Goal: Task Accomplishment & Management: Use online tool/utility

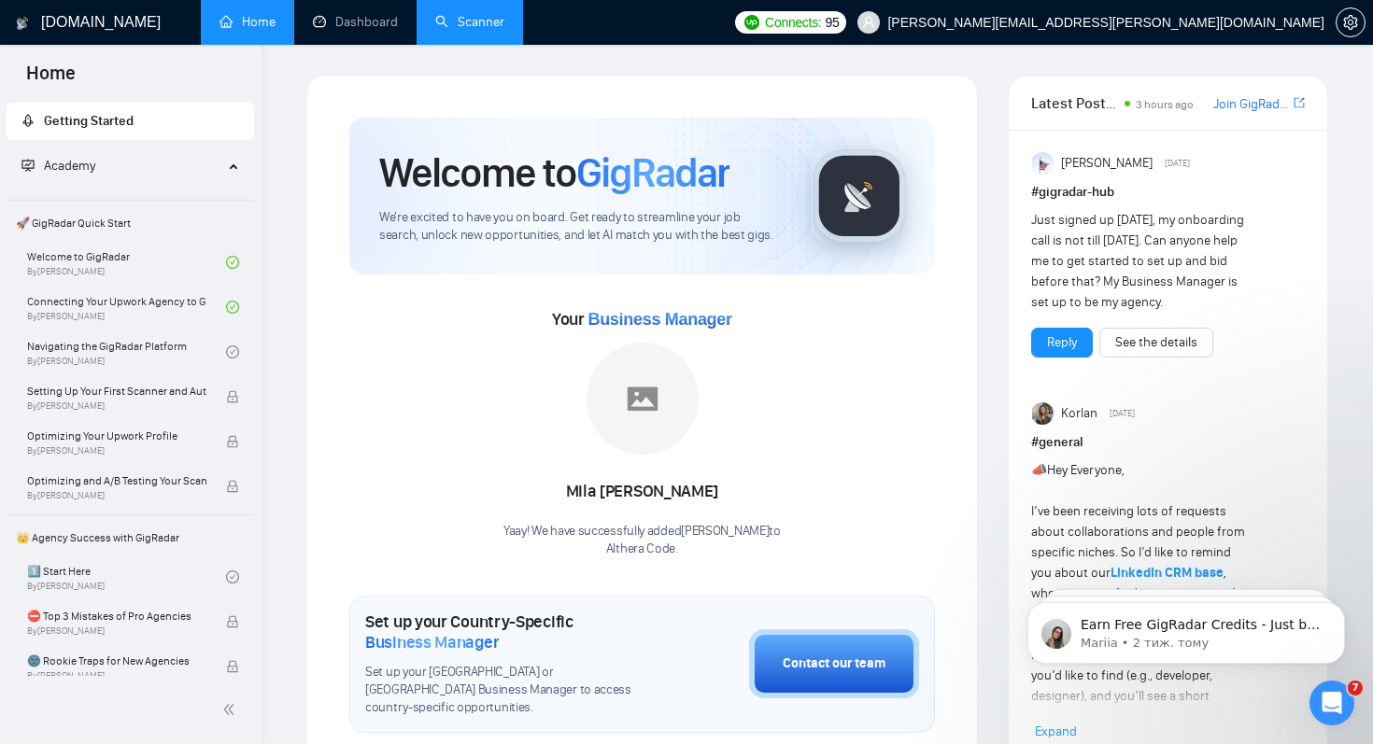
click at [469, 30] on link "Scanner" at bounding box center [469, 22] width 69 height 16
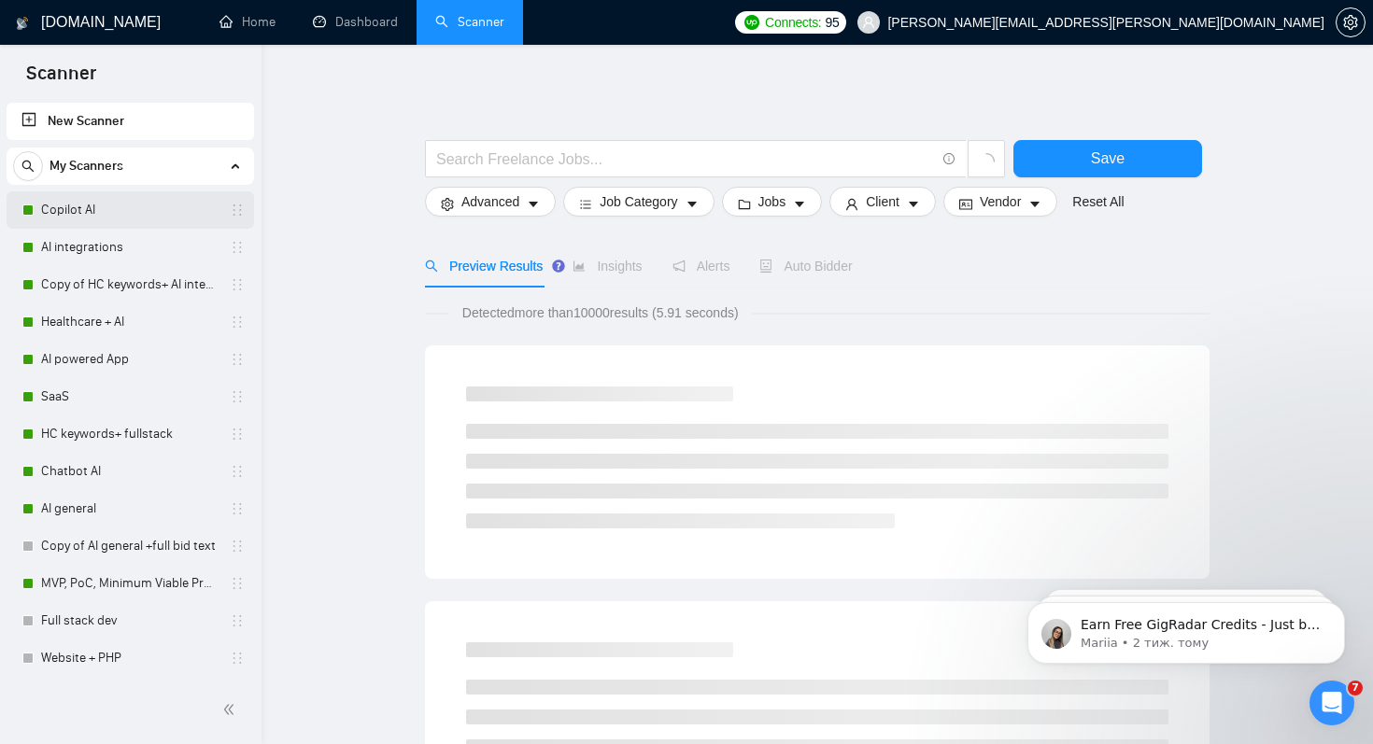
click at [110, 217] on link "Copilot AI" at bounding box center [129, 209] width 177 height 37
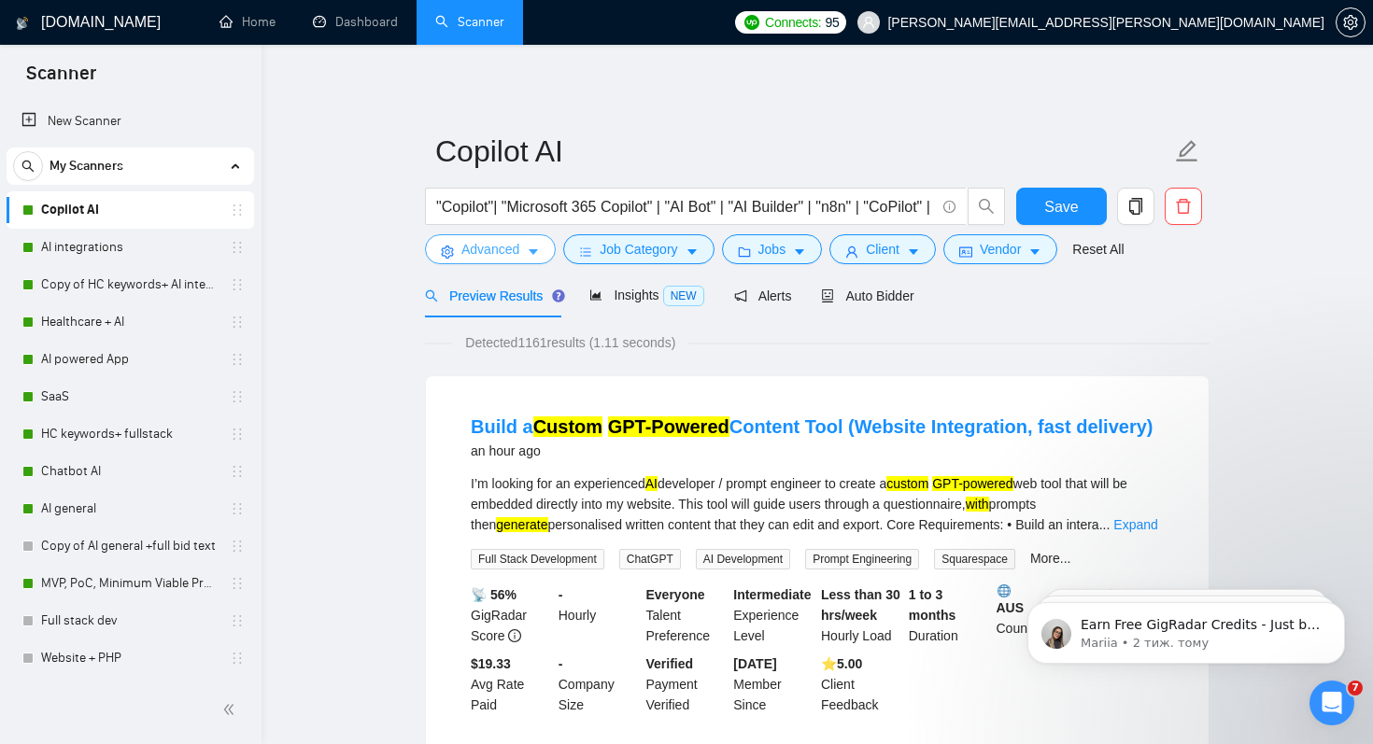
click at [513, 251] on span "Advanced" at bounding box center [490, 249] width 58 height 21
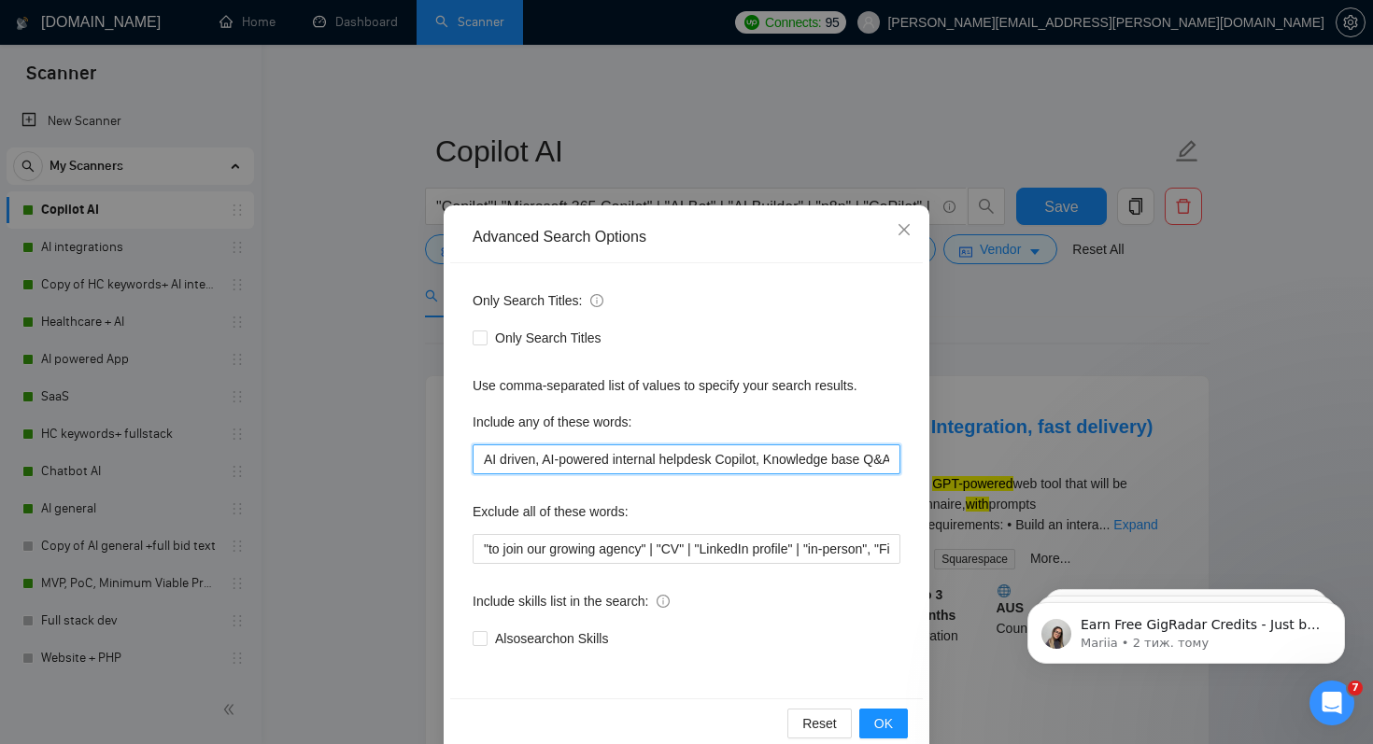
click at [556, 458] on input "AI driven, AI-powered internal helpdesk Copilot, Knowledge base Q&A Copilot wit…" at bounding box center [687, 460] width 428 height 30
drag, startPoint x: 575, startPoint y: 459, endPoint x: 669, endPoint y: 459, distance: 93.4
click at [669, 459] on input "AI driven, AI-powered internal helpdesk Copilot, Knowledge base Q&A Copilot wit…" at bounding box center [687, 460] width 428 height 30
type input "AI driven, AI-powered internal helpdesk Copilot, Knowledge base Q&A Copilot wit…"
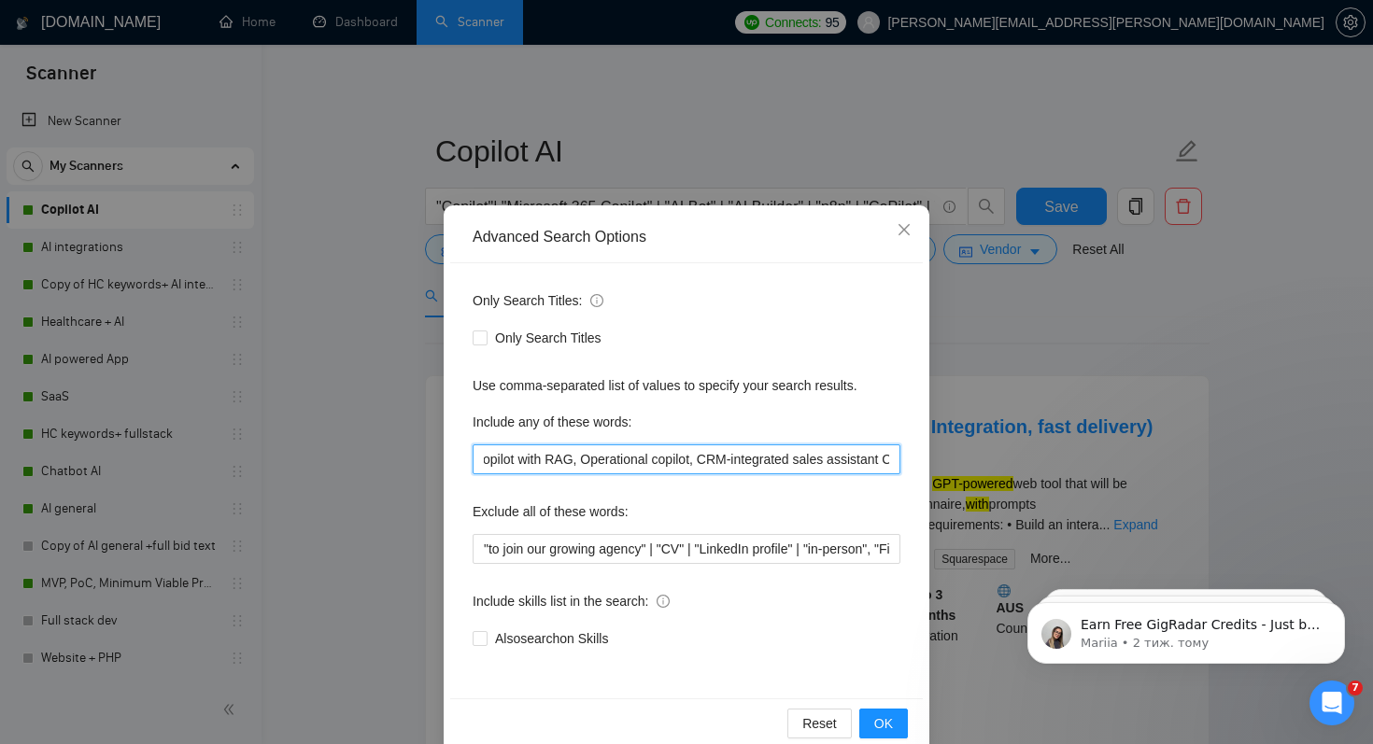
scroll to position [0, 0]
drag, startPoint x: 887, startPoint y: 460, endPoint x: 320, endPoint y: 459, distance: 567.0
click at [320, 460] on div "Advanced Search Options Only Search Titles: Only Search Titles Use comma-separa…" at bounding box center [686, 372] width 1373 height 744
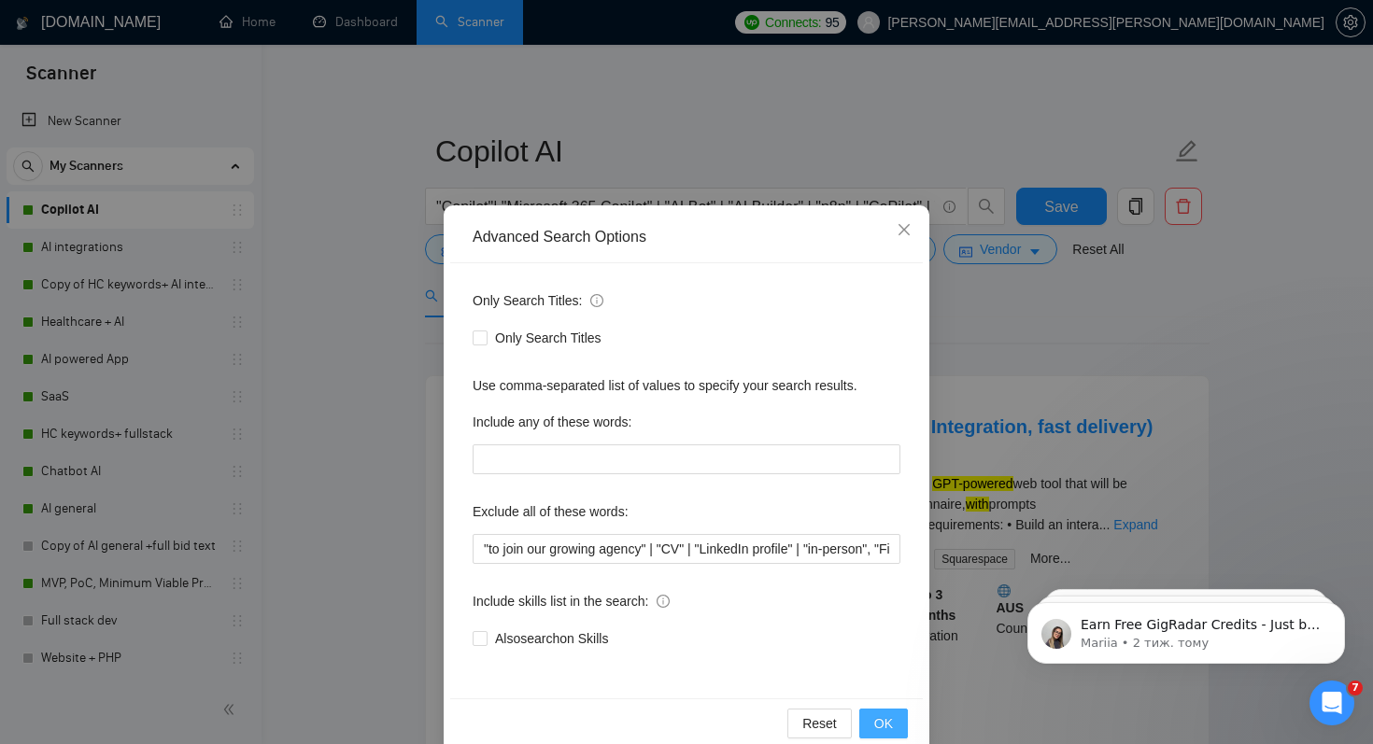
click at [885, 724] on span "OK" at bounding box center [883, 724] width 19 height 21
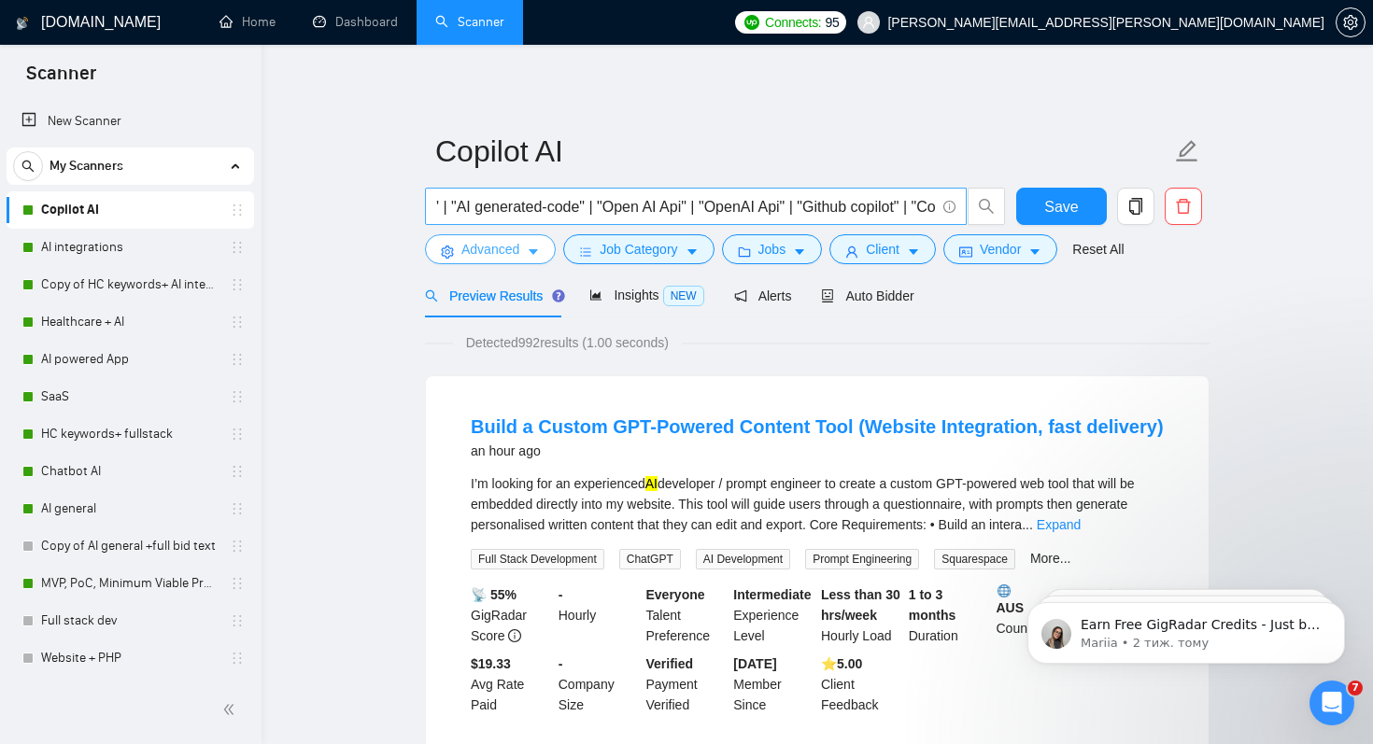
scroll to position [0, 727]
click at [934, 206] on input ""Copilot"| "Microsoft 365 Copilot" | "AI Bot" | "AI Builder" | "n8n" | "CoPilot…" at bounding box center [685, 206] width 499 height 23
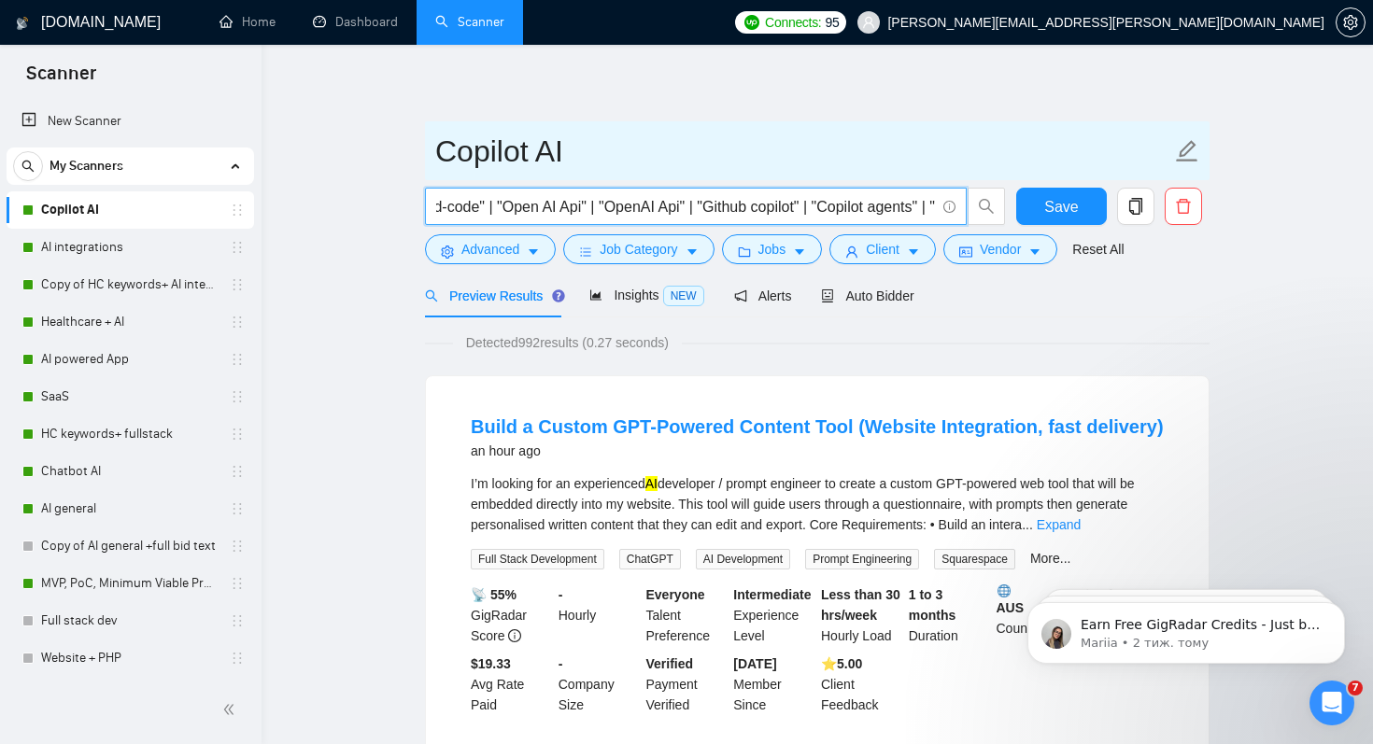
scroll to position [0, 744]
paste input "AI driven, AI-powered internal helpdesk Copilot, Knowledge base Q&A Copilot wit…"
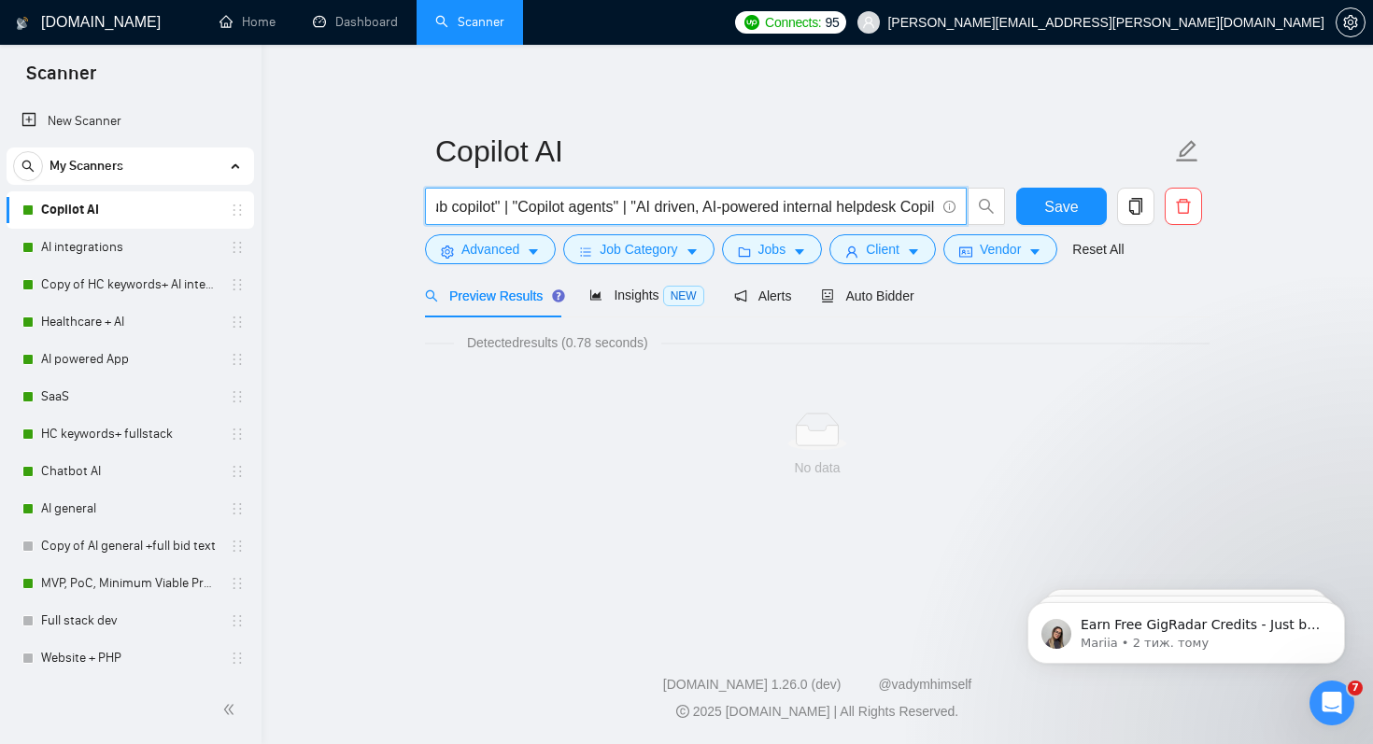
scroll to position [0, 1004]
click at [734, 211] on input ""Copilot"| "Microsoft 365 Copilot" | "AI Bot" | "AI Builder" | "n8n" | "CoPilot…" at bounding box center [685, 206] width 499 height 23
click at [747, 209] on input ""Copilot"| "Microsoft 365 Copilot" | "AI Bot" | "AI Builder" | "n8n" | "CoPilot…" at bounding box center [685, 206] width 499 height 23
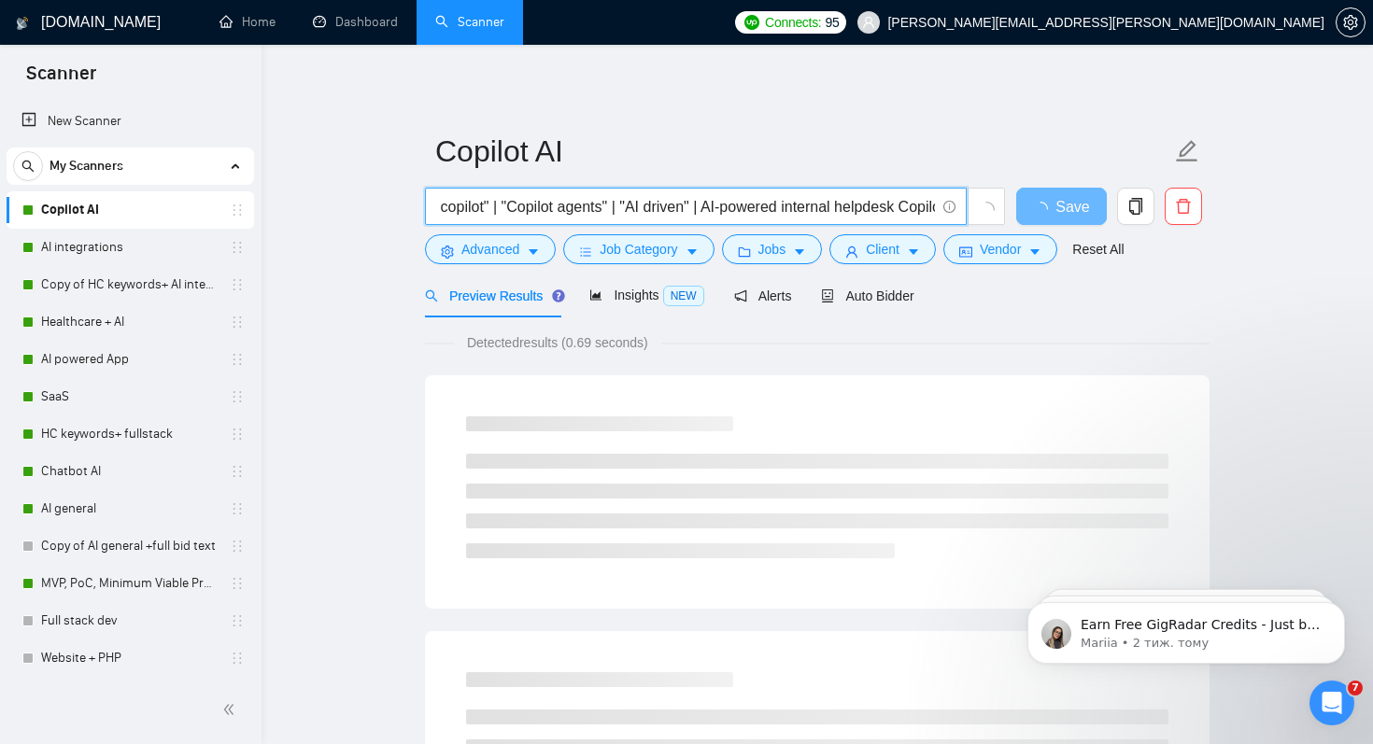
click at [757, 208] on input ""Copilot"| "Microsoft 365 Copilot" | "AI Bot" | "AI Builder" | "n8n" | "CoPilot…" at bounding box center [685, 206] width 499 height 23
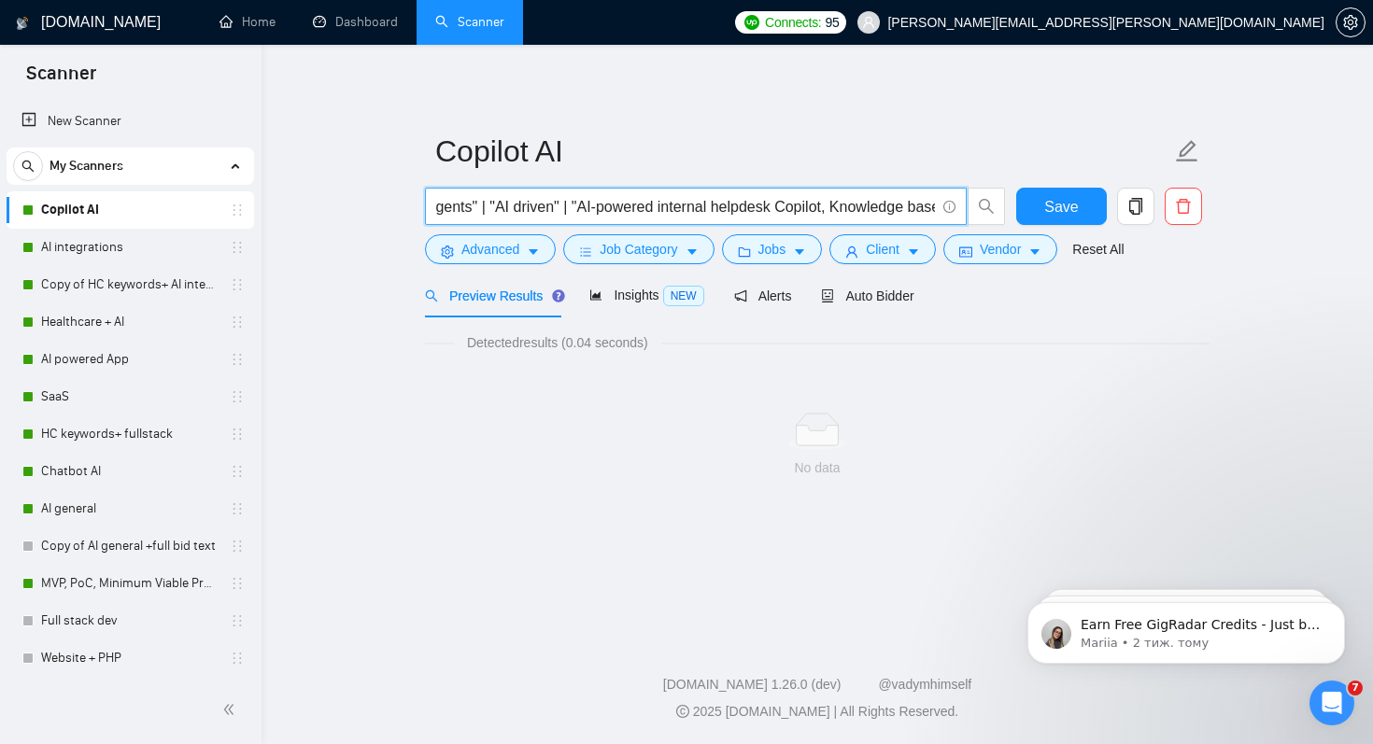
scroll to position [0, 1139]
click at [874, 209] on input ""Copilot"| "Microsoft 365 Copilot" | "AI Bot" | "AI Builder" | "n8n" | "CoPilot…" at bounding box center [685, 206] width 499 height 23
click at [884, 209] on input ""Copilot"| "Microsoft 365 Copilot" | "AI Bot" | "AI Builder" | "n8n" | "CoPilot…" at bounding box center [685, 206] width 499 height 23
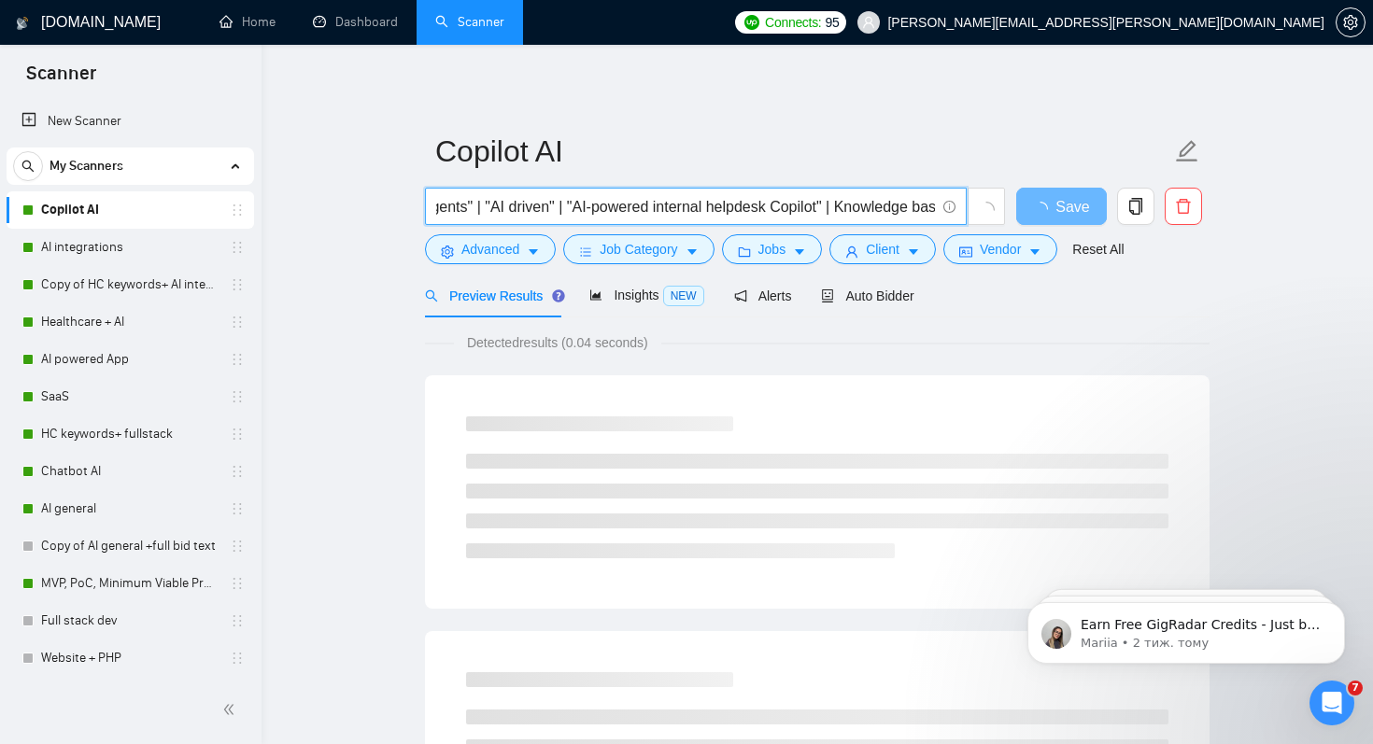
click at [895, 209] on input ""Copilot"| "Microsoft 365 Copilot" | "AI Bot" | "AI Builder" | "n8n" | "CoPilot…" at bounding box center [685, 206] width 499 height 23
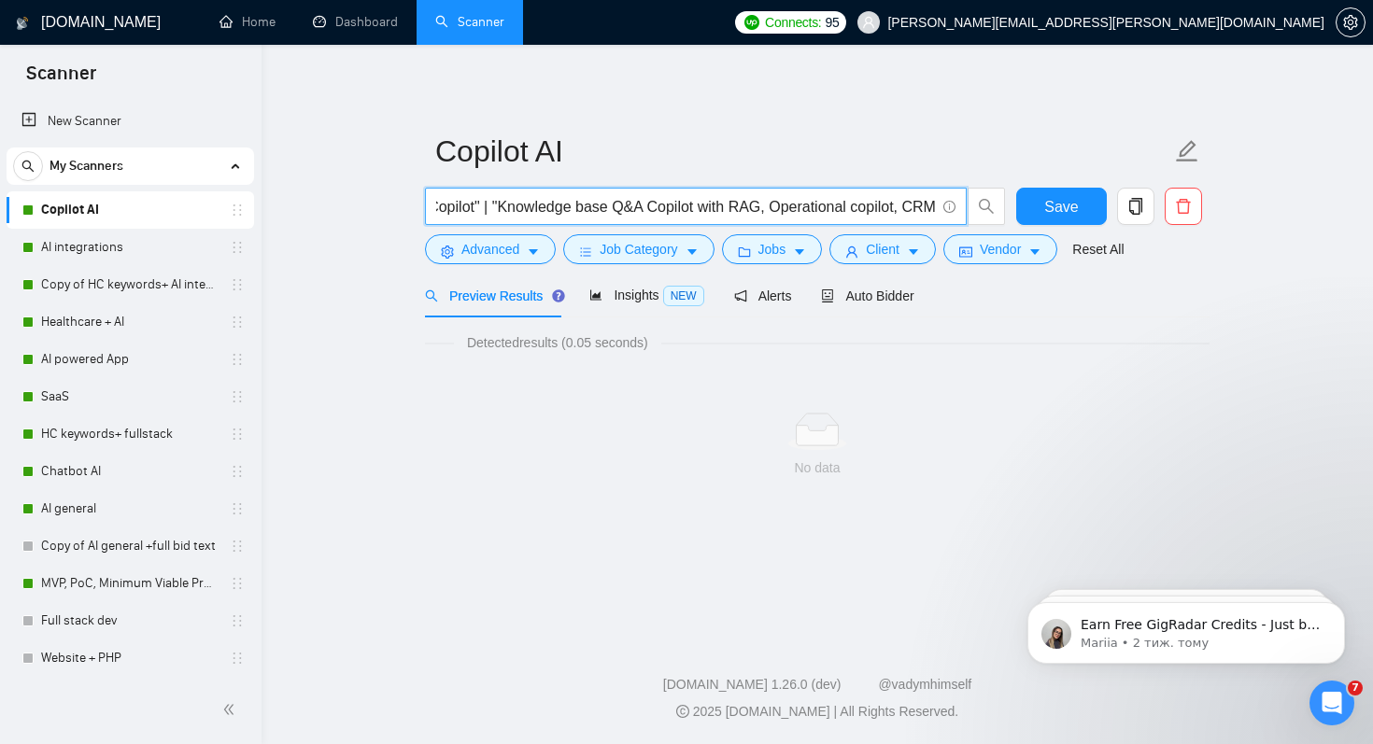
scroll to position [0, 1482]
click at [822, 213] on input ""Copilot"| "Microsoft 365 Copilot" | "AI Bot" | "AI Builder" | "n8n" | "CoPilot…" at bounding box center [685, 206] width 499 height 23
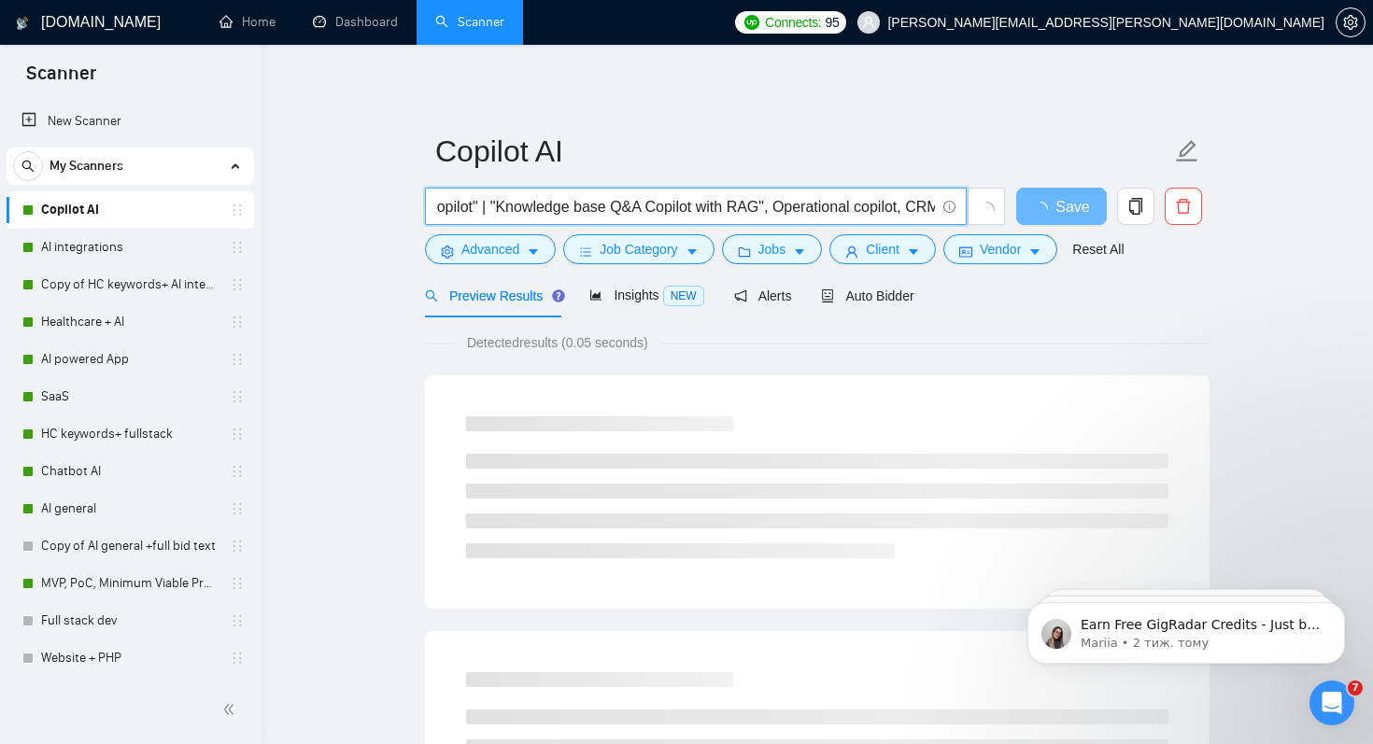
click at [830, 212] on input ""Copilot"| "Microsoft 365 Copilot" | "AI Bot" | "AI Builder" | "n8n" | "CoPilot…" at bounding box center [685, 206] width 499 height 23
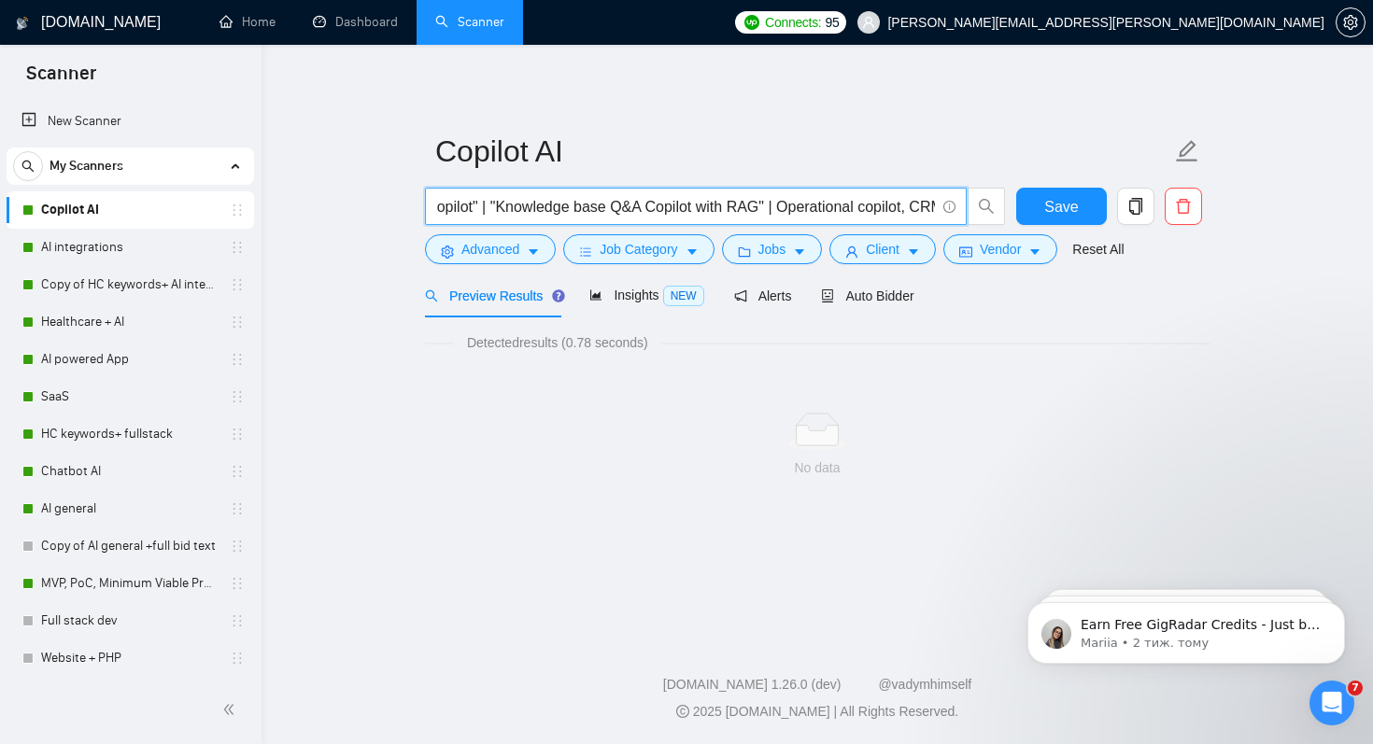
click at [842, 207] on input ""Copilot"| "Microsoft 365 Copilot" | "AI Bot" | "AI Builder" | "n8n" | "CoPilot…" at bounding box center [685, 206] width 499 height 23
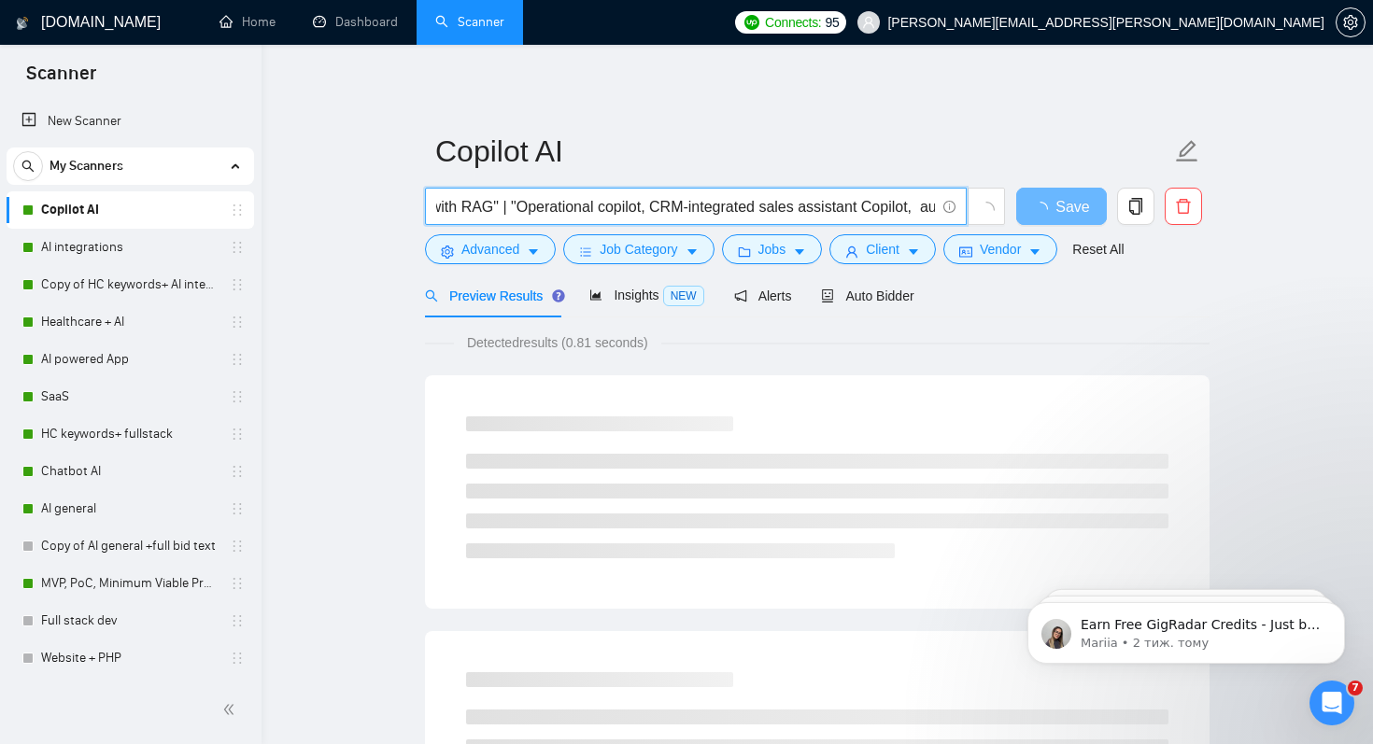
scroll to position [0, 1762]
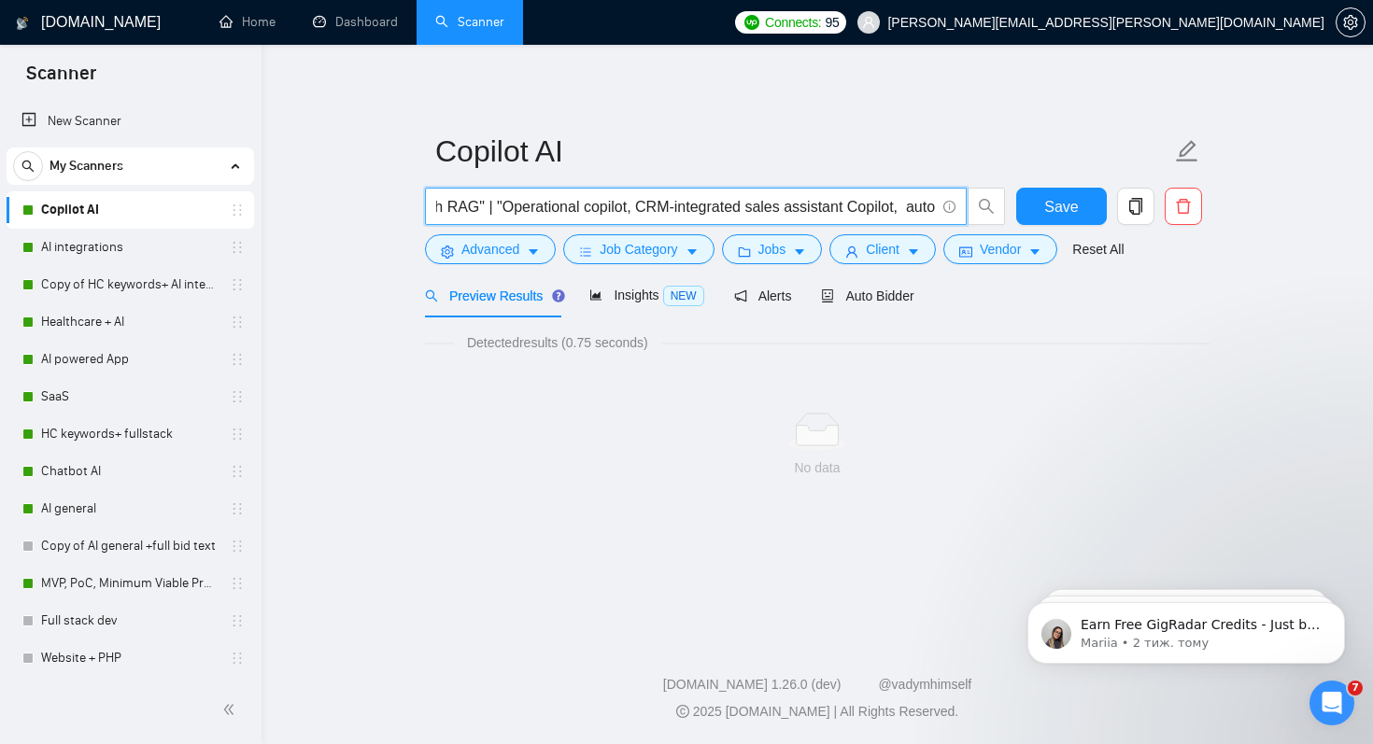
click at [694, 209] on input ""Copilot"| "Microsoft 365 Copilot" | "AI Bot" | "AI Builder" | "n8n" | "CoPilot…" at bounding box center [685, 206] width 499 height 23
click at [710, 211] on input ""Copilot"| "Microsoft 365 Copilot" | "AI Bot" | "AI Builder" | "n8n" | "CoPilot…" at bounding box center [685, 206] width 499 height 23
click at [706, 208] on input ""Copilot"| "Microsoft 365 Copilot" | "AI Bot" | "AI Builder" | "n8n" | "CoPilot…" at bounding box center [685, 206] width 499 height 23
click at [536, 205] on input ""Copilot"| "Microsoft 365 Copilot" | "AI Bot" | "AI Builder" | "n8n" | "CoPilot…" at bounding box center [685, 206] width 499 height 23
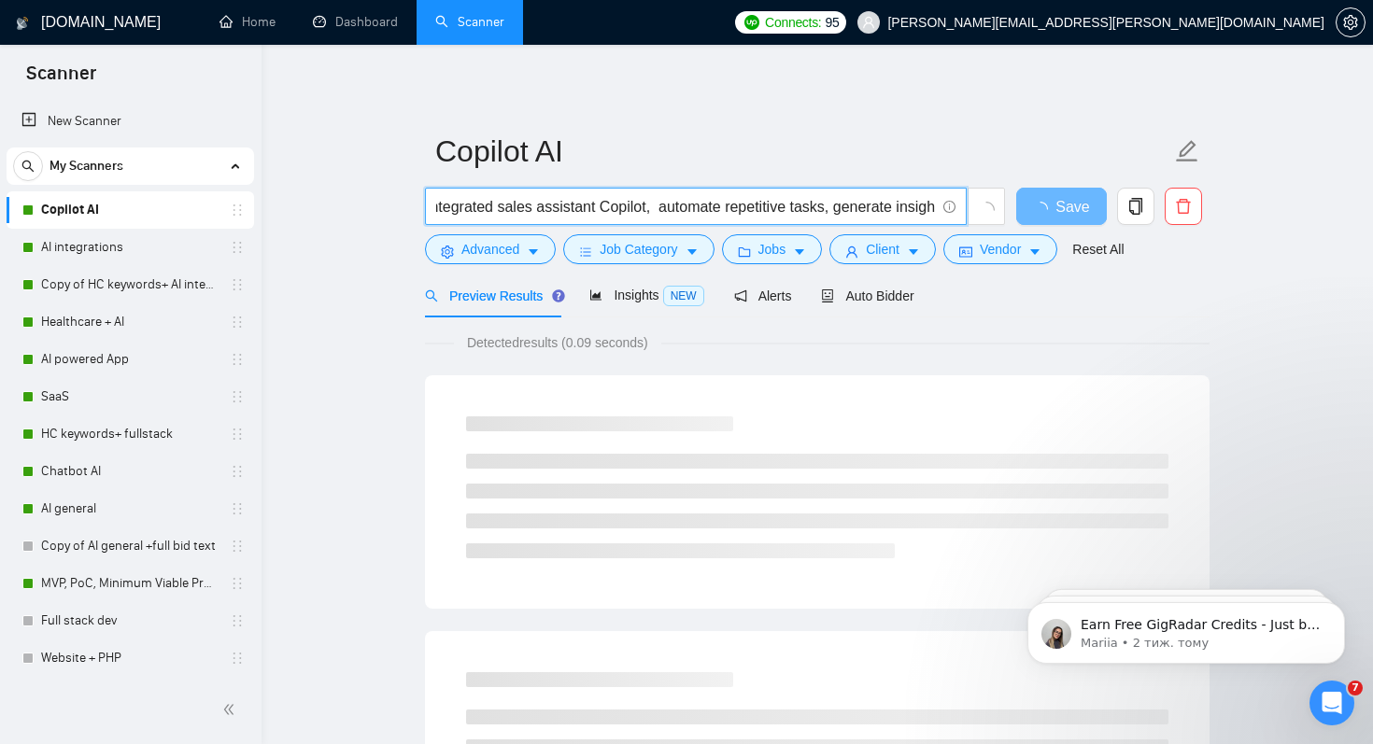
scroll to position [0, 2022]
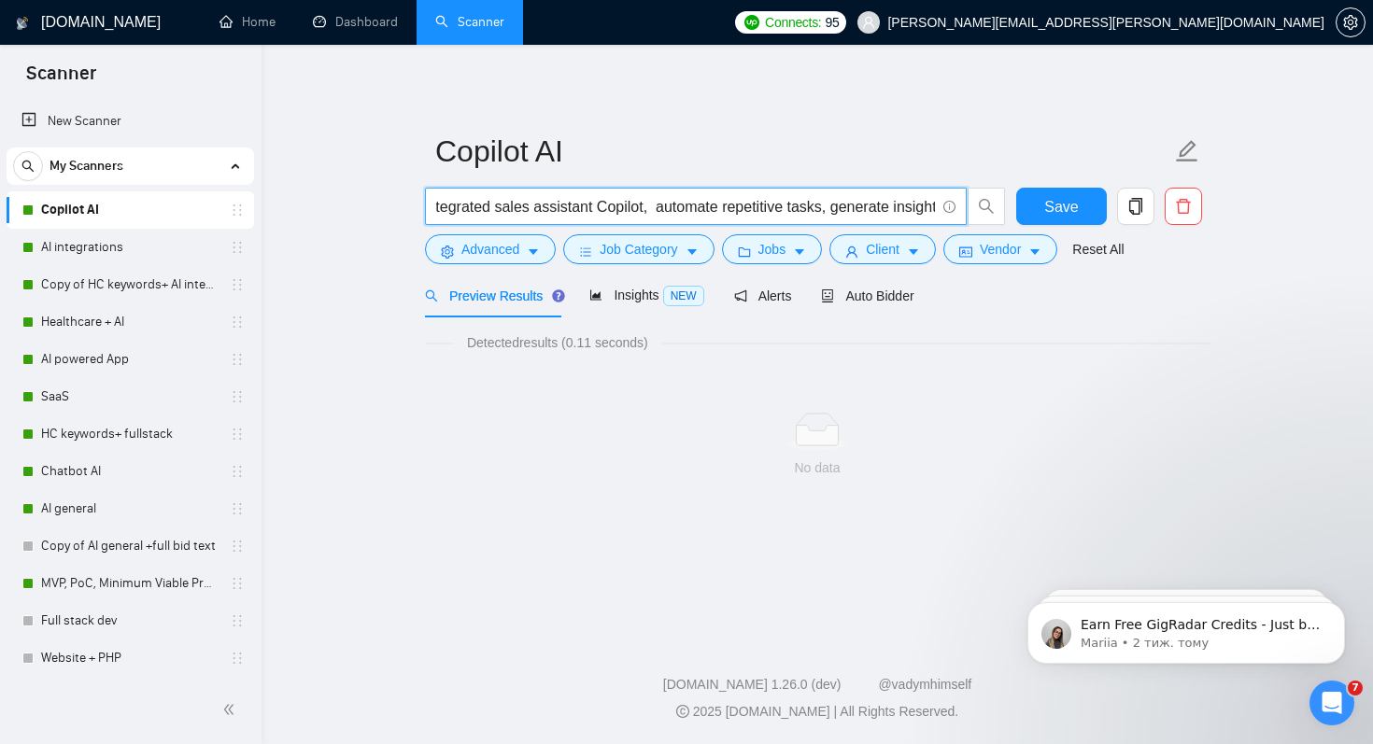
click at [720, 209] on input ""Copilot"| "Microsoft 365 Copilot" | "AI Bot" | "AI Builder" | "n8n" | "CoPilot…" at bounding box center [685, 206] width 499 height 23
click at [729, 208] on input ""Copilot"| "Microsoft 365 Copilot" | "AI Bot" | "AI Builder" | "n8n" | "CoPilot…" at bounding box center [685, 206] width 499 height 23
click at [743, 208] on input ""Copilot"| "Microsoft 365 Copilot" | "AI Bot" | "AI Builder" | "n8n" | "CoPilot…" at bounding box center [685, 206] width 499 height 23
click at [507, 213] on input ""Copilot"| "Microsoft 365 Copilot" | "AI Bot" | "AI Builder" | "n8n" | "CoPilot…" at bounding box center [685, 206] width 499 height 23
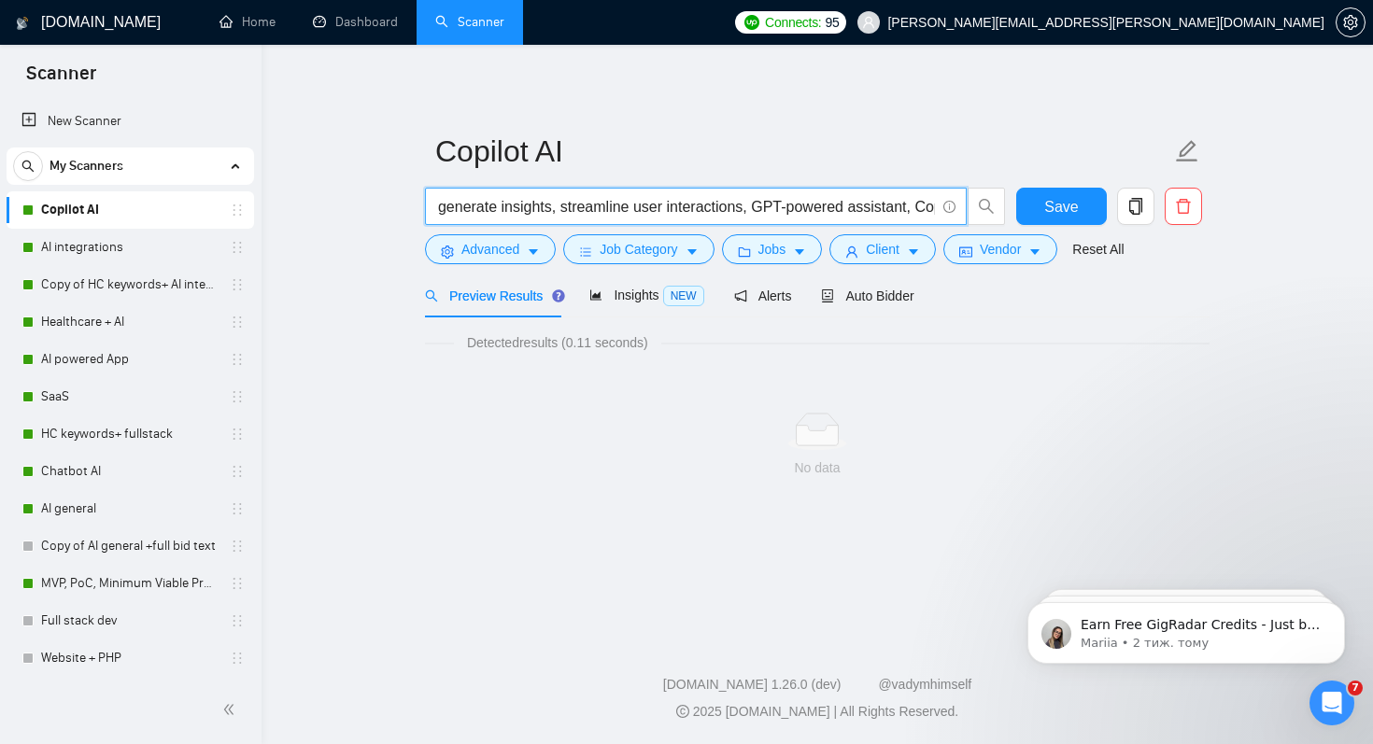
click at [518, 207] on input ""Copilot"| "Microsoft 365 Copilot" | "AI Bot" | "AI Builder" | "n8n" | "CoPilot…" at bounding box center [685, 206] width 499 height 23
click at [531, 209] on input ""Copilot"| "Microsoft 365 Copilot" | "AI Bot" | "AI Builder" | "n8n" | "CoPilot…" at bounding box center [685, 206] width 499 height 23
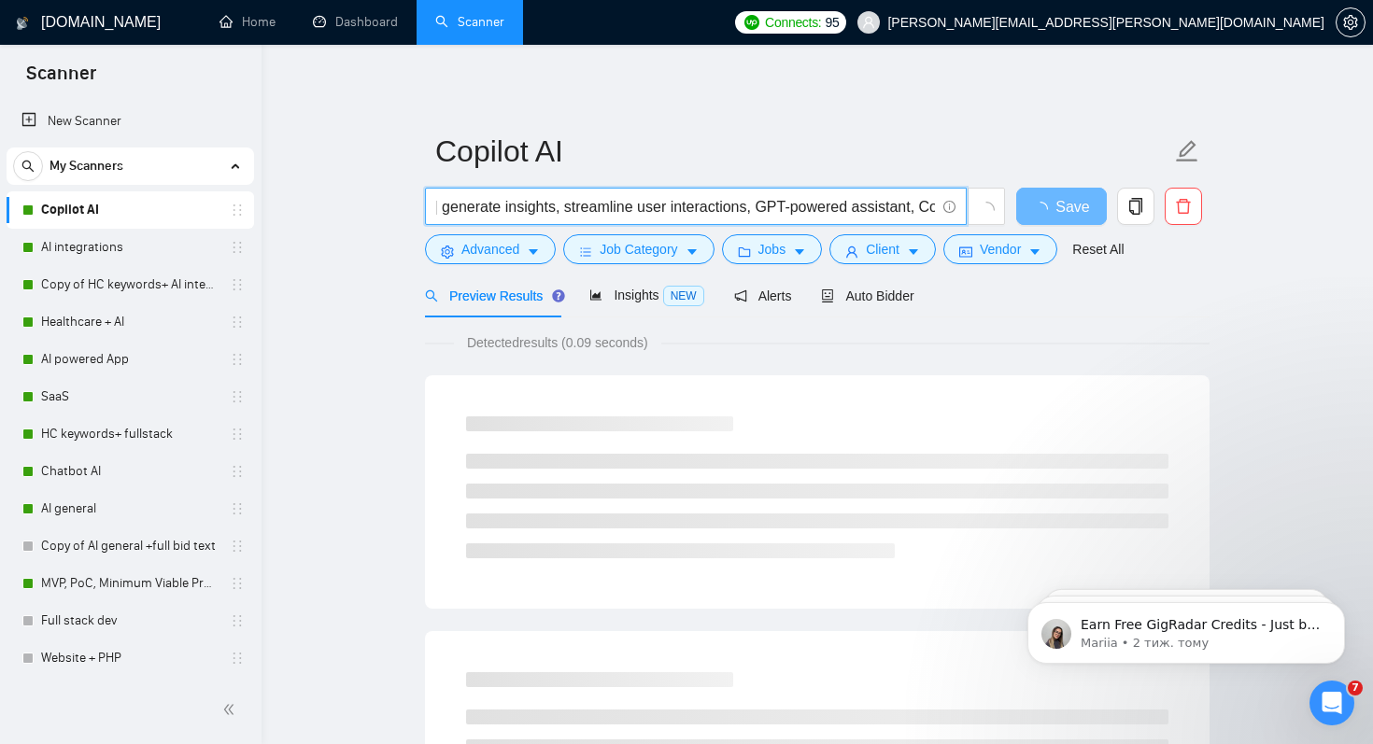
click at [526, 210] on input ""Copilot"| "Microsoft 365 Copilot" | "AI Bot" | "AI Builder" | "n8n" | "CoPilot…" at bounding box center [685, 206] width 499 height 23
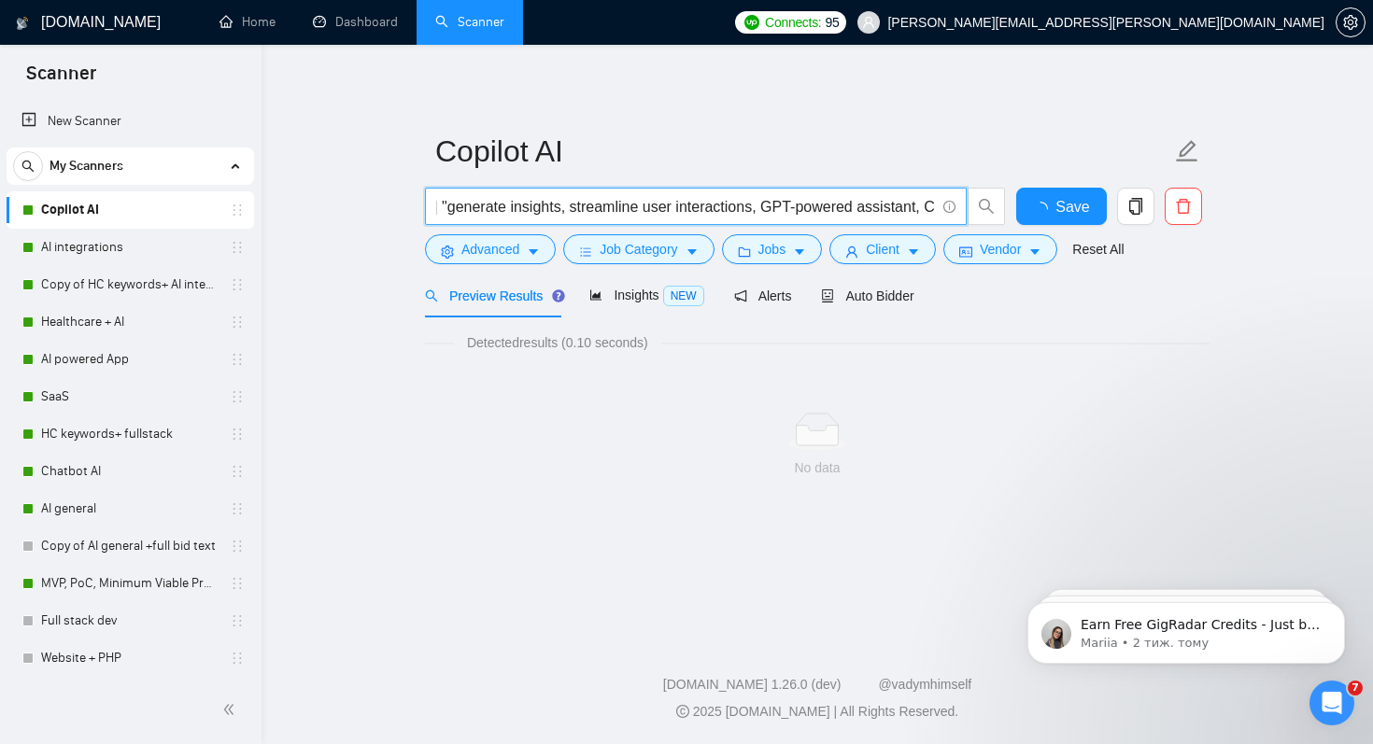
click at [646, 213] on input ""Copilot"| "Microsoft 365 Copilot" | "AI Bot" | "AI Builder" | "n8n" | "CoPilot…" at bounding box center [685, 206] width 499 height 23
click at [659, 211] on input ""Copilot"| "Microsoft 365 Copilot" | "AI Bot" | "AI Builder" | "n8n" | "CoPilot…" at bounding box center [685, 206] width 499 height 23
click at [669, 205] on input ""Copilot"| "Microsoft 365 Copilot" | "AI Bot" | "AI Builder" | "n8n" | "CoPilot…" at bounding box center [685, 206] width 499 height 23
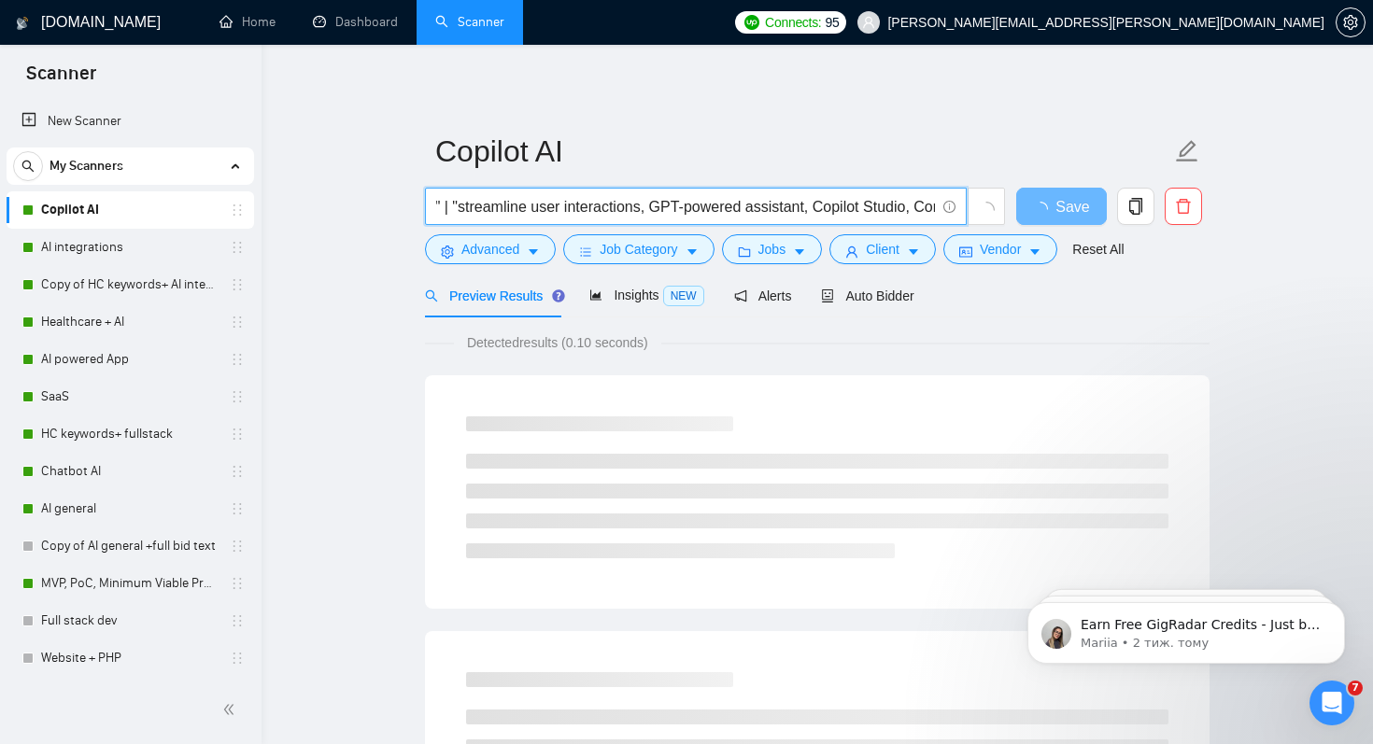
click at [736, 215] on input ""Copilot"| "Microsoft 365 Copilot" | "AI Bot" | "AI Builder" | "n8n" | "CoPilot…" at bounding box center [685, 206] width 499 height 23
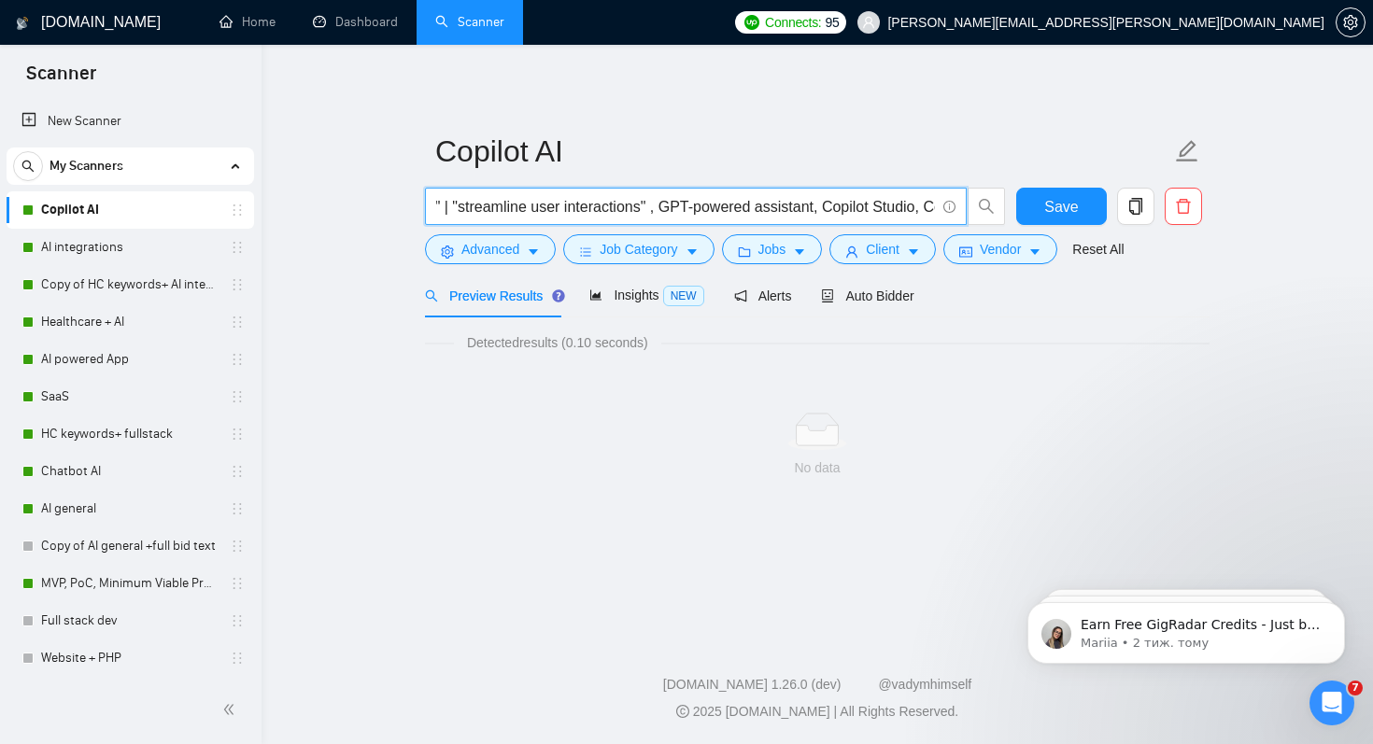
click at [751, 211] on input ""Copilot"| "Microsoft 365 Copilot" | "AI Bot" | "AI Builder" | "n8n" | "CoPilot…" at bounding box center [685, 206] width 499 height 23
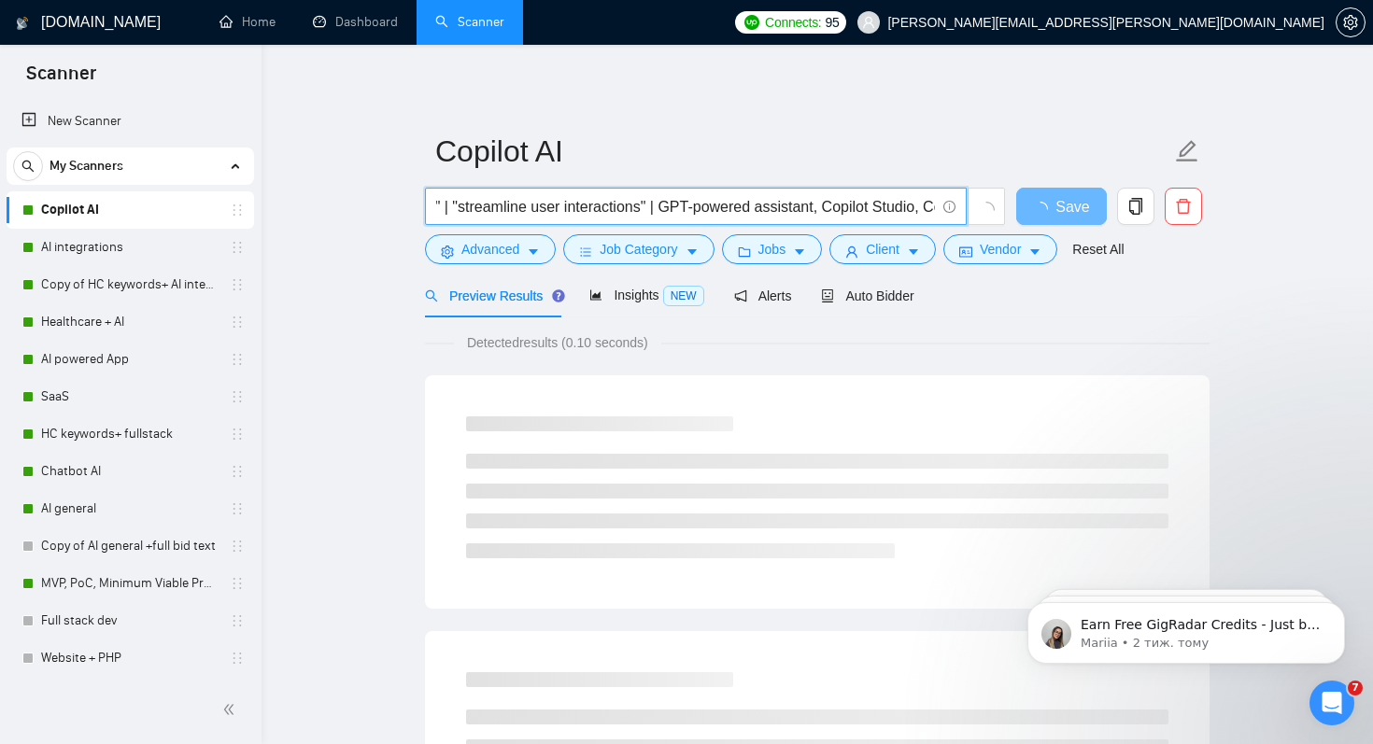
click at [756, 204] on input ""Copilot"| "Microsoft 365 Copilot" | "AI Bot" | "AI Builder" | "n8n" | "CoPilot…" at bounding box center [685, 206] width 499 height 23
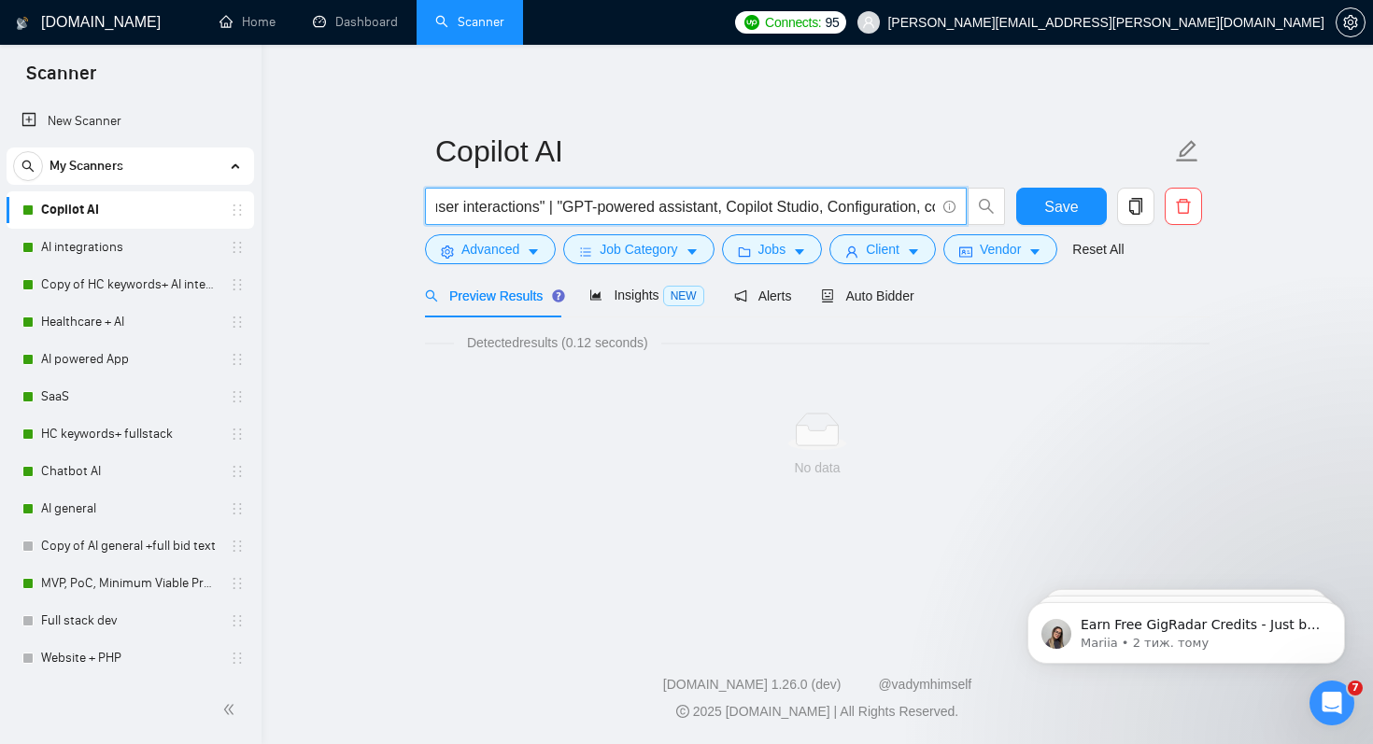
scroll to position [0, 2674]
click at [804, 212] on input ""Copilot"| "Microsoft 365 Copilot" | "AI Bot" | "AI Builder" | "n8n" | "CoPilot…" at bounding box center [685, 206] width 499 height 23
click at [815, 210] on input ""Copilot"| "Microsoft 365 Copilot" | "AI Bot" | "AI Builder" | "n8n" | "CoPilot…" at bounding box center [685, 206] width 499 height 23
click at [826, 208] on input ""Copilot"| "Microsoft 365 Copilot" | "AI Bot" | "AI Builder" | "n8n" | "CoPilot…" at bounding box center [685, 206] width 499 height 23
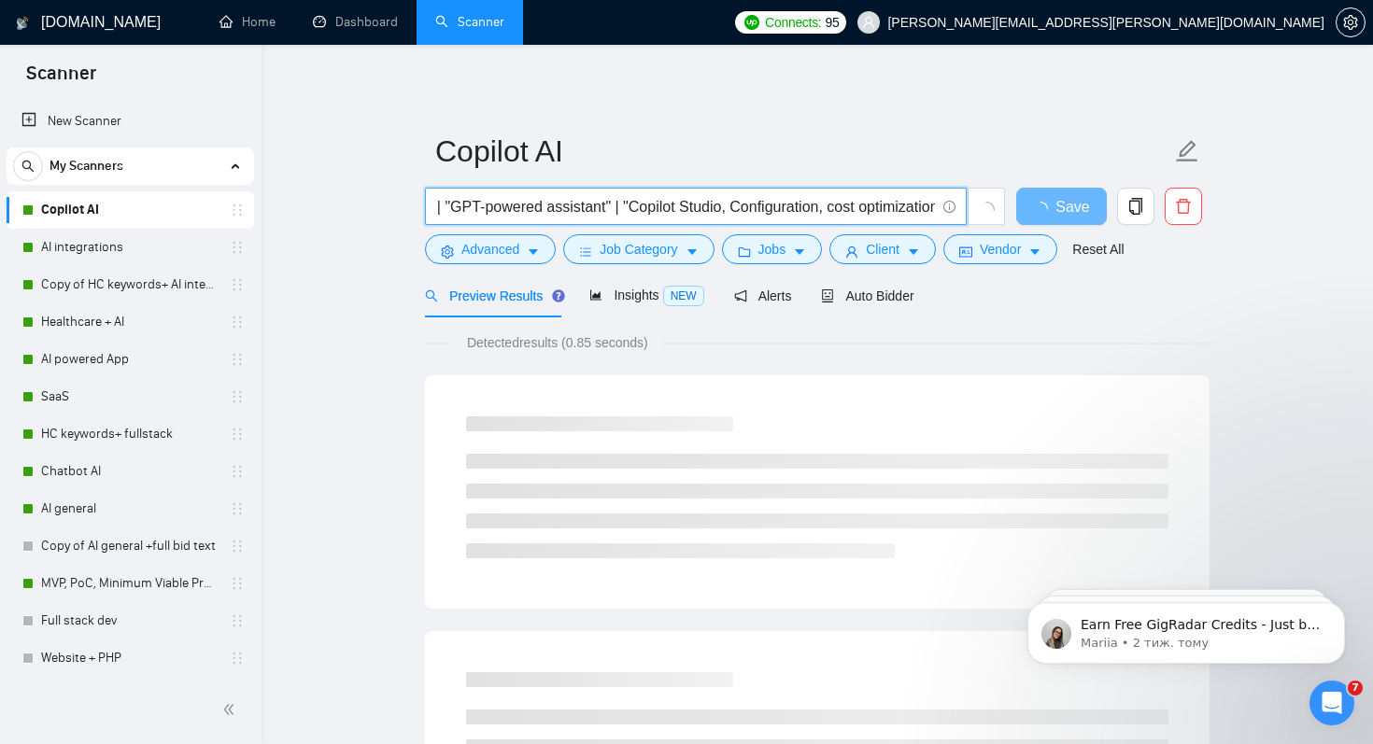
click at [827, 210] on input ""Copilot"| "Microsoft 365 Copilot" | "AI Bot" | "AI Builder" | "n8n" | "CoPilot…" at bounding box center [685, 206] width 499 height 23
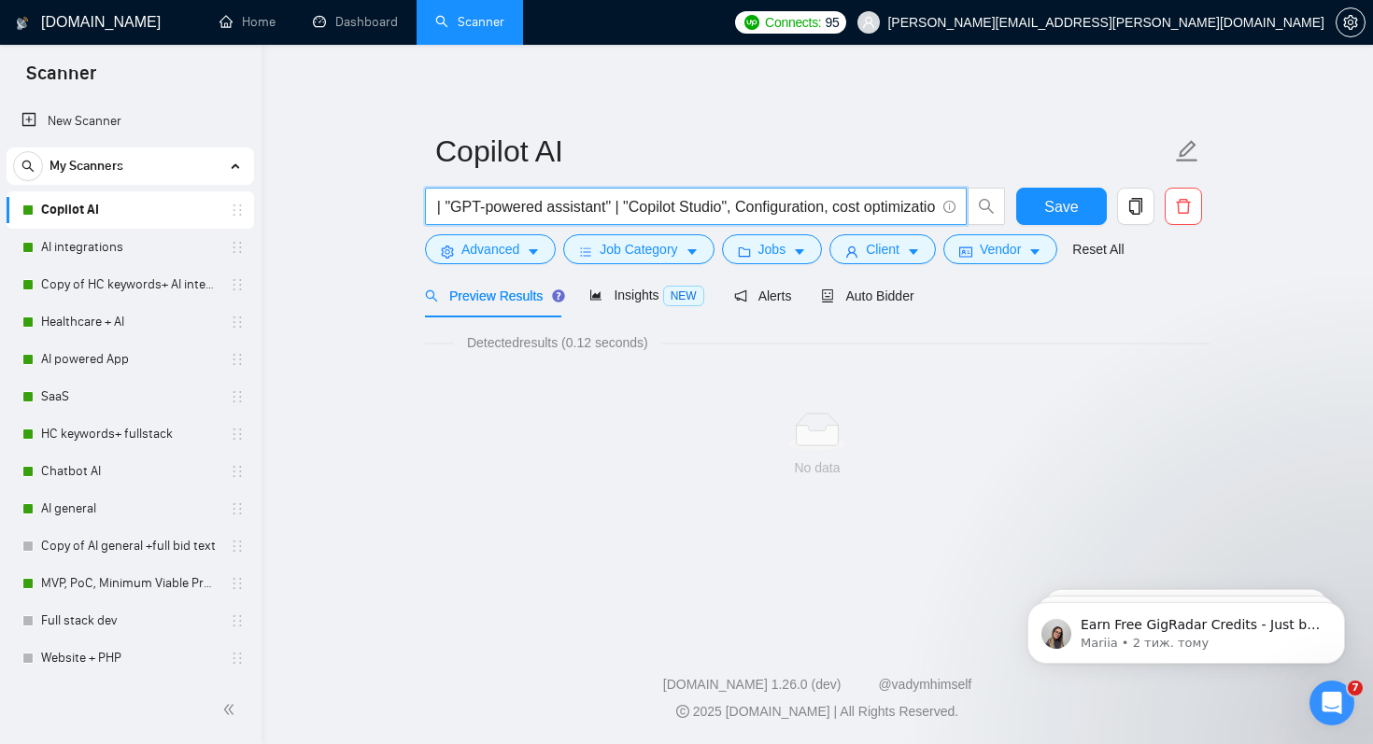
click at [840, 214] on input ""Copilot"| "Microsoft 365 Copilot" | "AI Bot" | "AI Builder" | "n8n" | "CoPilot…" at bounding box center [685, 206] width 499 height 23
click at [670, 212] on input ""Copilot"| "Microsoft 365 Copilot" | "AI Bot" | "AI Builder" | "n8n" | "CoPilot…" at bounding box center [685, 206] width 499 height 23
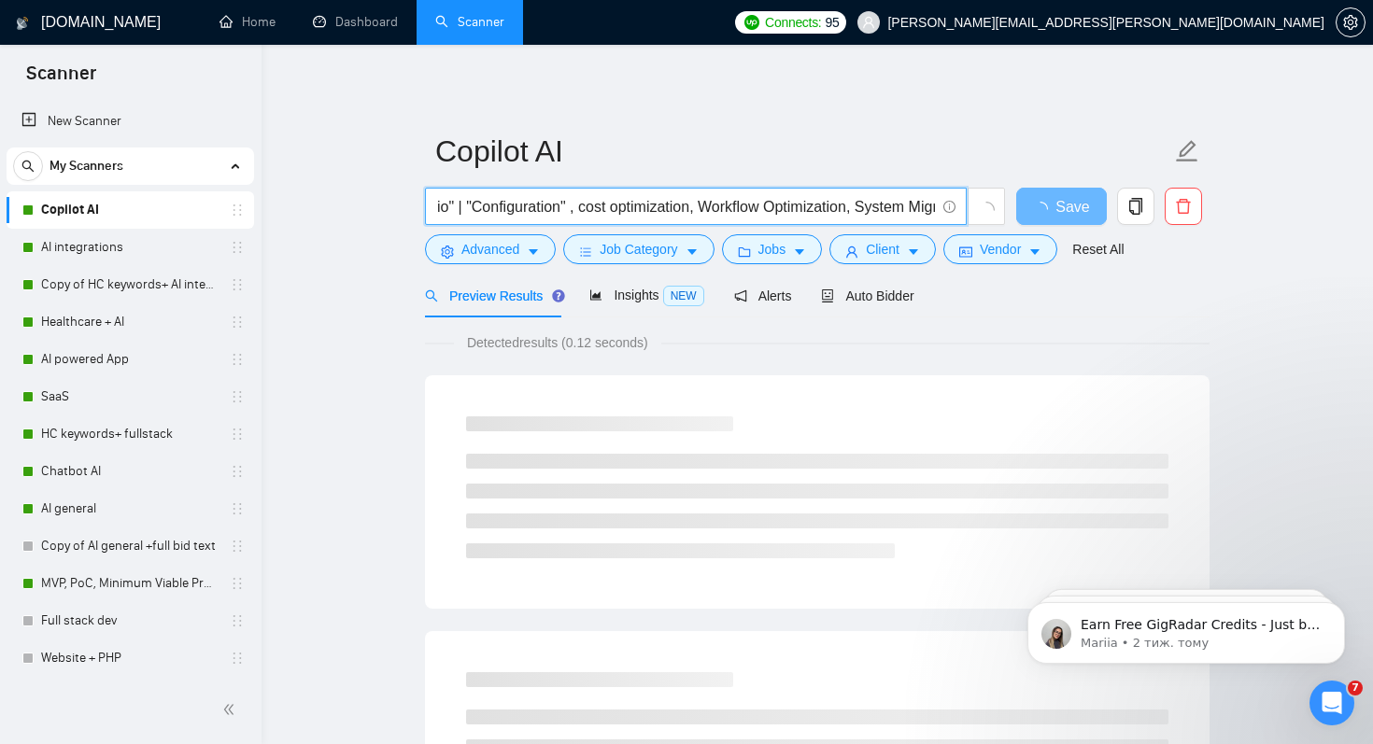
click at [687, 209] on input ""Copilot"| "Microsoft 365 Copilot" | "AI Bot" | "AI Builder" | "n8n" | "CoPilot…" at bounding box center [685, 206] width 499 height 23
click at [692, 208] on input ""Copilot"| "Microsoft 365 Copilot" | "AI Bot" | "AI Builder" | "n8n" | "CoPilot…" at bounding box center [685, 206] width 499 height 23
click at [718, 210] on input ""Copilot"| "Microsoft 365 Copilot" | "AI Bot" | "AI Builder" | "n8n" | "CoPilot…" at bounding box center [685, 206] width 499 height 23
click at [741, 210] on input ""Copilot"| "Microsoft 365 Copilot" | "AI Bot" | "AI Builder" | "n8n" | "CoPilot…" at bounding box center [685, 206] width 499 height 23
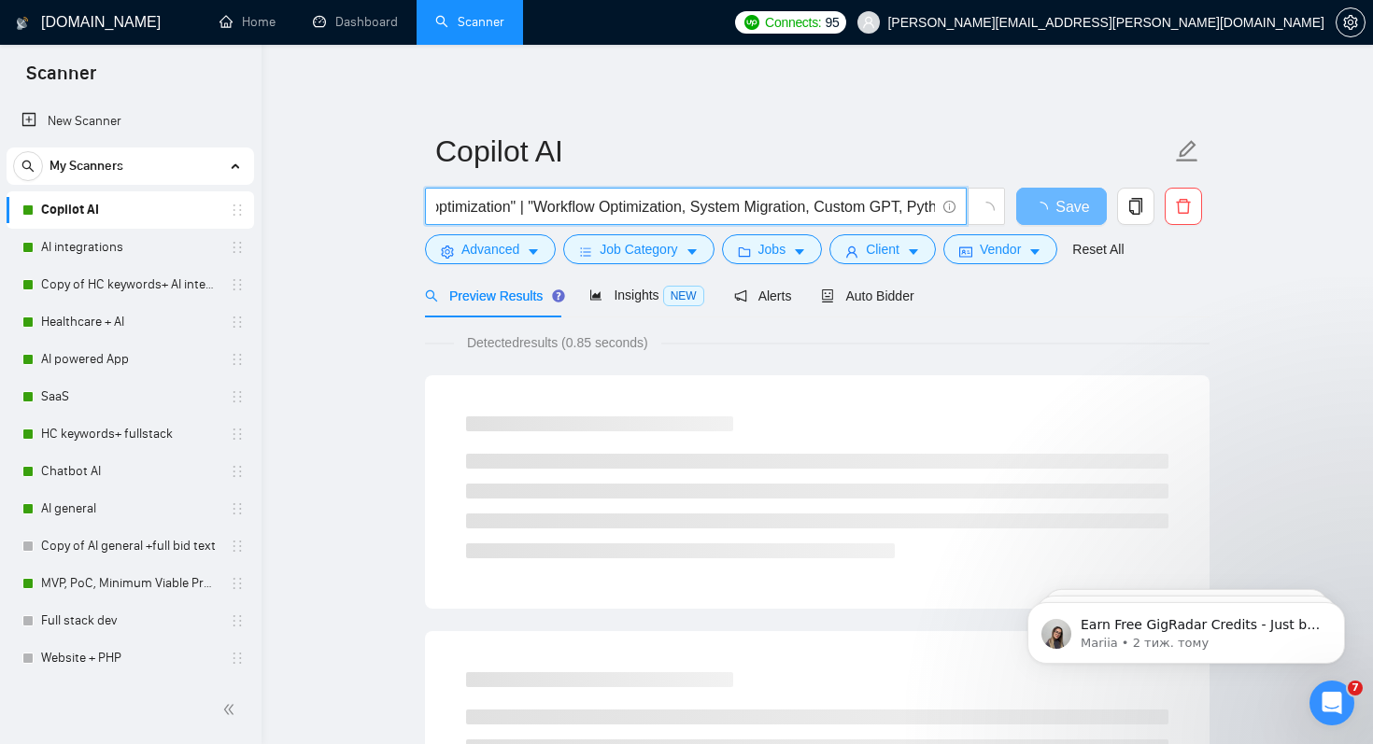
scroll to position [0, 3236]
click at [800, 210] on input ""Copilot"| "Microsoft 365 Copilot" | "AI Bot" | "AI Builder" | "n8n" | "CoPilot…" at bounding box center [685, 206] width 499 height 23
click at [815, 210] on input ""Copilot"| "Microsoft 365 Copilot" | "AI Bot" | "AI Builder" | "n8n" | "CoPilot…" at bounding box center [685, 206] width 499 height 23
click at [820, 209] on input ""Copilot"| "Microsoft 365 Copilot" | "AI Bot" | "AI Builder" | "n8n" | "CoPilot…" at bounding box center [685, 206] width 499 height 23
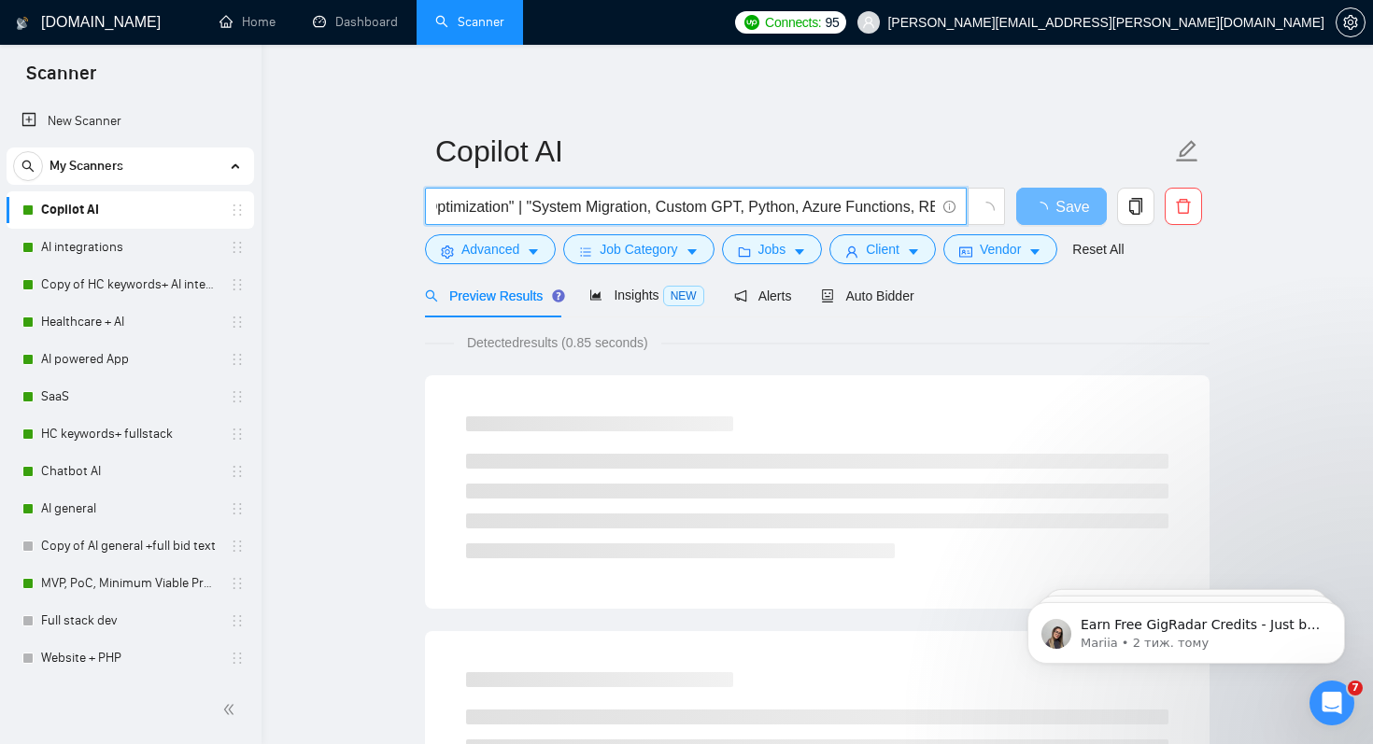
click at [777, 214] on input ""Copilot"| "Microsoft 365 Copilot" | "AI Bot" | "AI Builder" | "n8n" | "CoPilot…" at bounding box center [685, 206] width 499 height 23
click at [788, 212] on input ""Copilot"| "Microsoft 365 Copilot" | "AI Bot" | "AI Builder" | "n8n" | "CoPilot…" at bounding box center [685, 206] width 499 height 23
click at [795, 207] on input ""Copilot"| "Microsoft 365 Copilot" | "AI Bot" | "AI Builder" | "n8n" | "CoPilot…" at bounding box center [685, 206] width 499 height 23
click at [791, 211] on input ""Copilot"| "Microsoft 365 Copilot" | "AI Bot" | "AI Builder" | "n8n" | "CoPilot…" at bounding box center [685, 206] width 499 height 23
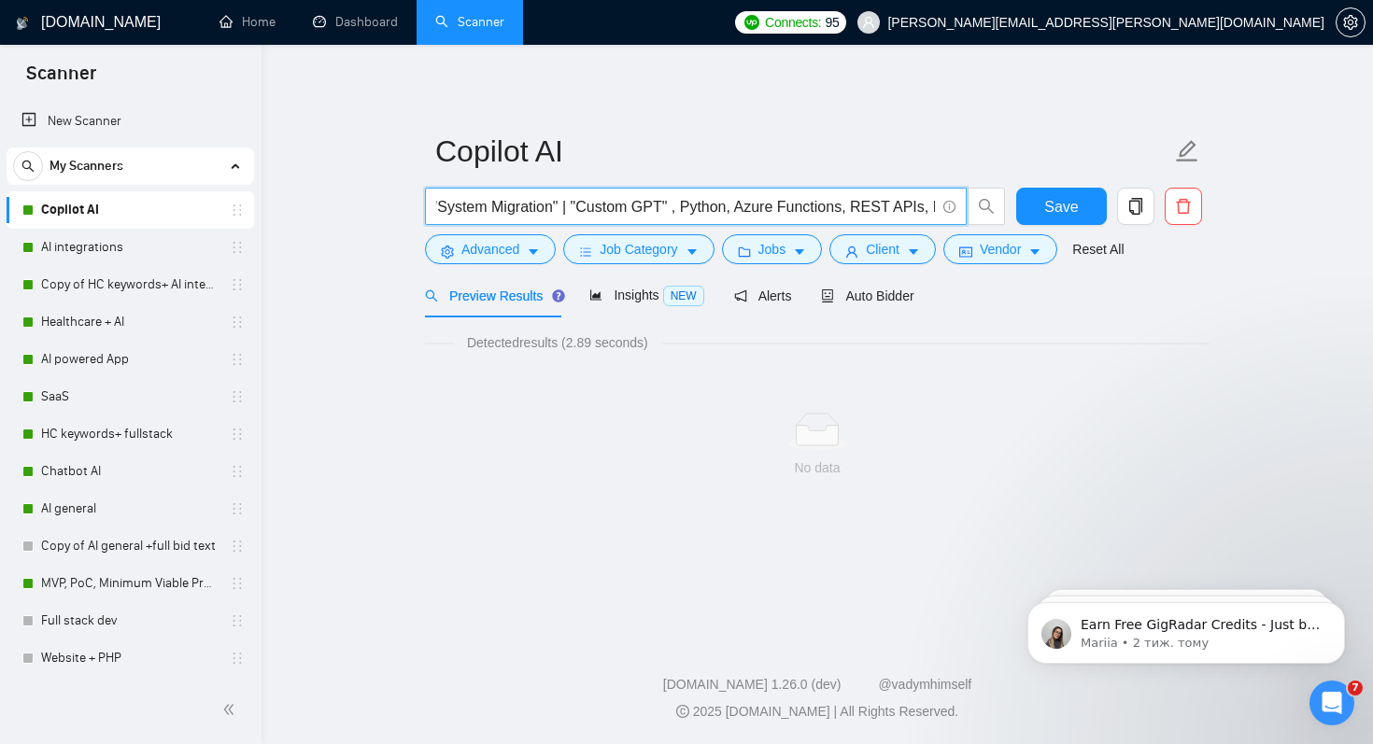
click at [810, 213] on input ""Copilot"| "Microsoft 365 Copilot" | "AI Bot" | "AI Builder" | "n8n" | "CoPilot…" at bounding box center [685, 206] width 499 height 23
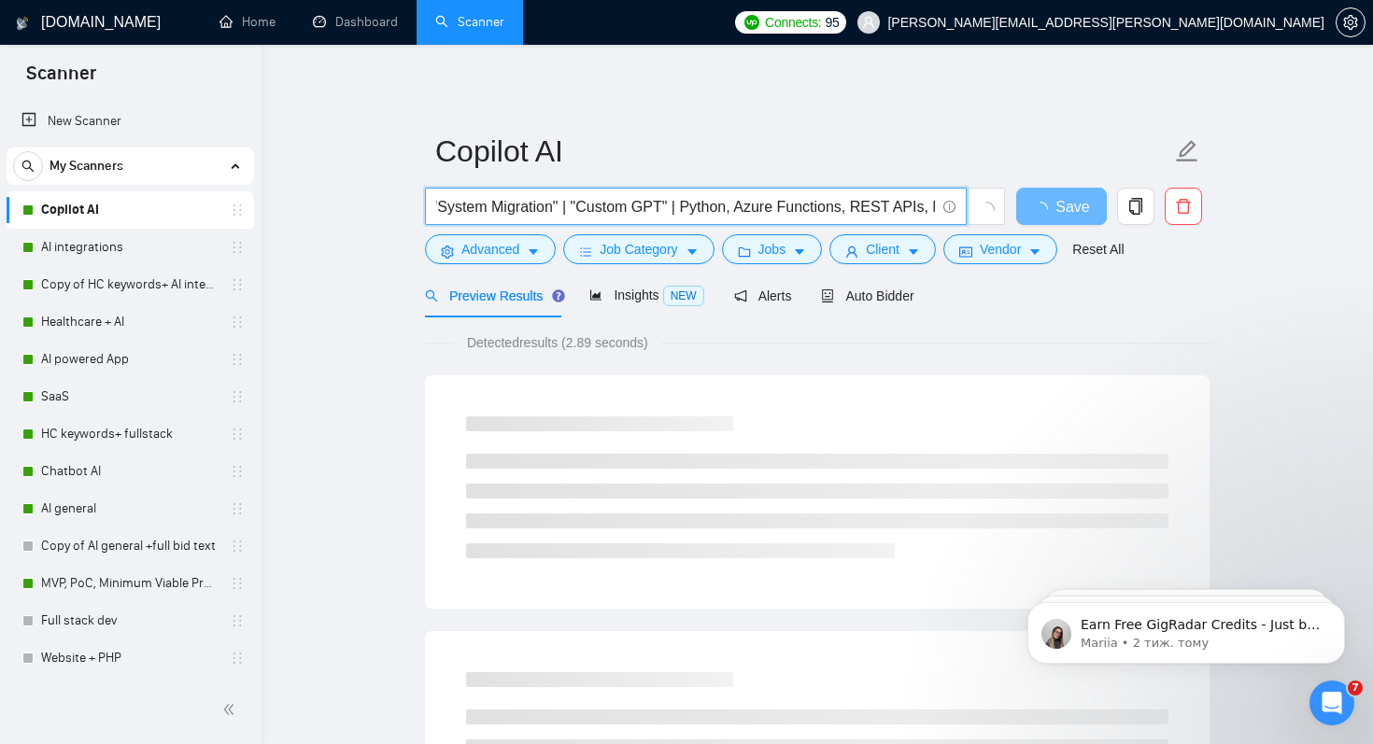
click at [810, 210] on input ""Copilot"| "Microsoft 365 Copilot" | "AI Bot" | "AI Builder" | "n8n" | "CoPilot…" at bounding box center [685, 206] width 499 height 23
click at [868, 205] on input ""Copilot"| "Microsoft 365 Copilot" | "AI Bot" | "AI Builder" | "n8n" | "CoPilot…" at bounding box center [685, 206] width 499 height 23
click at [884, 211] on input ""Copilot"| "Microsoft 365 Copilot" | "AI Bot" | "AI Builder" | "n8n" | "CoPilot…" at bounding box center [685, 206] width 499 height 23
drag, startPoint x: 580, startPoint y: 207, endPoint x: 979, endPoint y: 208, distance: 398.8
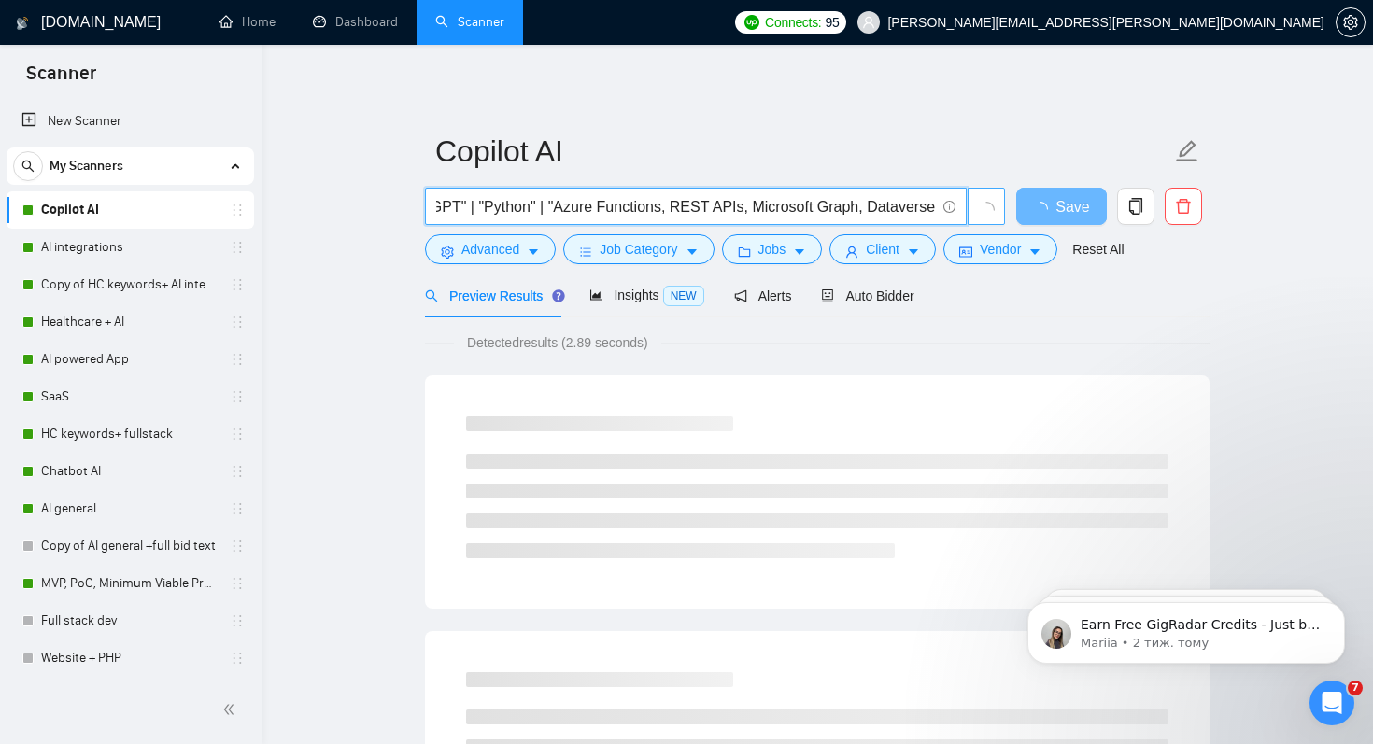
click at [979, 208] on span ""Copilot"| "Microsoft 365 Copilot" | "AI Bot" | "AI Builder" | "n8n" | "CoPilot…" at bounding box center [715, 206] width 581 height 37
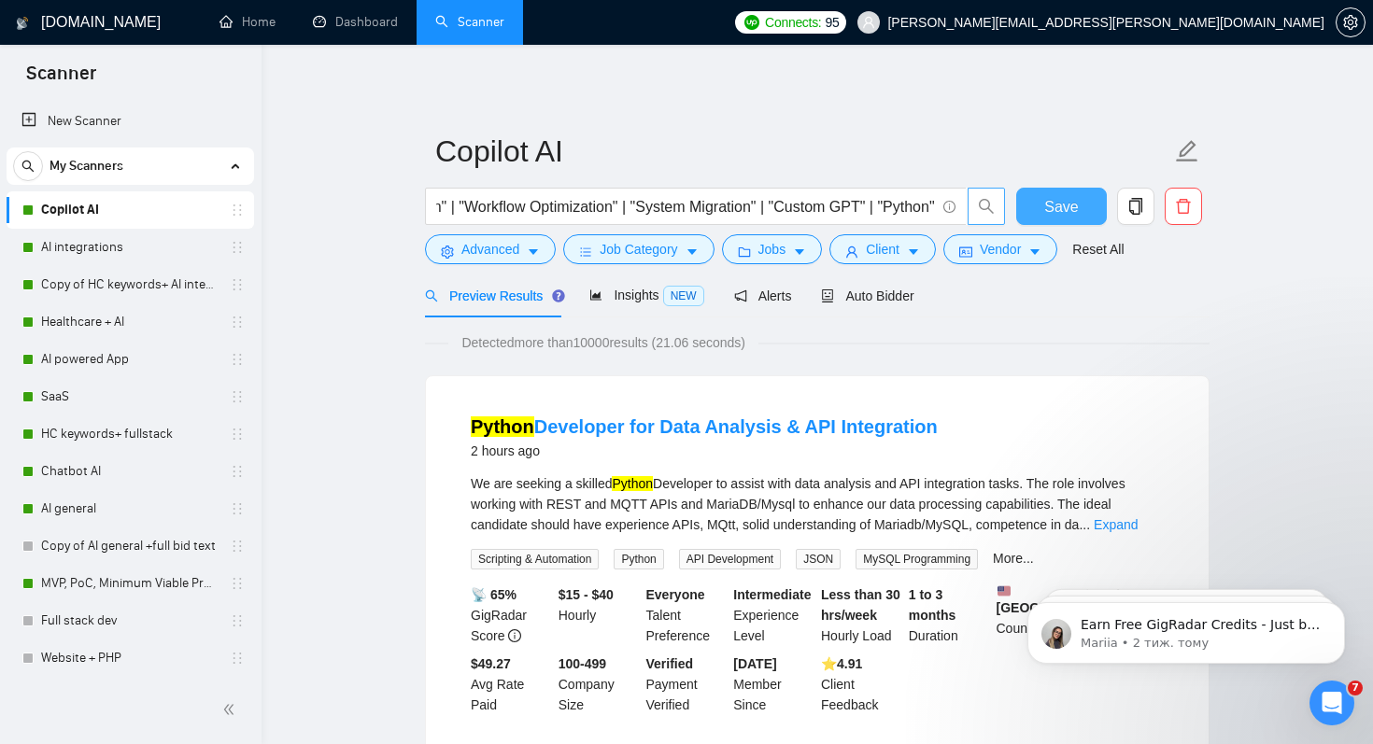
scroll to position [0, 0]
click at [1054, 205] on span "Save" at bounding box center [1061, 206] width 34 height 23
drag, startPoint x: 871, startPoint y: 208, endPoint x: 957, endPoint y: 209, distance: 86.9
click at [957, 209] on span ""Copilot"| "Microsoft 365 Copilot" | "AI Bot" | "AI Builder" | "n8n" | "CoPilot…" at bounding box center [696, 206] width 542 height 37
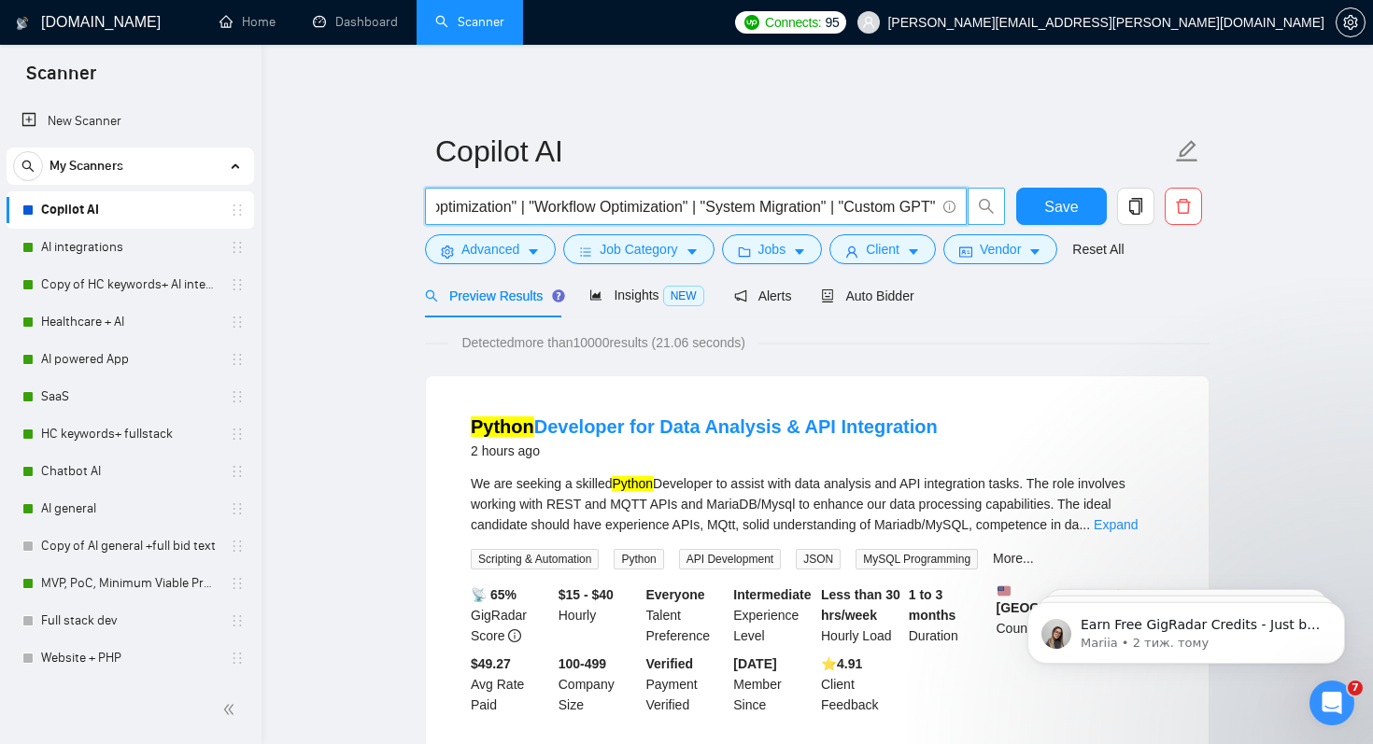
scroll to position [0, 3366]
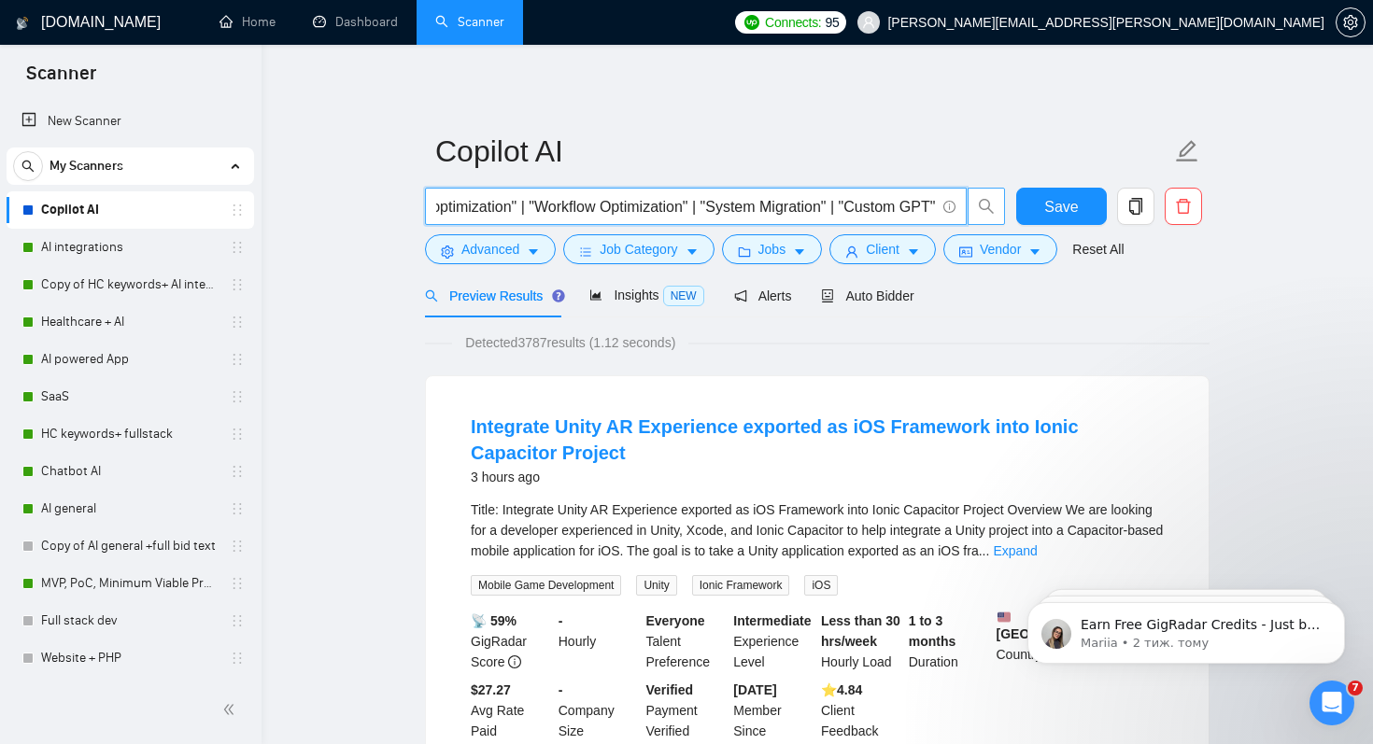
drag, startPoint x: 831, startPoint y: 205, endPoint x: 930, endPoint y: 214, distance: 99.4
click at [931, 214] on input ""Copilot"| "Microsoft 365 Copilot" | "AI Bot" | "AI Builder" | "n8n" | "CoPilot…" at bounding box center [685, 206] width 499 height 23
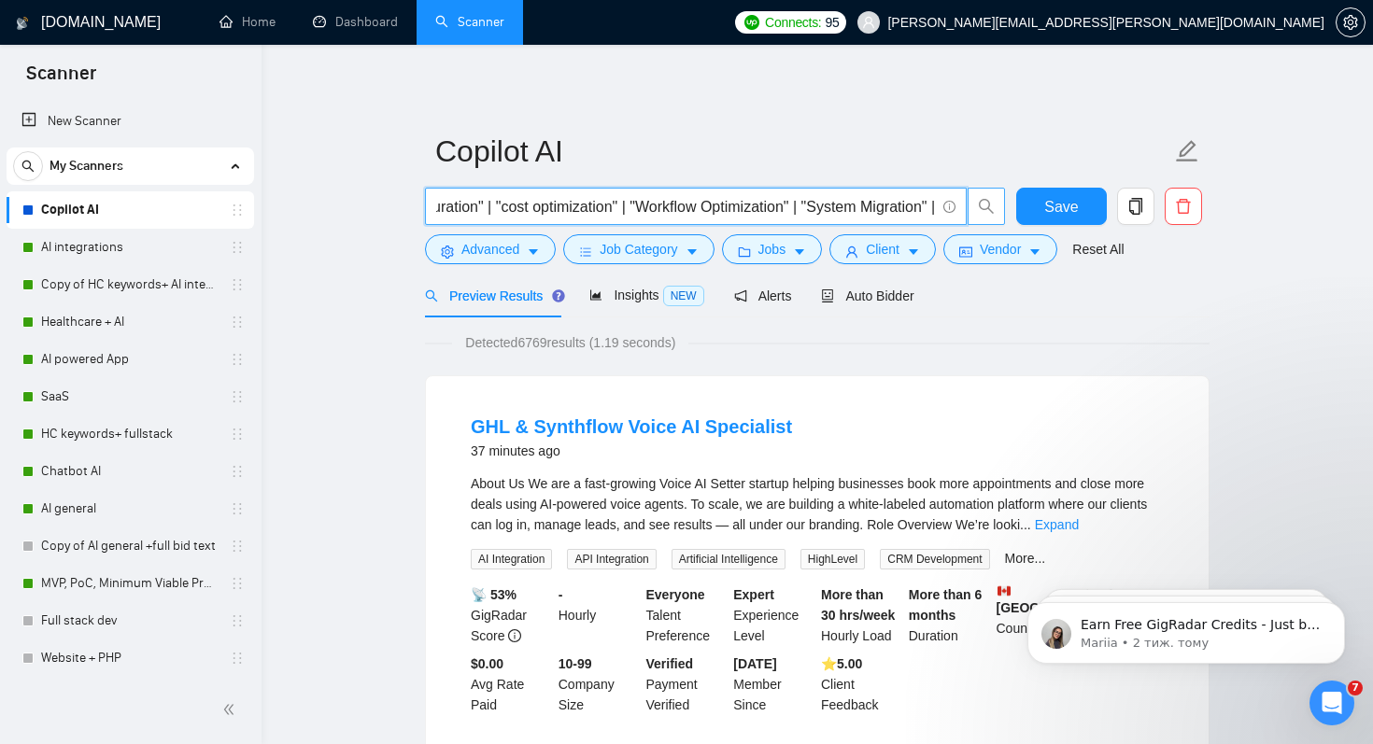
scroll to position [0, 3162]
drag, startPoint x: 574, startPoint y: 205, endPoint x: 718, endPoint y: 208, distance: 143.9
click at [718, 208] on input ""Copilot"| "Microsoft 365 Copilot" | "AI Bot" | "AI Builder" | "n8n" | "CoPilot…" at bounding box center [685, 206] width 499 height 23
type input ""Copilot"| "Microsoft 365 Copilot" | "AI Bot" | "AI Builder" | "n8n" | "CoPilot…"
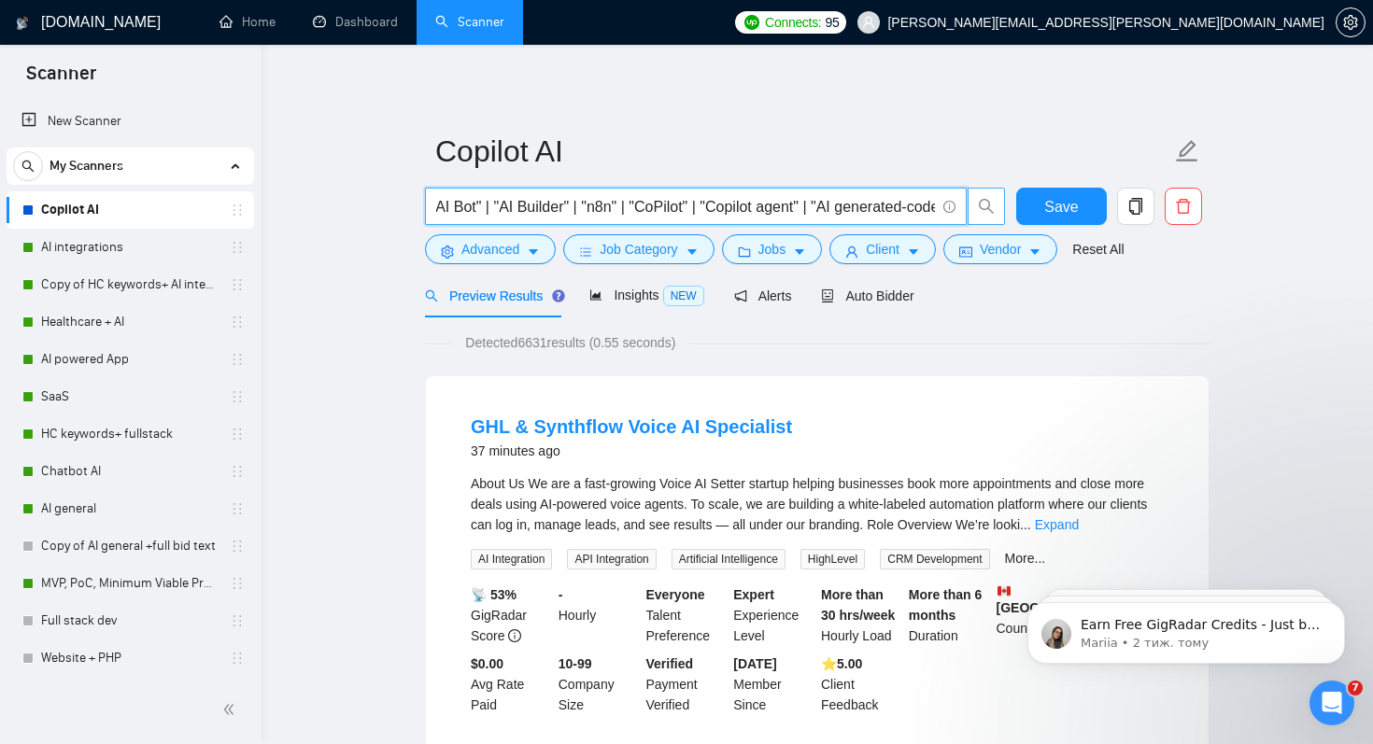
scroll to position [0, 0]
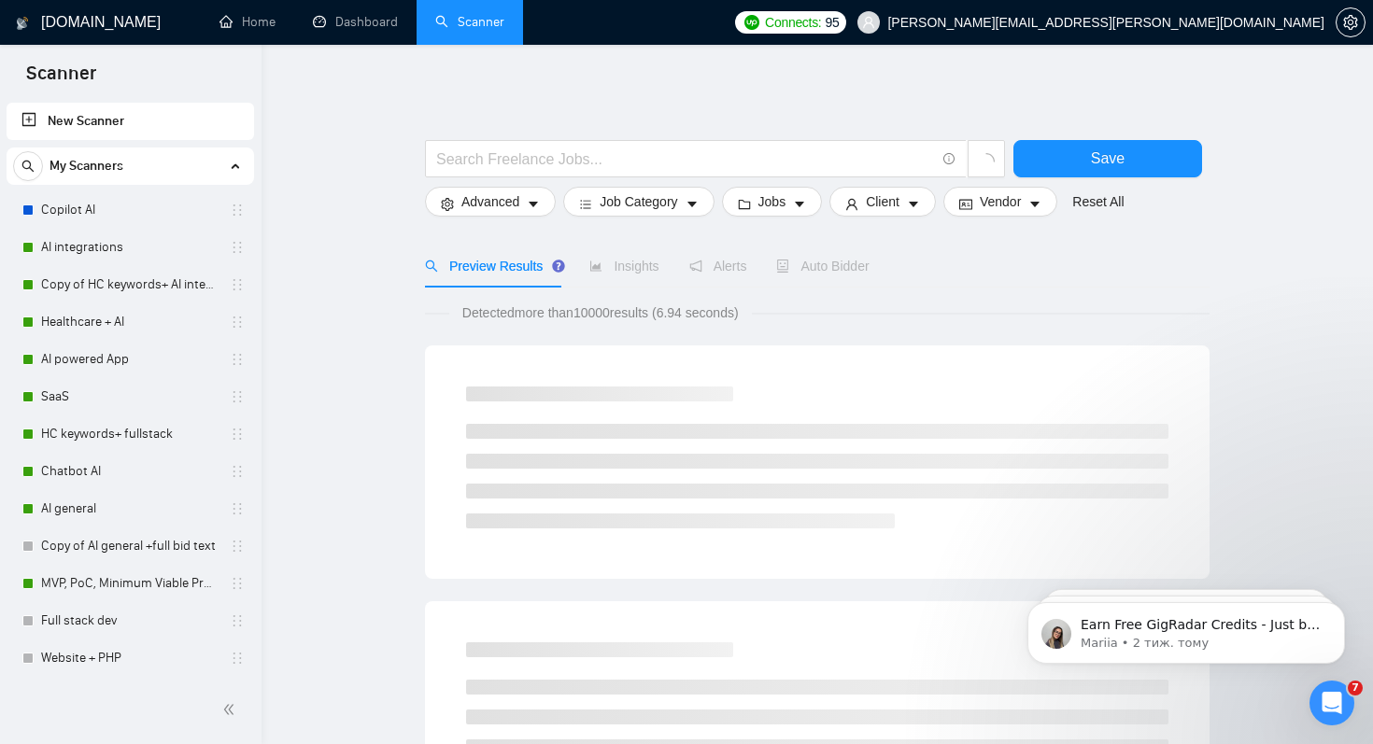
click at [486, 167] on input "text" at bounding box center [685, 159] width 499 height 23
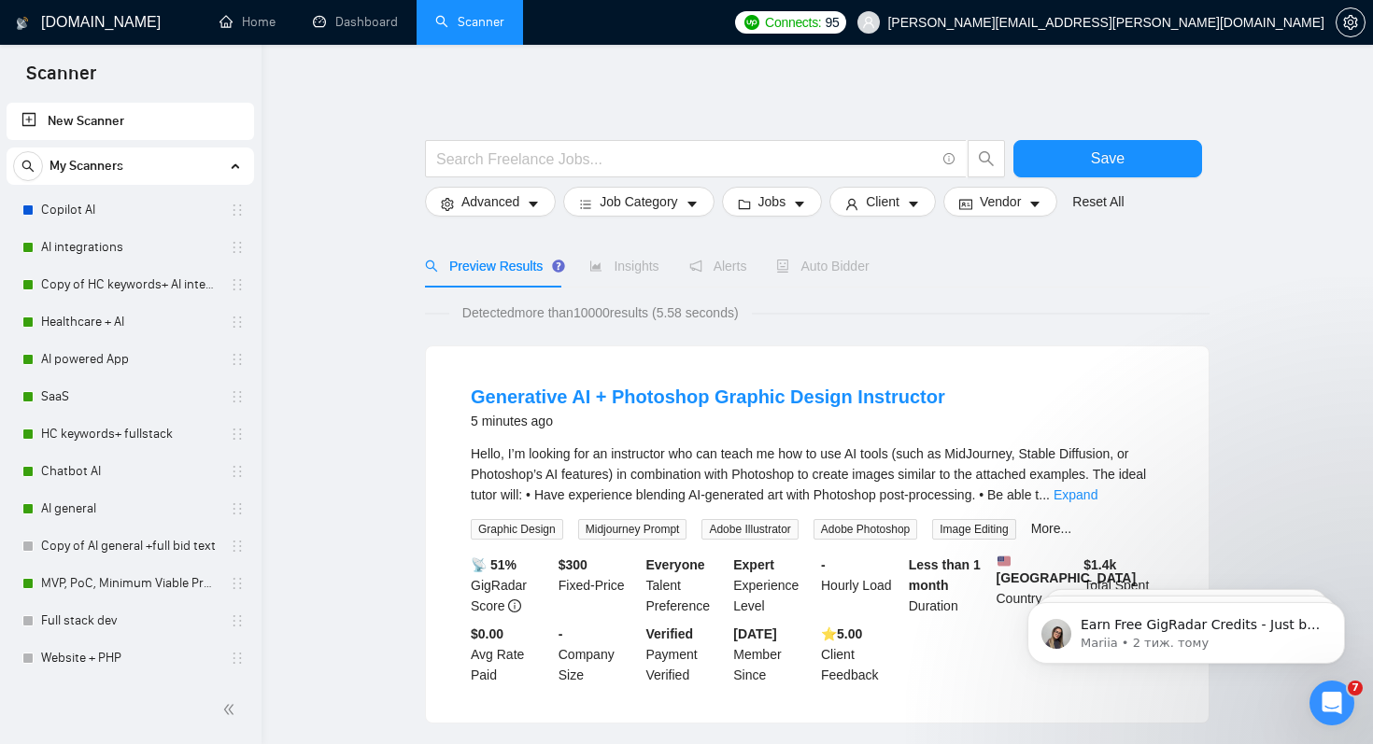
click at [71, 205] on link "Copilot AI" at bounding box center [129, 209] width 177 height 37
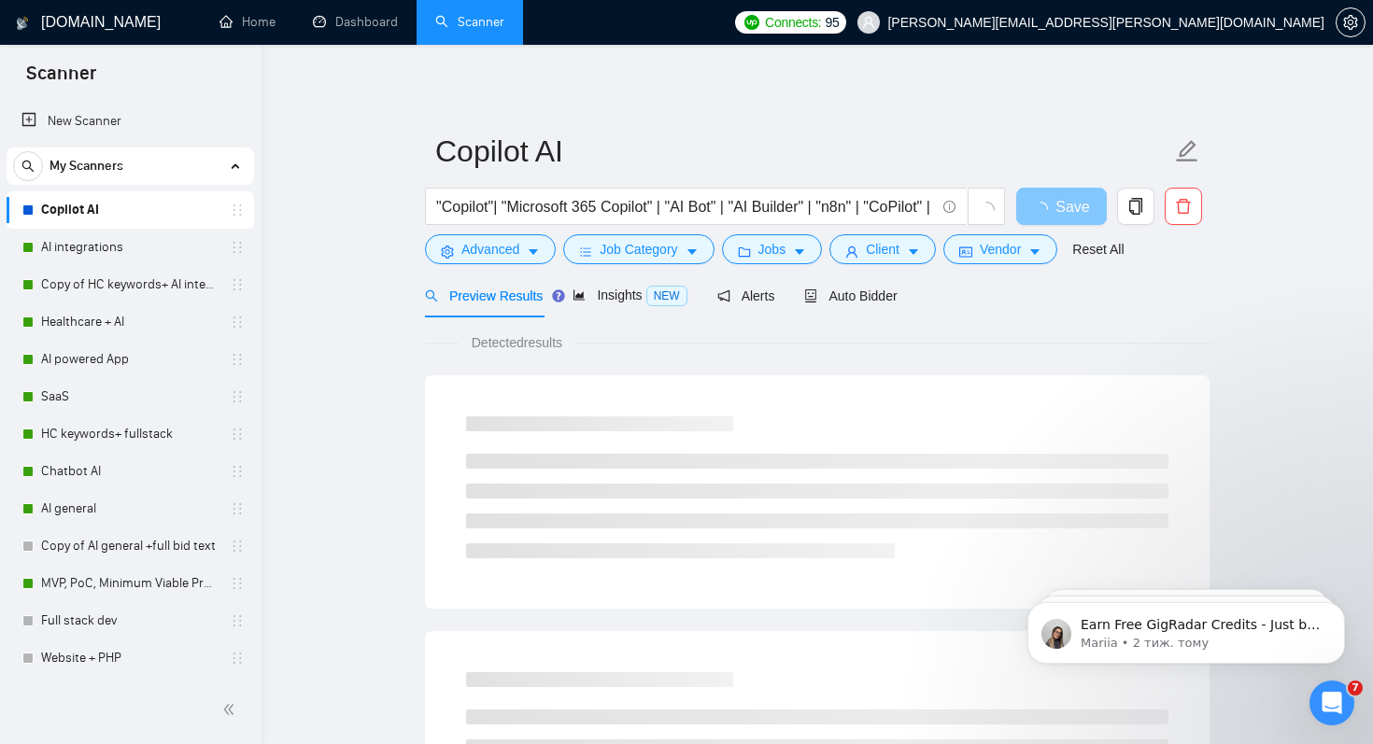
click at [1075, 211] on span "Save" at bounding box center [1072, 206] width 34 height 23
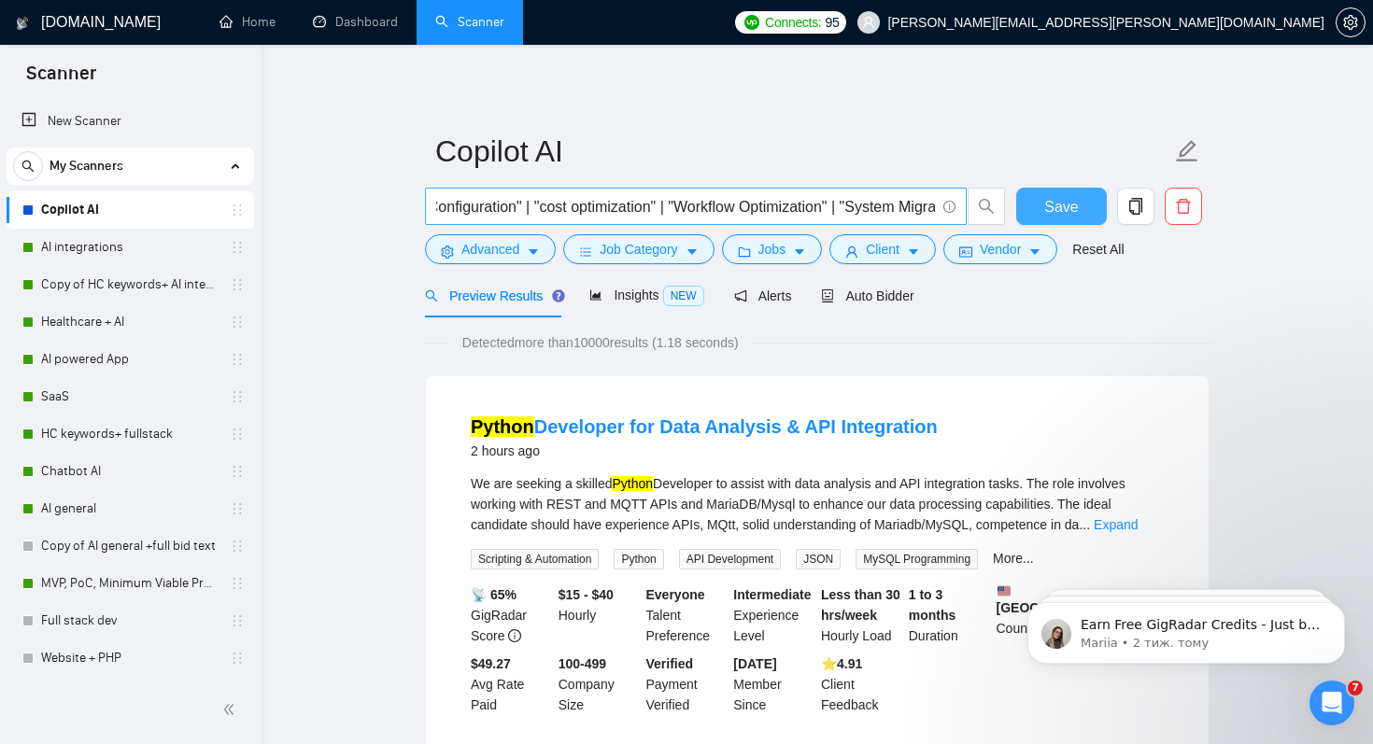
scroll to position [0, 3439]
drag, startPoint x: 859, startPoint y: 207, endPoint x: 945, endPoint y: 207, distance: 85.9
click at [945, 208] on span ""Copilot"| "Microsoft 365 Copilot" | "AI Bot" | "AI Builder" | "n8n" | "CoPilot…" at bounding box center [696, 206] width 542 height 37
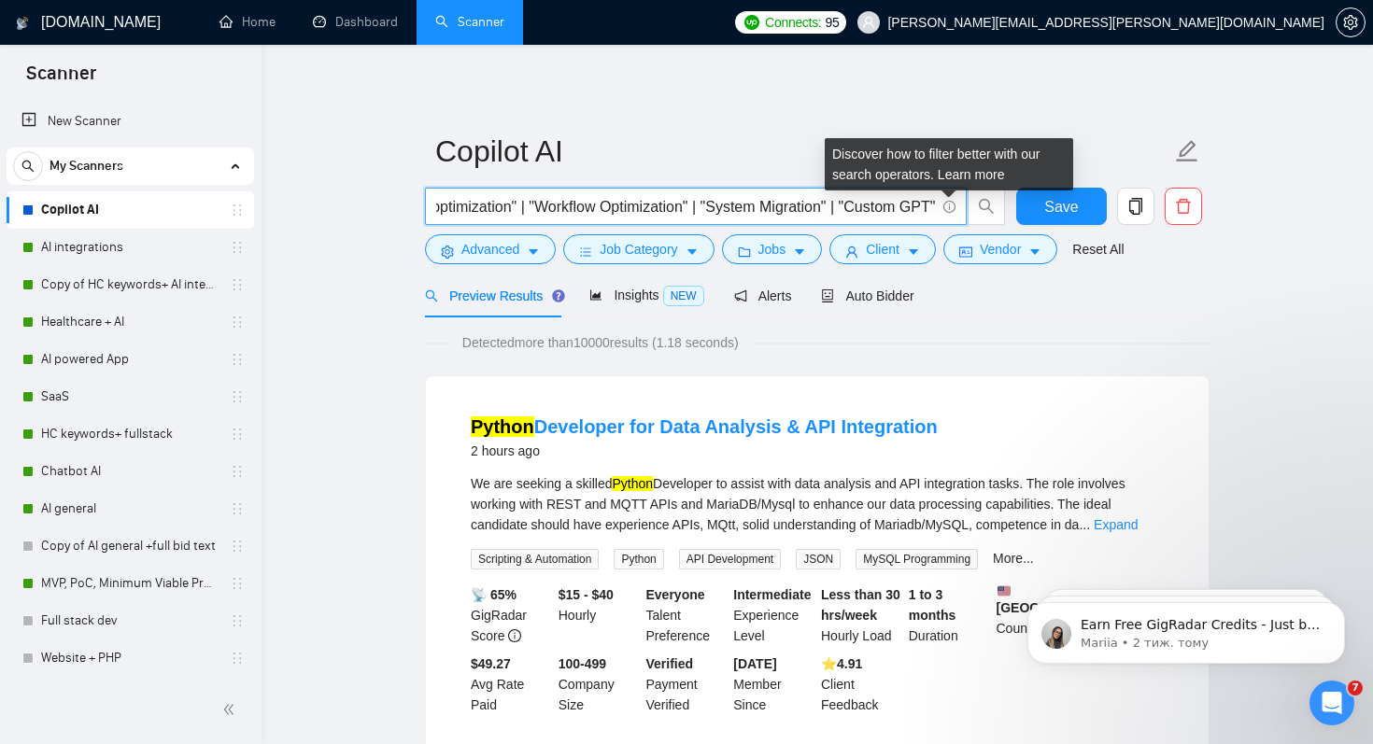
scroll to position [0, 3363]
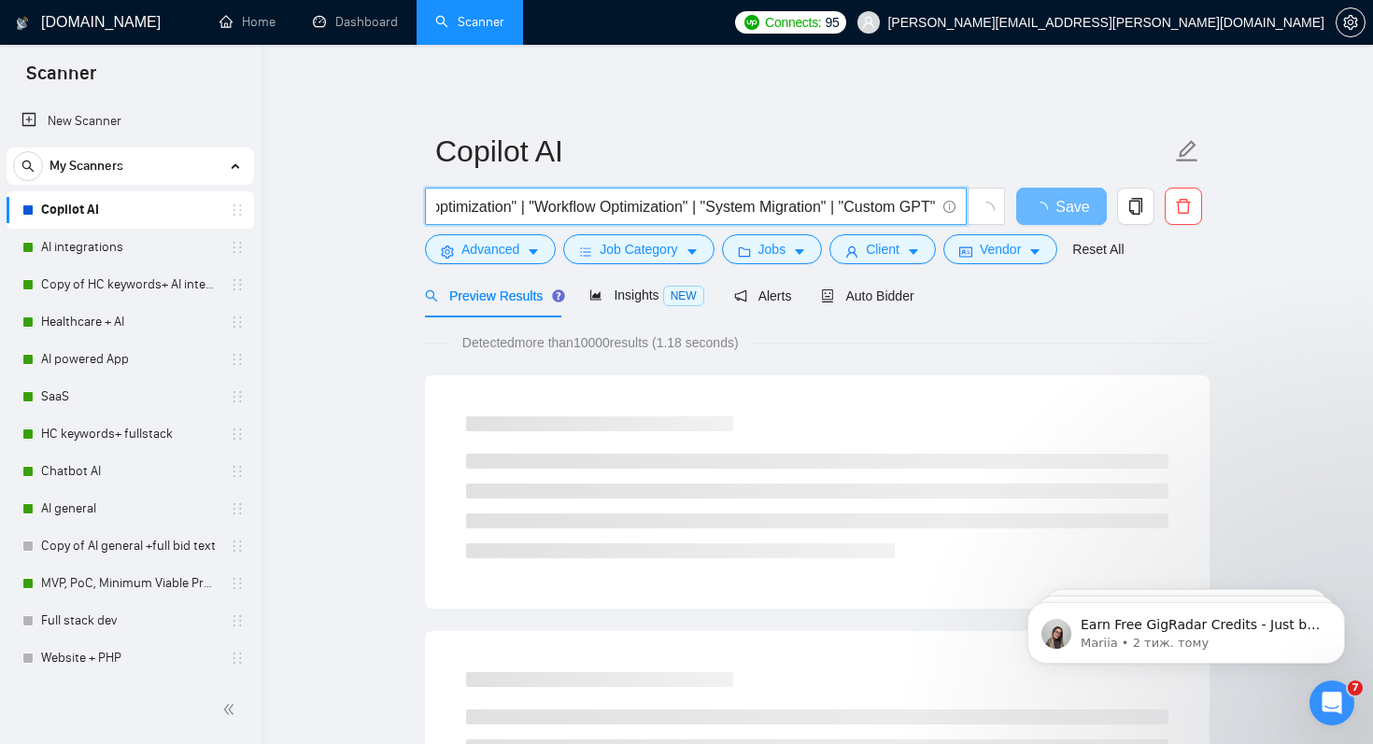
drag, startPoint x: 837, startPoint y: 207, endPoint x: 949, endPoint y: 211, distance: 112.1
click at [949, 211] on span ""Copilot"| "Microsoft 365 Copilot" | "AI Bot" | "AI Builder" | "n8n" | "CoPilot…" at bounding box center [696, 206] width 542 height 37
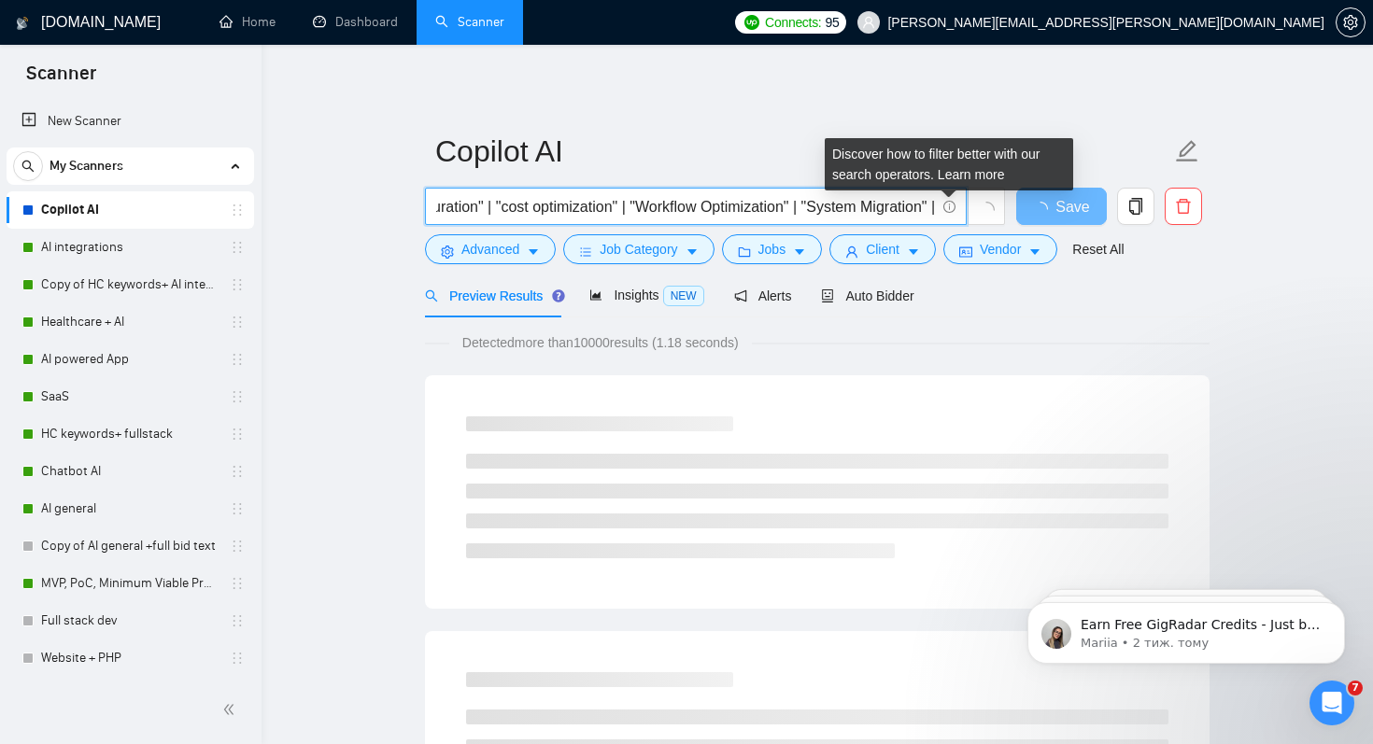
scroll to position [0, 3263]
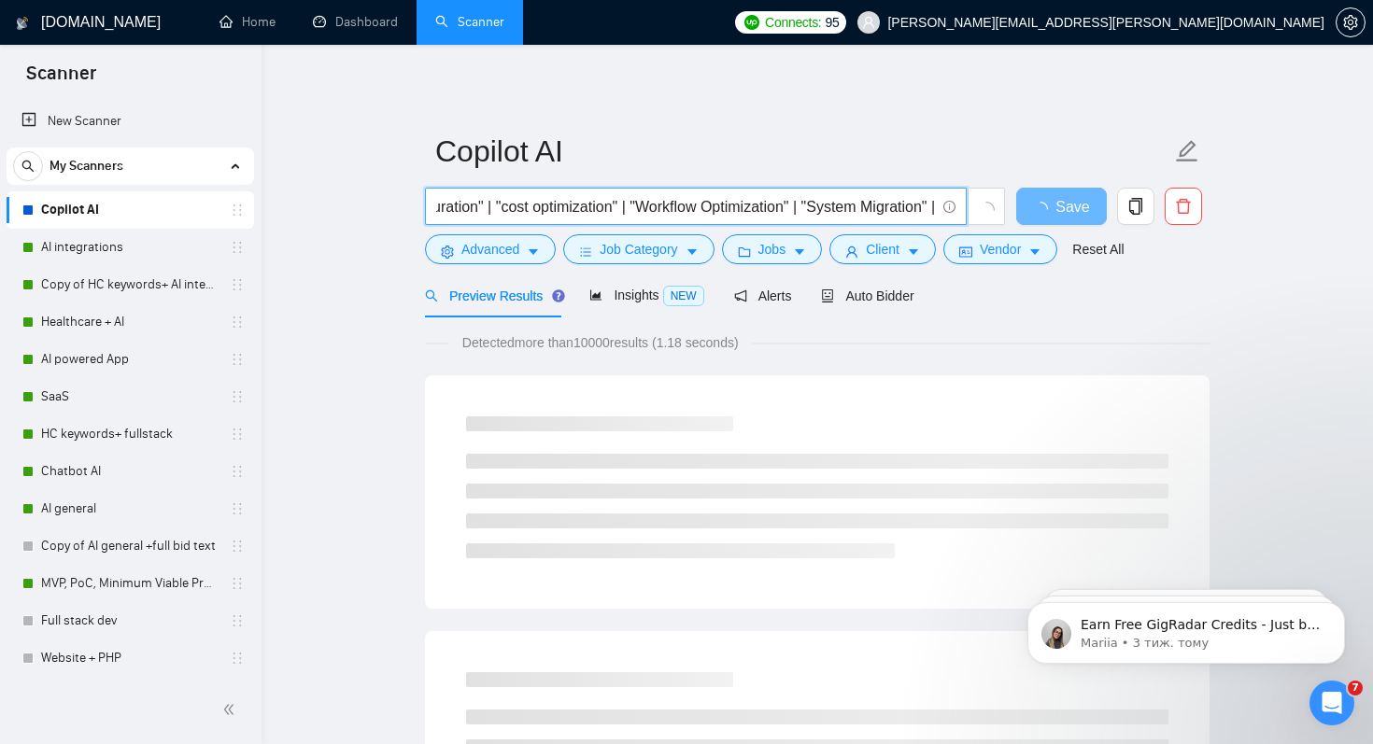
drag, startPoint x: 790, startPoint y: 205, endPoint x: 942, endPoint y: 205, distance: 151.3
click at [942, 205] on span ""Copilot"| "Microsoft 365 Copilot" | "AI Bot" | "AI Builder" | "n8n" | "CoPilot…" at bounding box center [696, 206] width 542 height 37
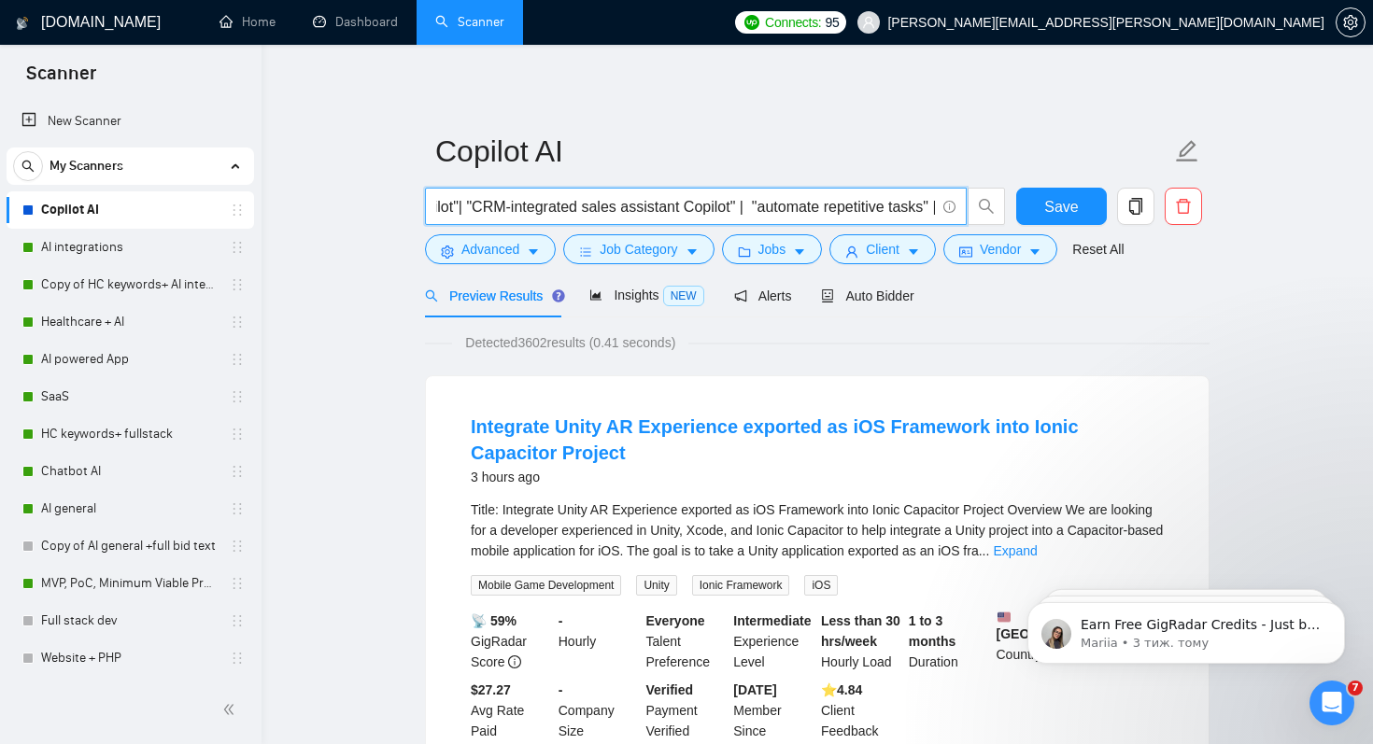
scroll to position [0, 1934]
drag, startPoint x: 536, startPoint y: 203, endPoint x: 814, endPoint y: 203, distance: 277.4
click at [814, 203] on input ""Copilot"| "Microsoft 365 Copilot" | "AI Bot" | "AI Builder" | "n8n" | "CoPilot…" at bounding box center [685, 206] width 499 height 23
paste input ""CRM-integrated sales assistant Copilot""
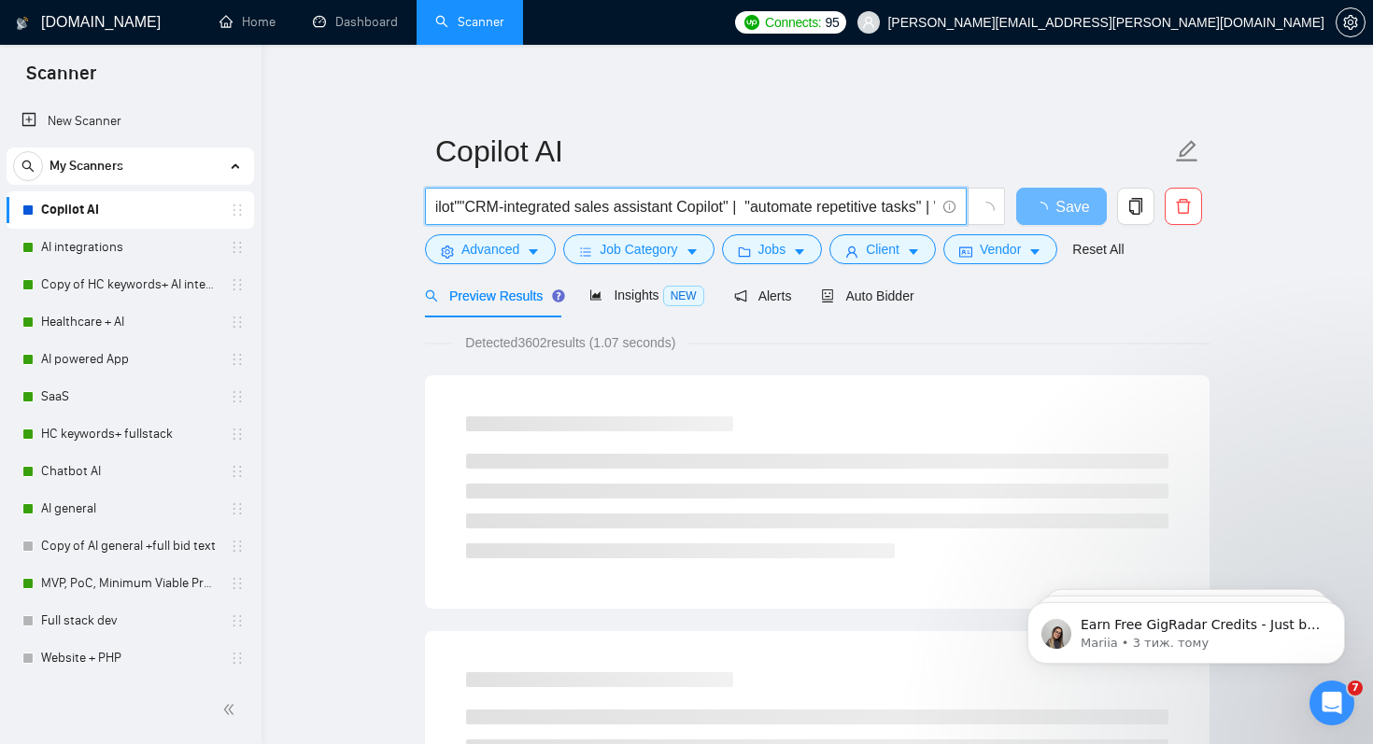
click at [529, 205] on input ""Copilot"| "Microsoft 365 Copilot" | "AI Bot" | "AI Builder" | "n8n" | "CoPilot…" at bounding box center [685, 206] width 499 height 23
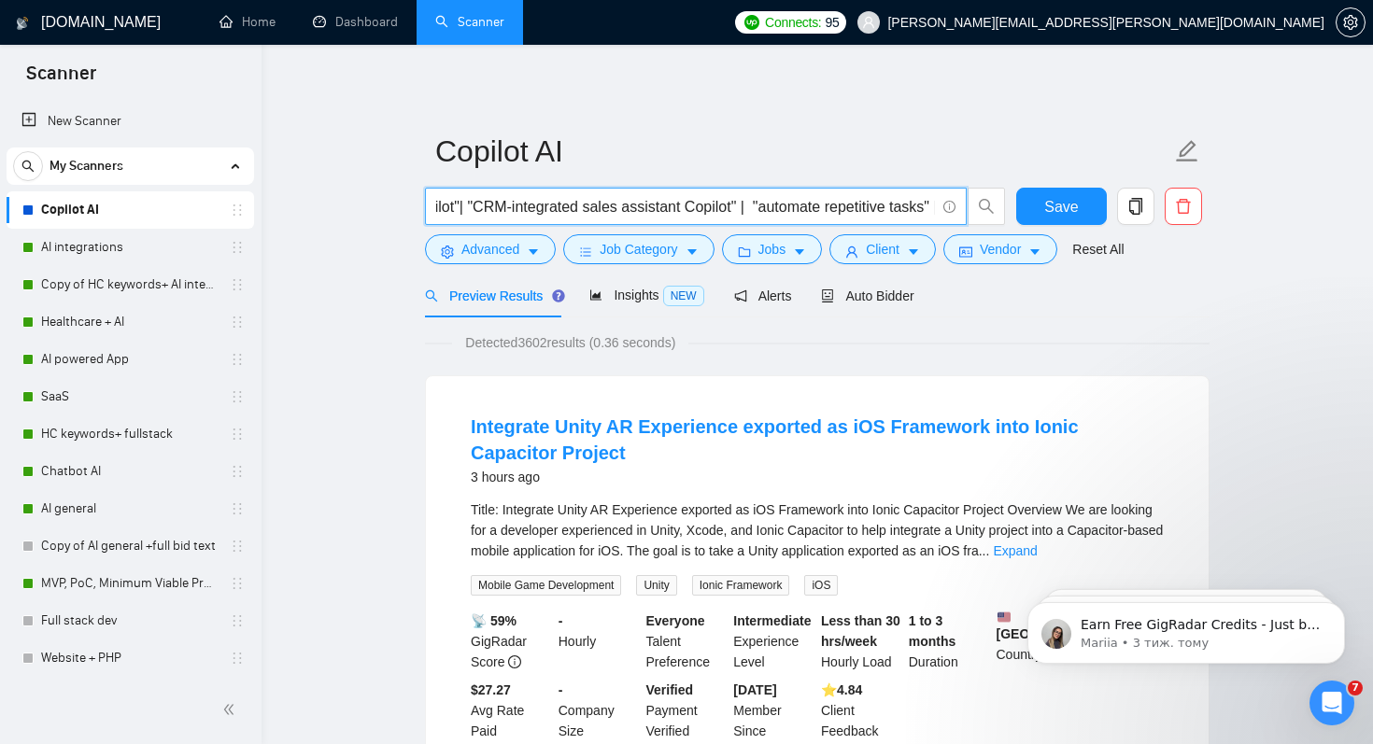
click at [529, 210] on input ""Copilot"| "Microsoft 365 Copilot" | "AI Bot" | "AI Builder" | "n8n" | "CoPilot…" at bounding box center [685, 206] width 499 height 23
drag, startPoint x: 826, startPoint y: 206, endPoint x: 905, endPoint y: 206, distance: 79.4
click at [905, 206] on input ""Copilot"| "Microsoft 365 Copilot" | "AI Bot" | "AI Builder" | "n8n" | "CoPilot…" at bounding box center [685, 206] width 499 height 23
paste input ""AI driven" |"
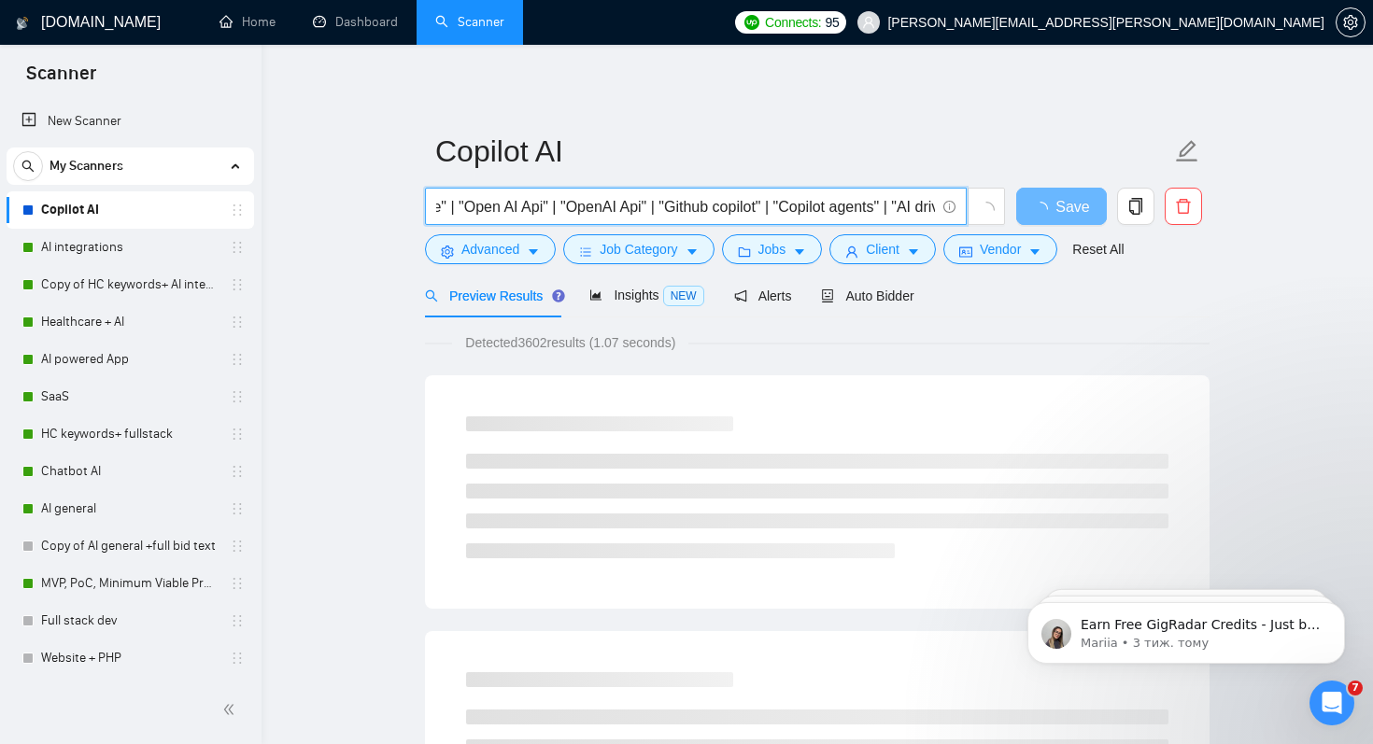
scroll to position [0, 729]
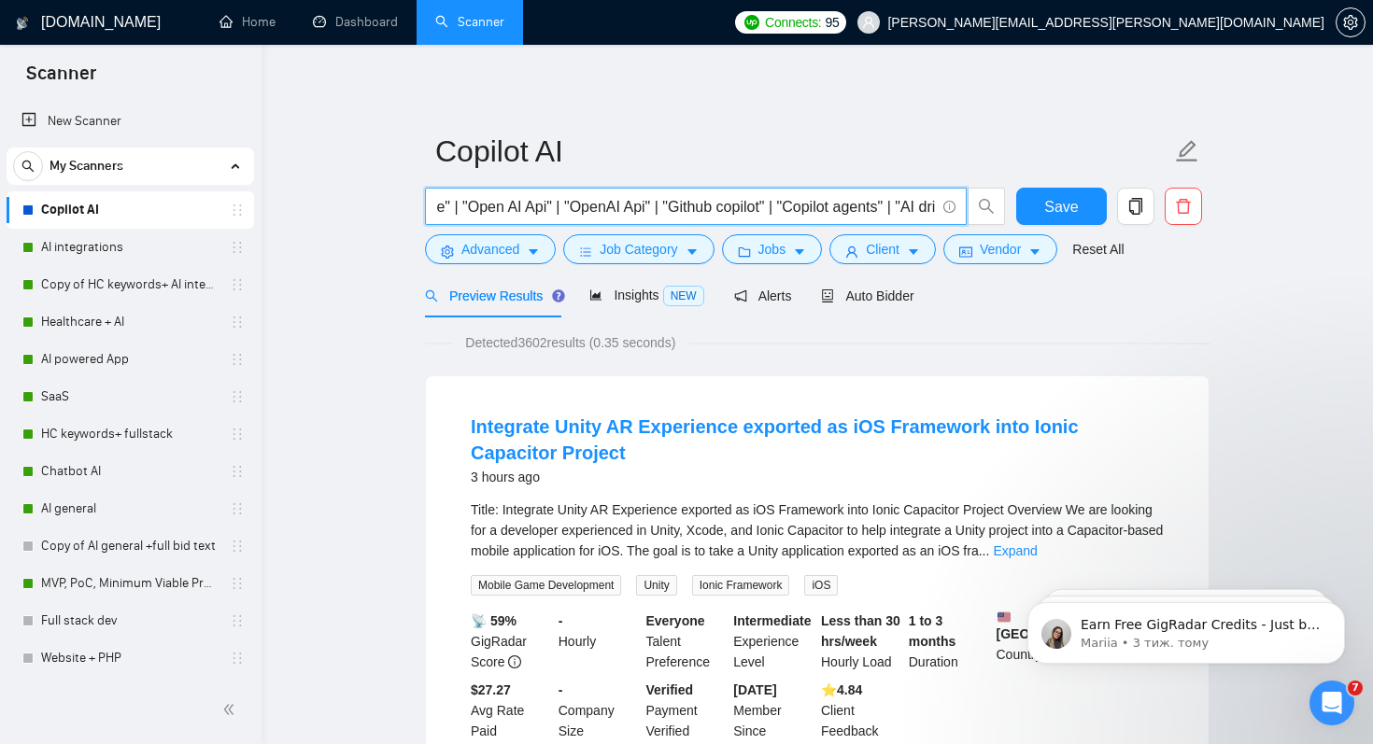
drag, startPoint x: 600, startPoint y: 205, endPoint x: 687, endPoint y: 208, distance: 87.8
click at [687, 208] on input ""Copilot"| "Microsoft 365 Copilot" | "AI Bot" | "AI Builder" | "n8n" | "CoPilot…" at bounding box center [685, 206] width 499 height 23
paste input ""OpenAI Api""
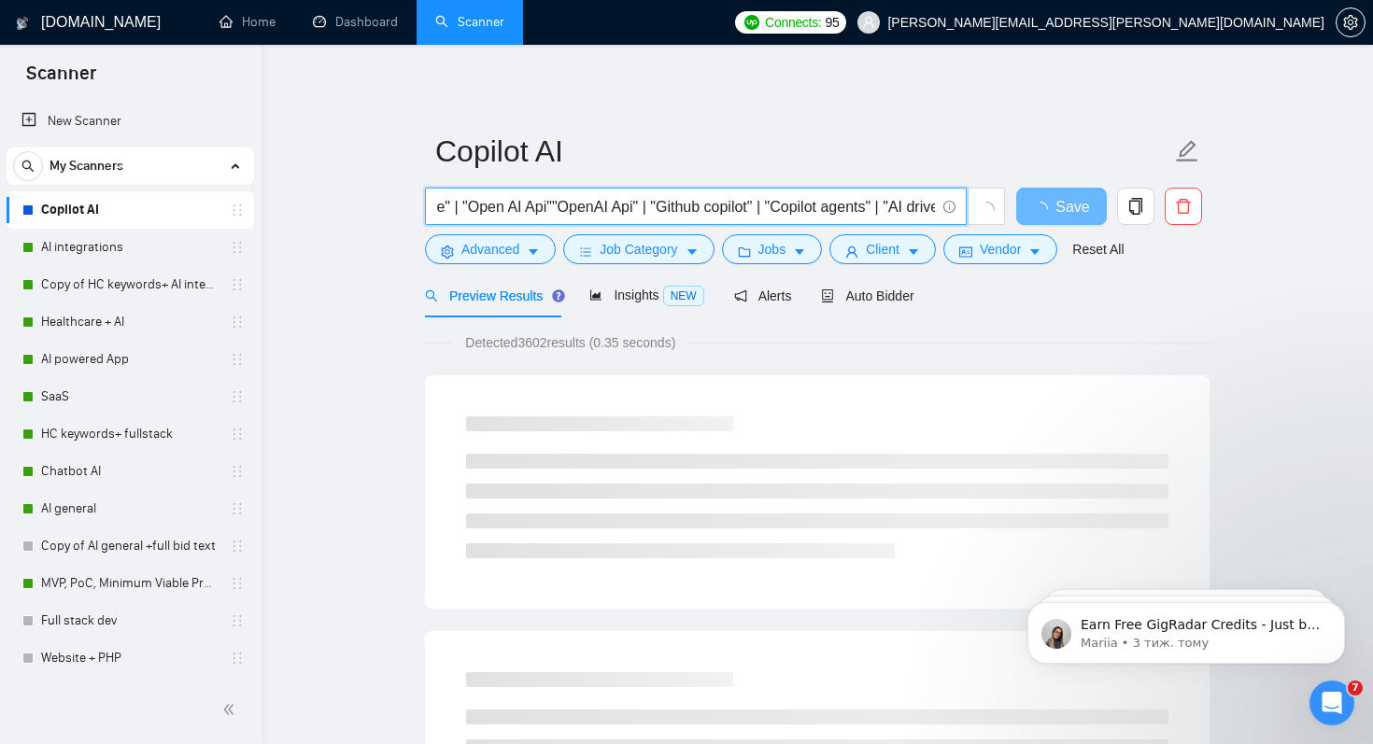
click at [588, 205] on input ""Copilot"| "Microsoft 365 Copilot" | "AI Bot" | "AI Builder" | "n8n" | "CoPilot…" at bounding box center [685, 206] width 499 height 23
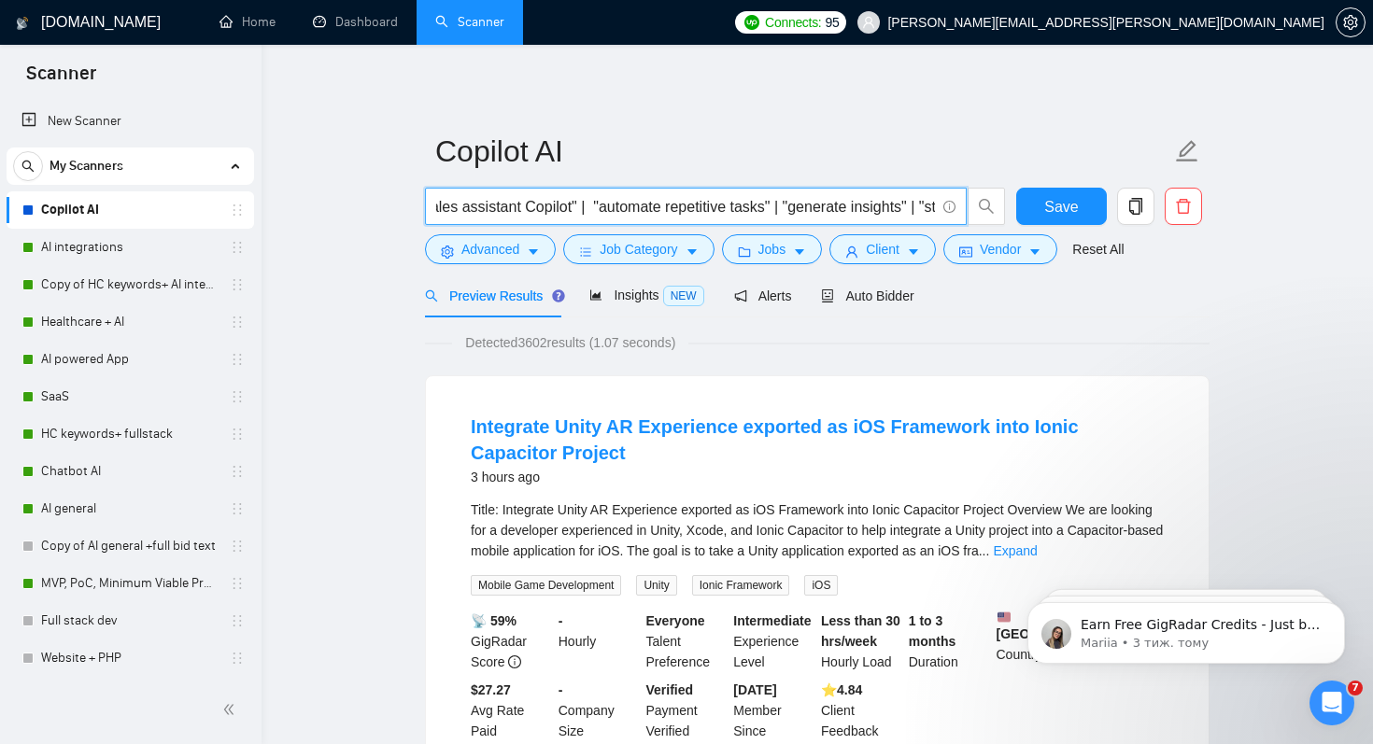
scroll to position [0, 2171]
type input ""Copilot"| "Microsoft 365 Copilot" | "AI Bot" | "AI Builder" | "n8n" | "CoPilot…"
click at [1081, 202] on button "Save" at bounding box center [1061, 206] width 91 height 37
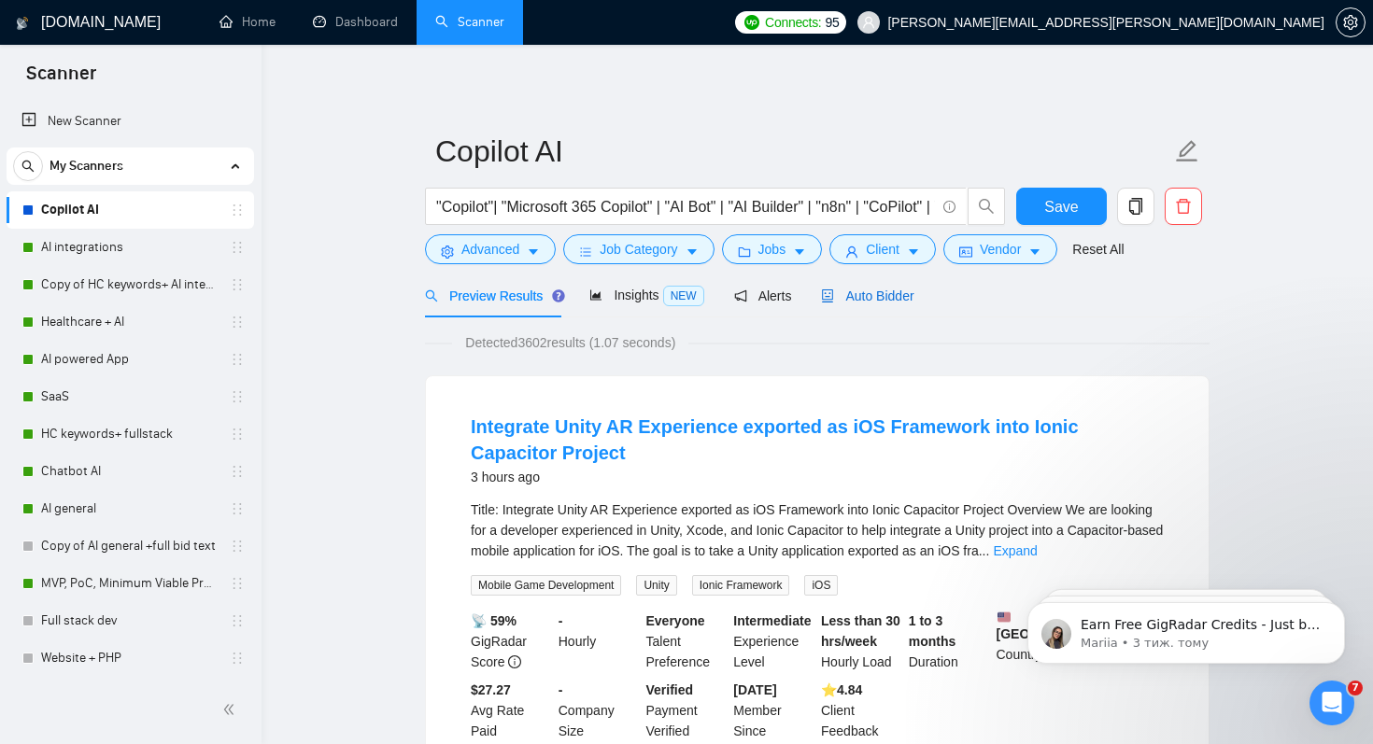
click at [869, 293] on span "Auto Bidder" at bounding box center [867, 296] width 92 height 15
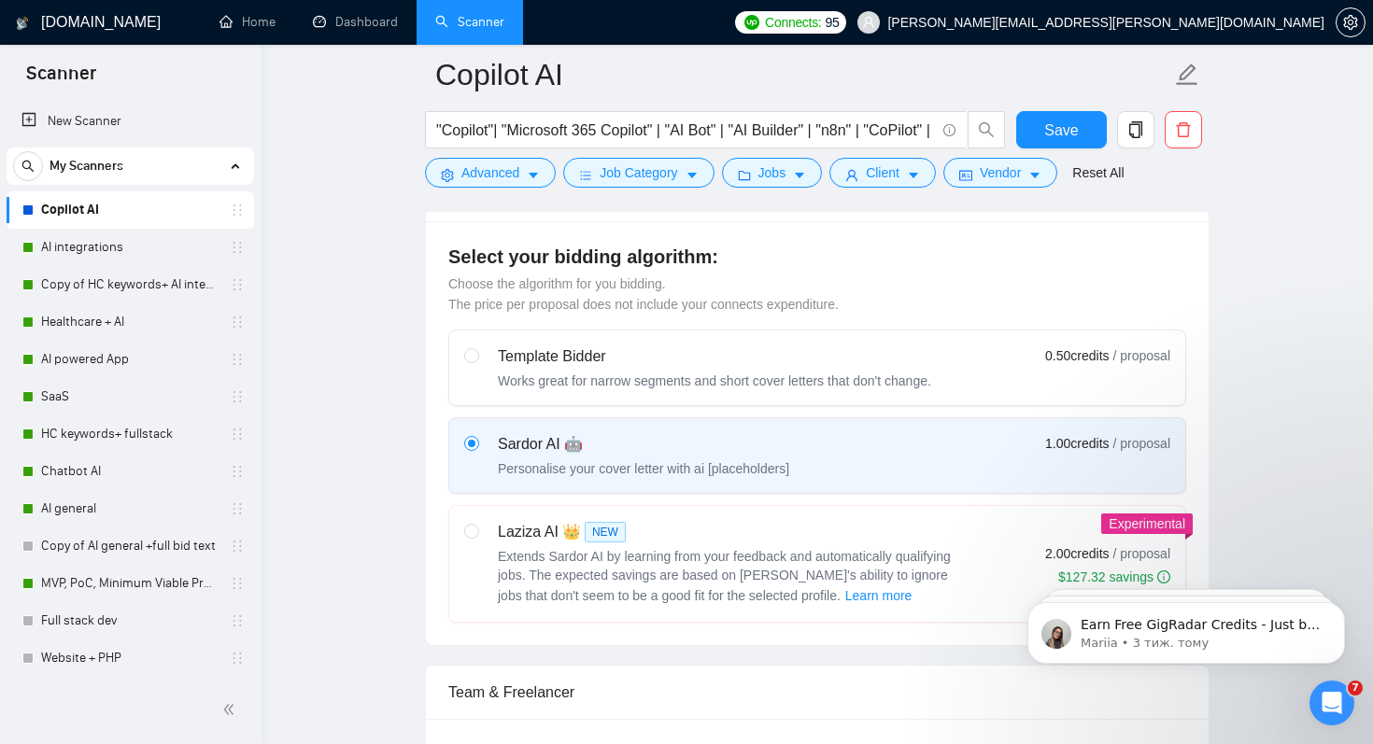
scroll to position [587, 0]
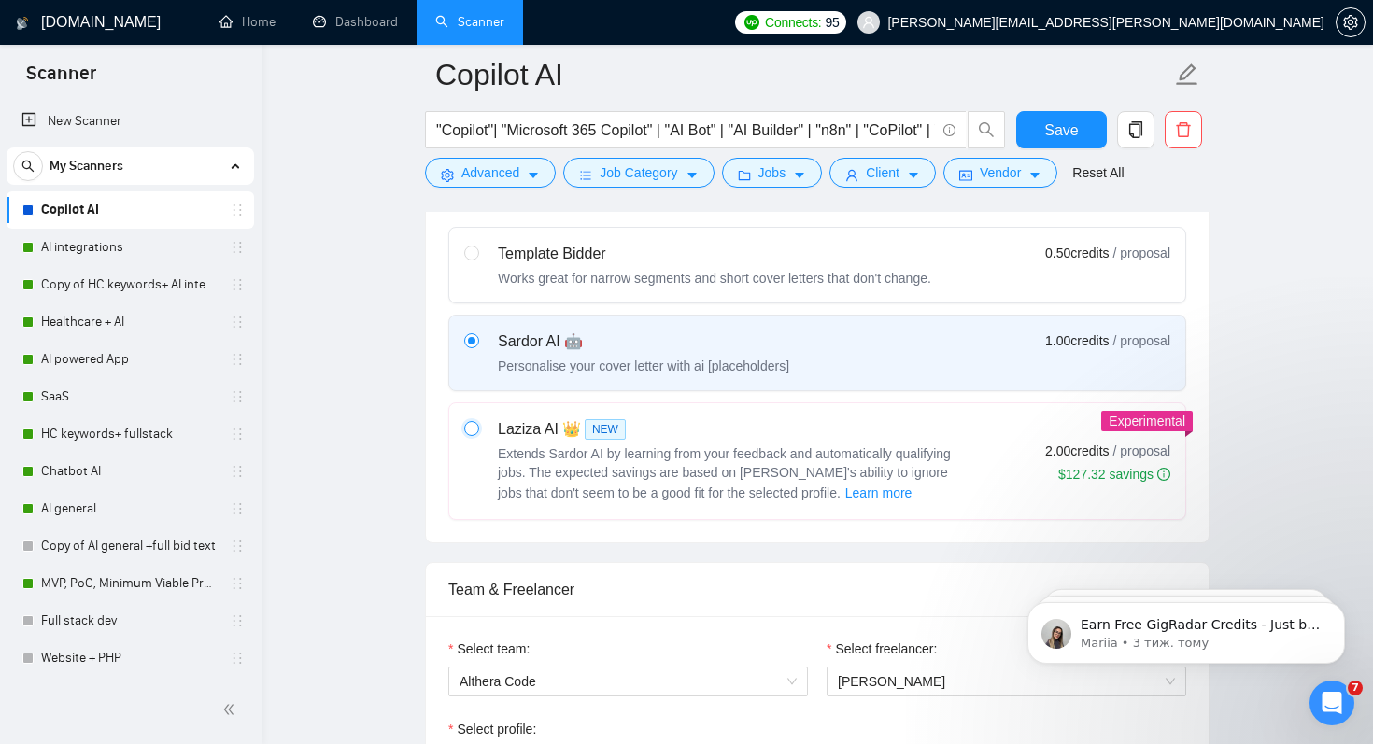
click at [470, 430] on input "radio" at bounding box center [470, 427] width 13 height 13
radio input "true"
radio input "false"
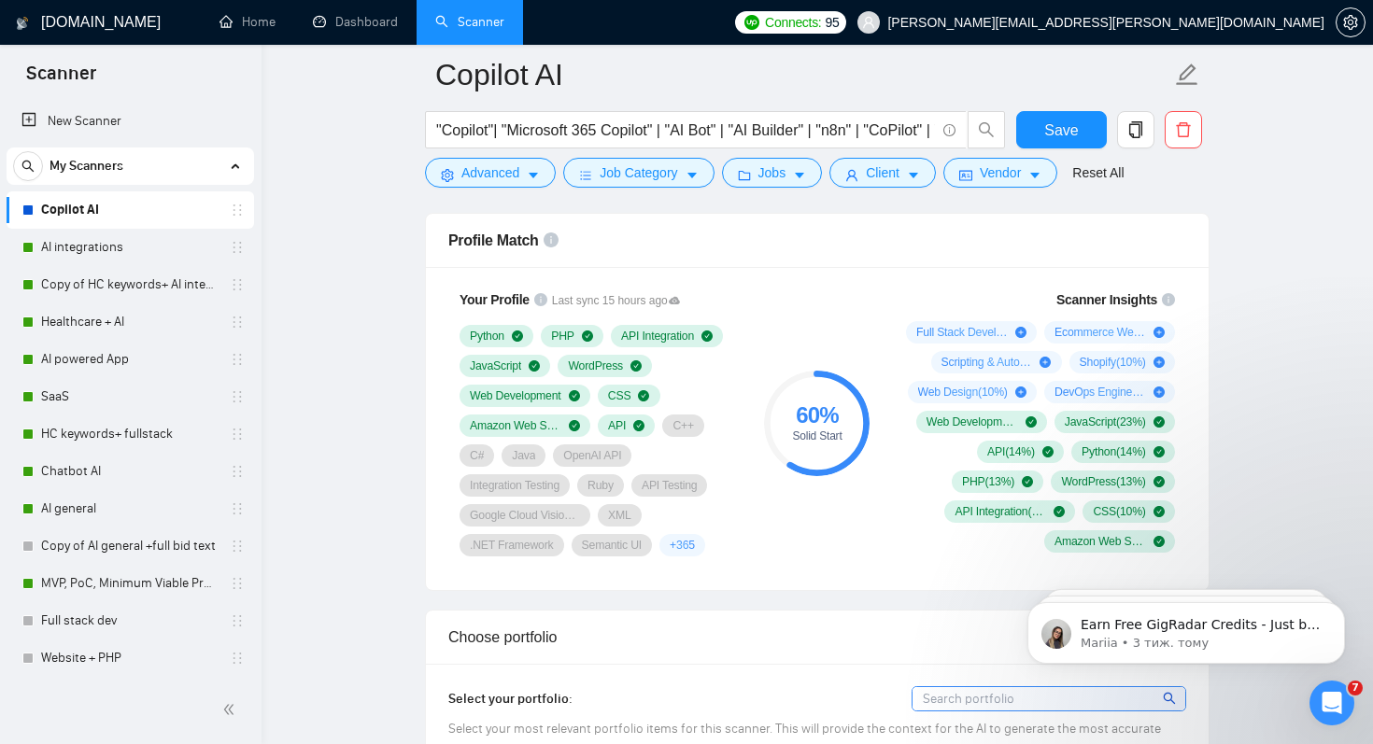
scroll to position [1218, 0]
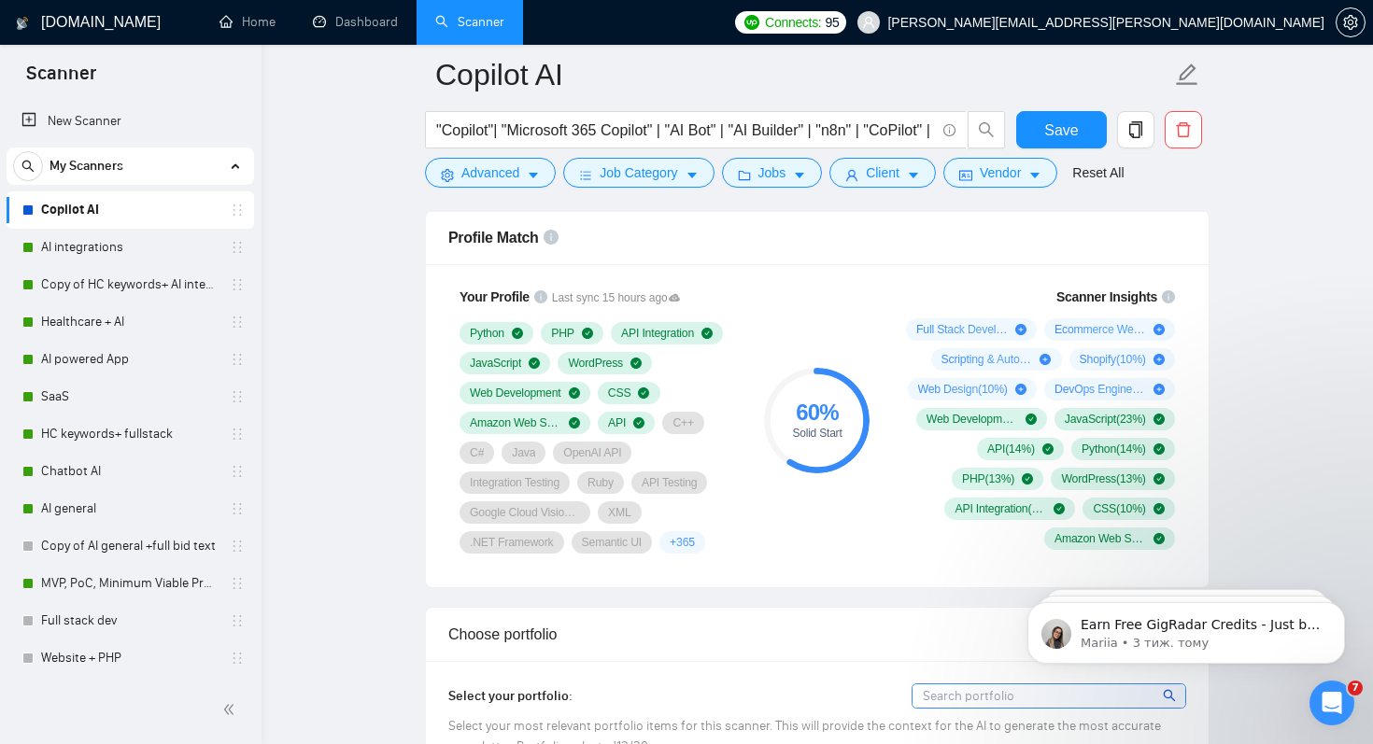
click at [968, 330] on span "Full Stack Development ( 31 %)" at bounding box center [962, 329] width 92 height 15
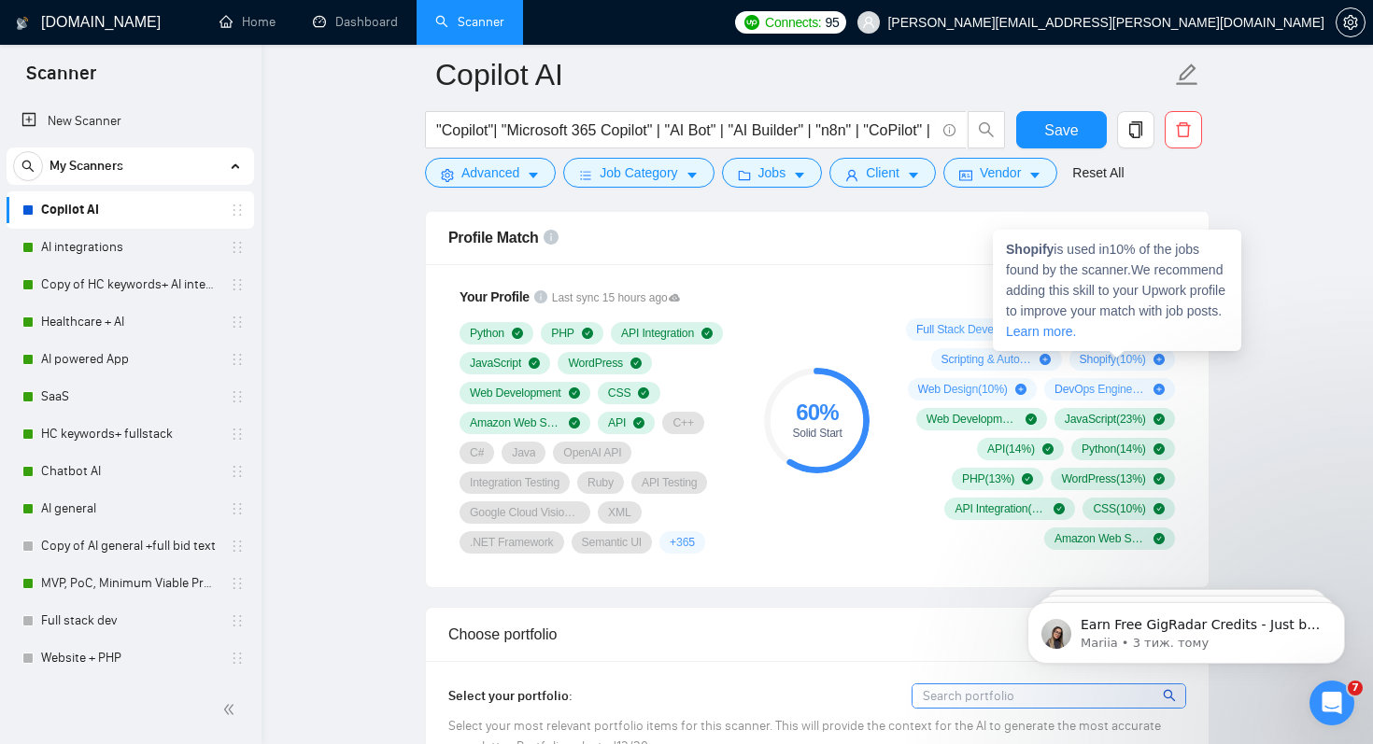
click at [1115, 331] on span "Shopify is used in 10 % of the jobs found by the scanner. We recommend adding t…" at bounding box center [1116, 290] width 220 height 97
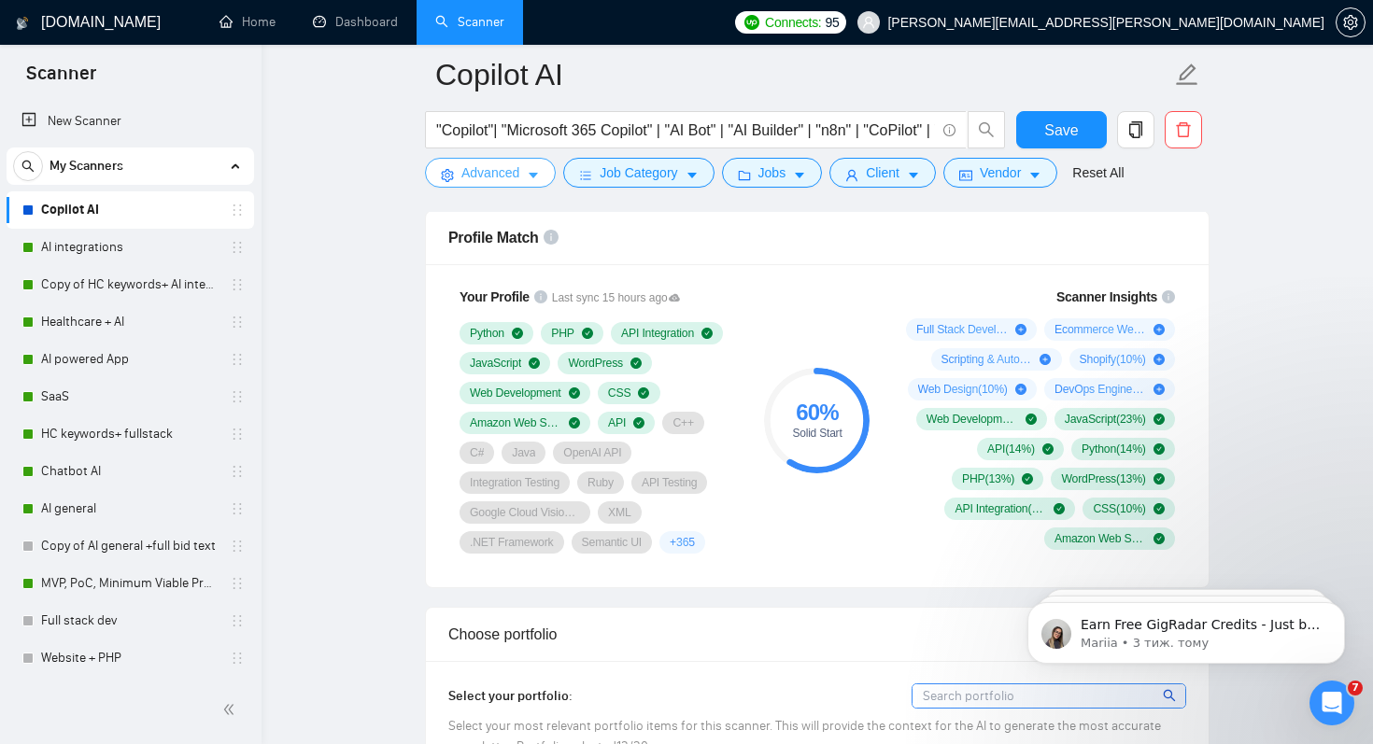
click at [486, 174] on span "Advanced" at bounding box center [490, 173] width 58 height 21
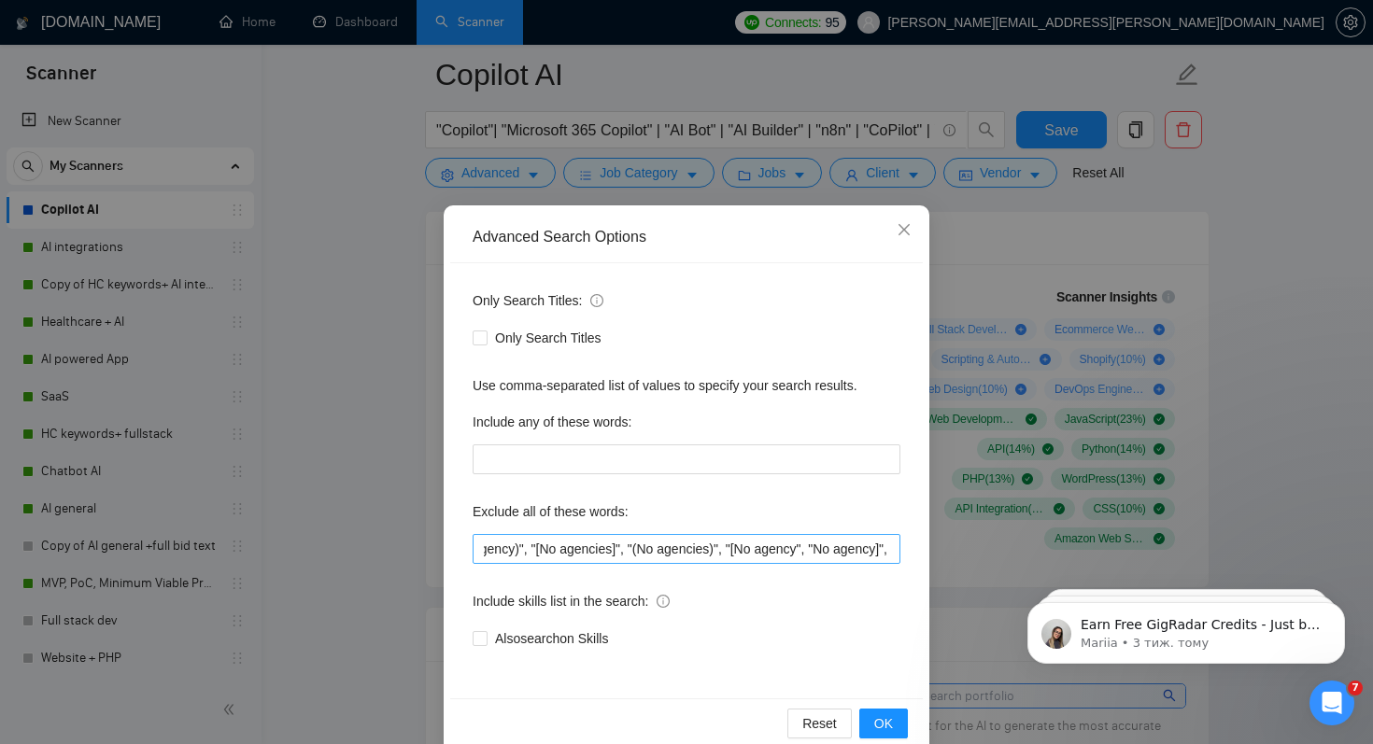
scroll to position [0, 0]
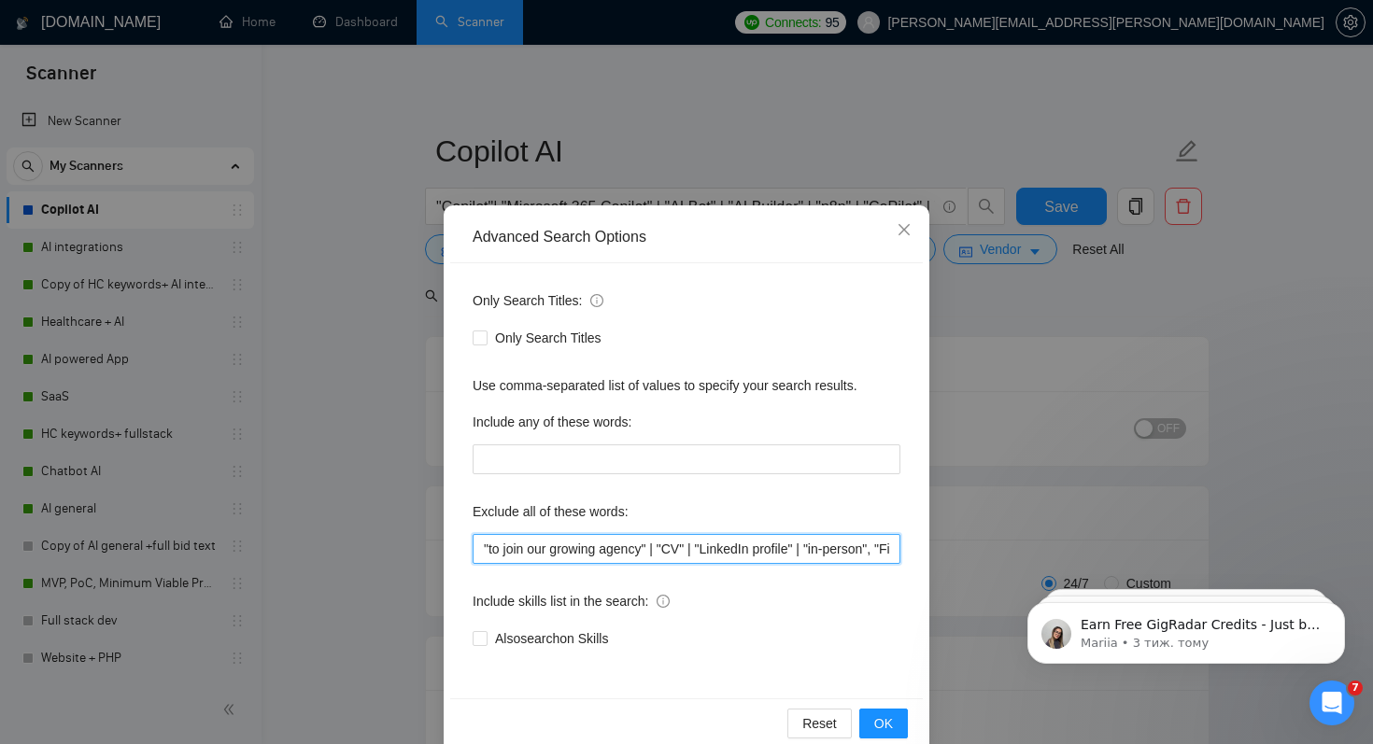
click at [663, 551] on input ""to join our growing agency" | "CV" | "LinkedIn profile" | "in-person", "Fixed …" at bounding box center [687, 549] width 428 height 30
click at [701, 555] on input ""to join our growing agency", "CV" | "LinkedIn profile" | "in-person", "Fixed R…" at bounding box center [687, 549] width 428 height 30
click at [810, 550] on input ""to join our growing agency", "CV", "LinkedIn profile" | "in-person", "Fixed Ra…" at bounding box center [687, 549] width 428 height 30
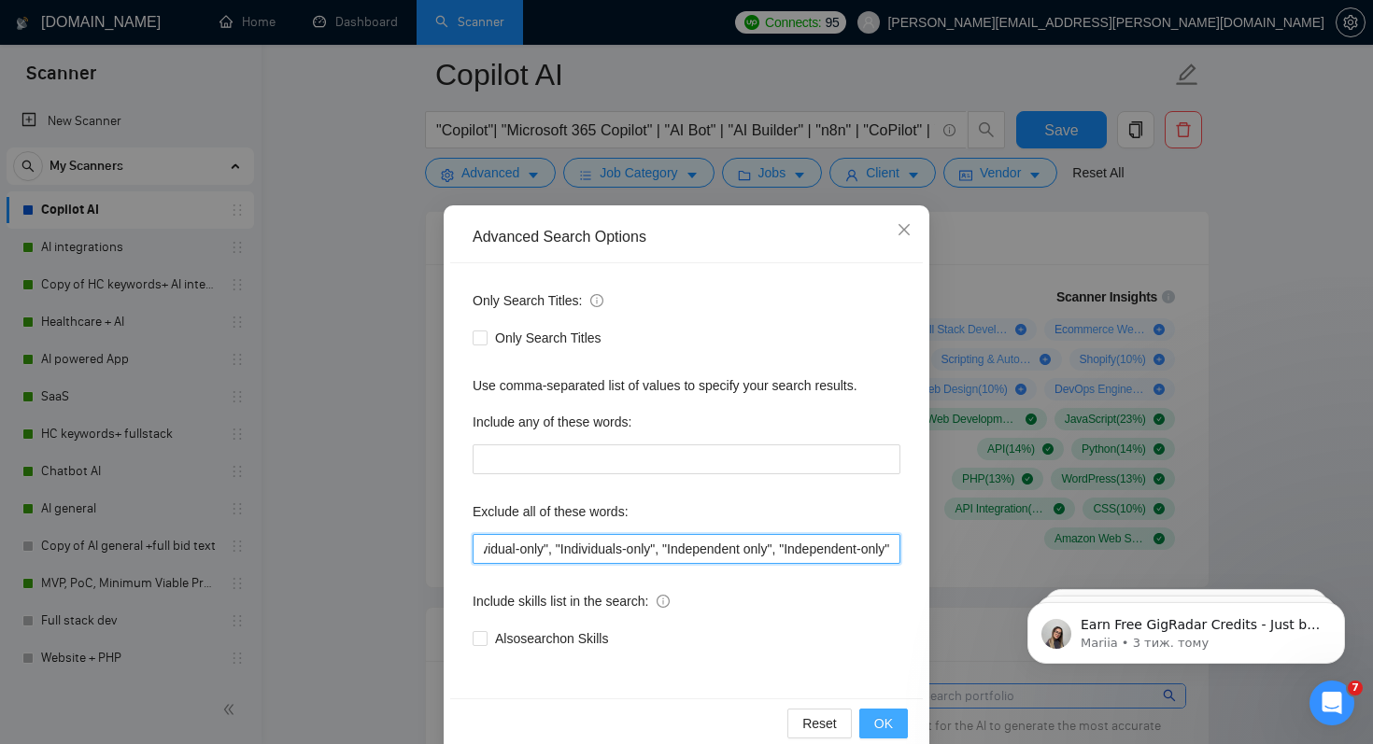
type input ""to join our growing agency", "CV", "LinkedIn profile" , "in-person", "Fixed Ra…"
click at [892, 729] on span "OK" at bounding box center [883, 724] width 19 height 21
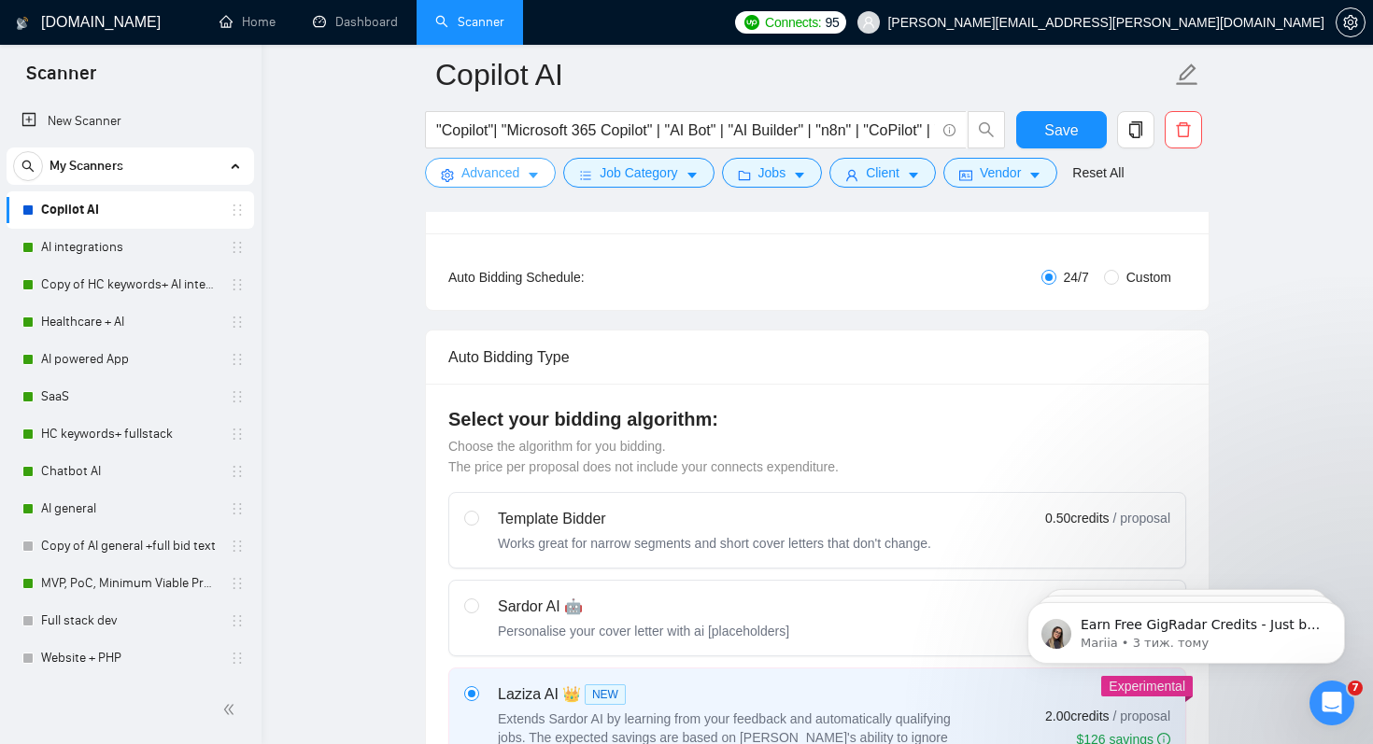
scroll to position [0, 0]
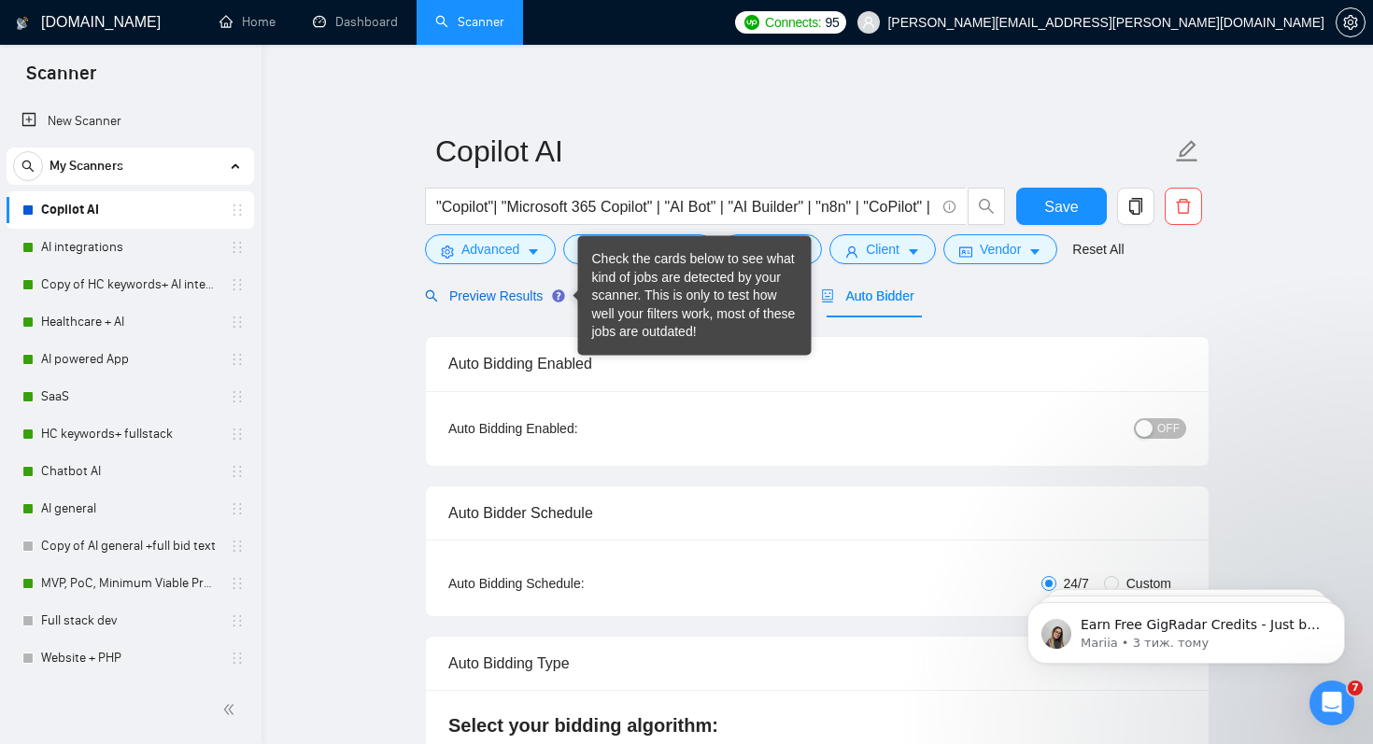
click at [505, 298] on span "Preview Results" at bounding box center [492, 296] width 135 height 15
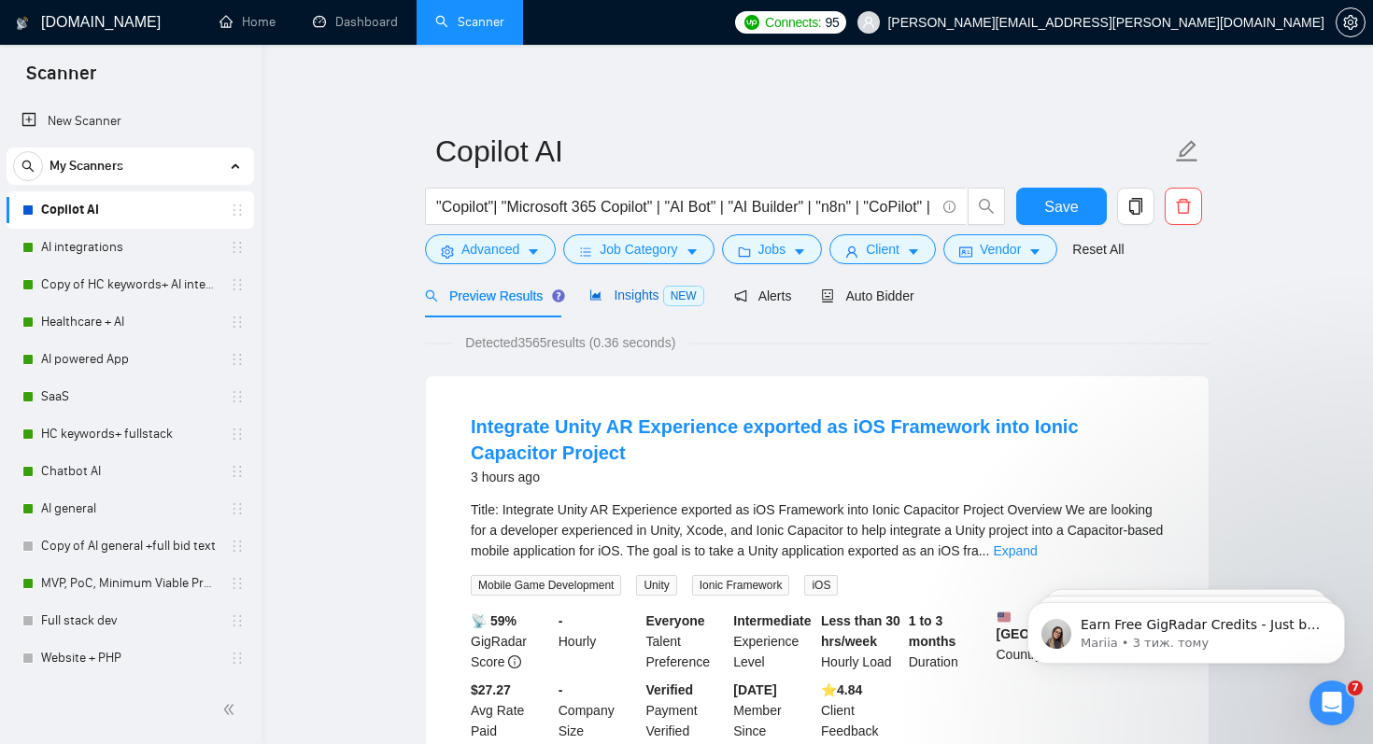
click at [645, 293] on span "Insights NEW" at bounding box center [646, 295] width 114 height 15
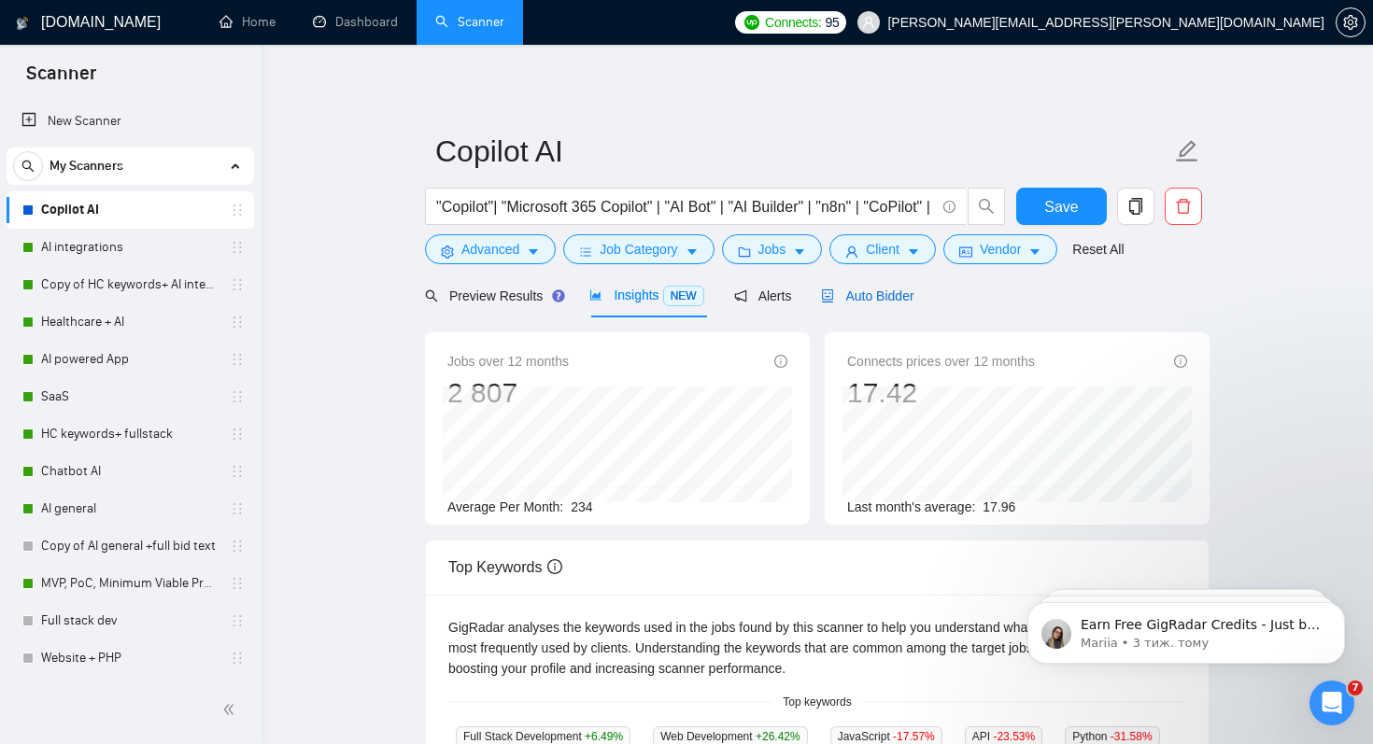
click at [857, 299] on span "Auto Bidder" at bounding box center [867, 296] width 92 height 15
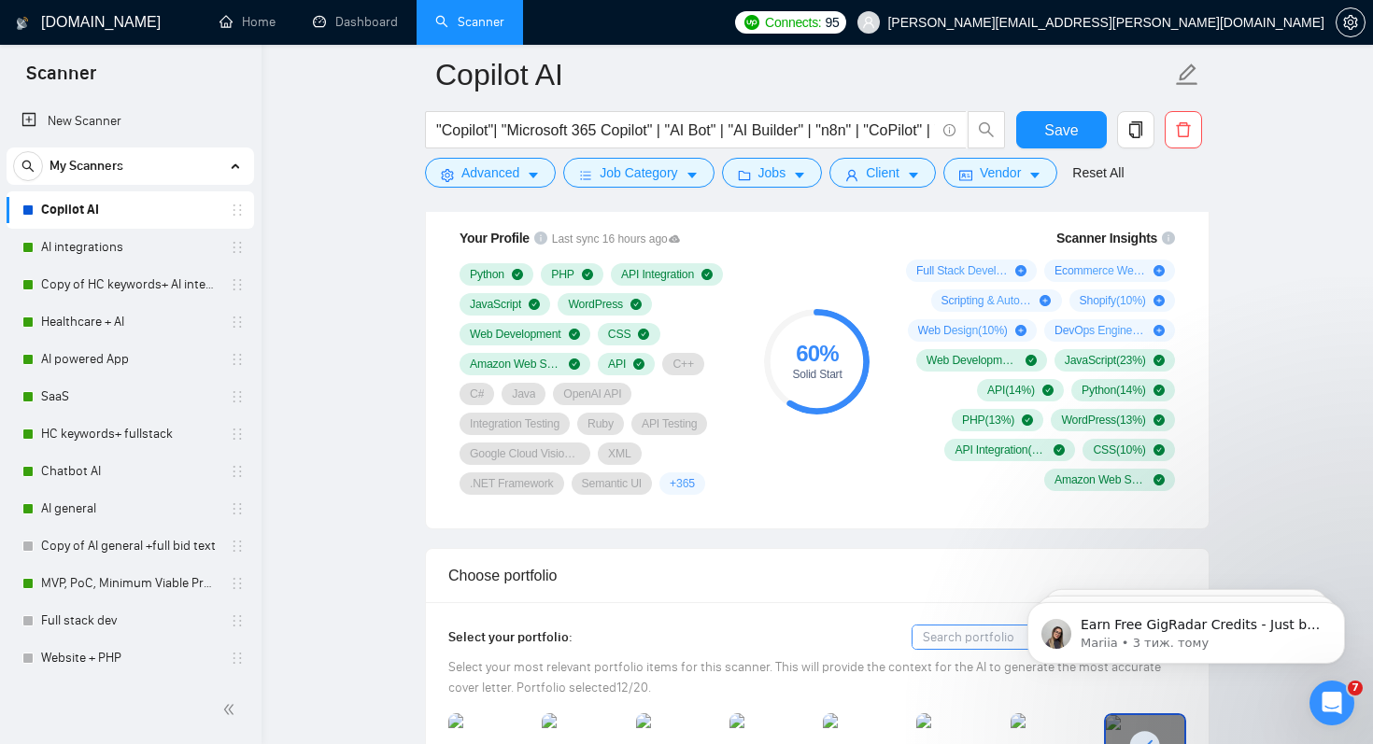
scroll to position [1276, 0]
click at [1065, 136] on span "Save" at bounding box center [1061, 130] width 34 height 23
click at [1039, 176] on icon "caret-down" at bounding box center [1034, 175] width 13 height 13
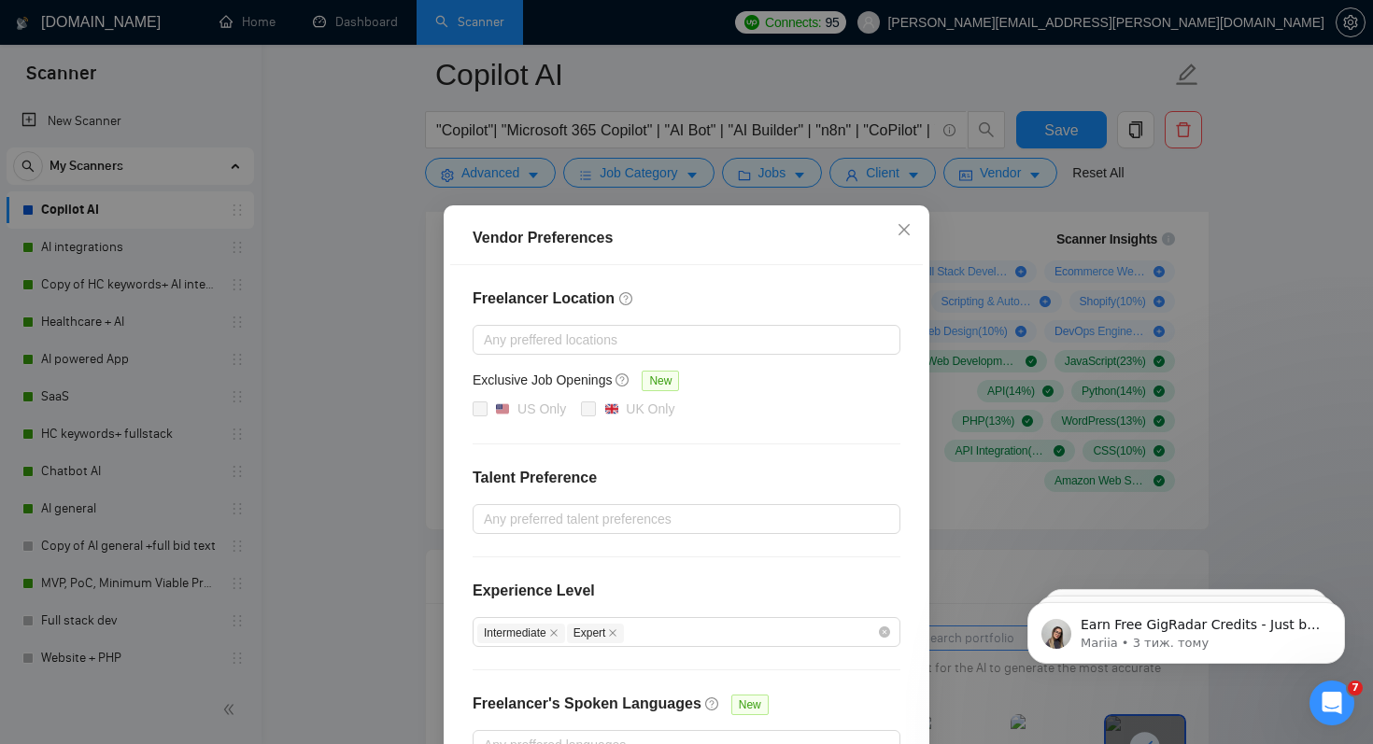
scroll to position [120, 0]
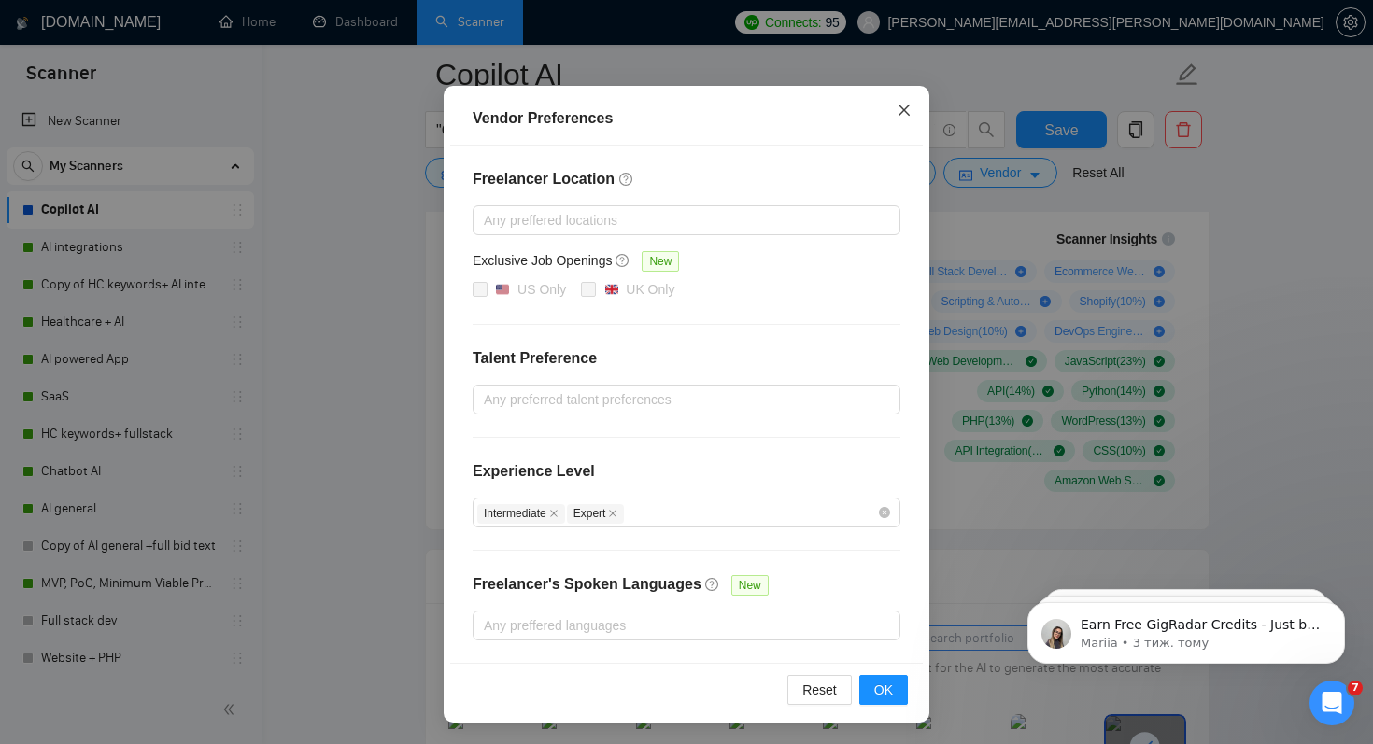
click at [903, 106] on icon "close" at bounding box center [904, 110] width 15 height 15
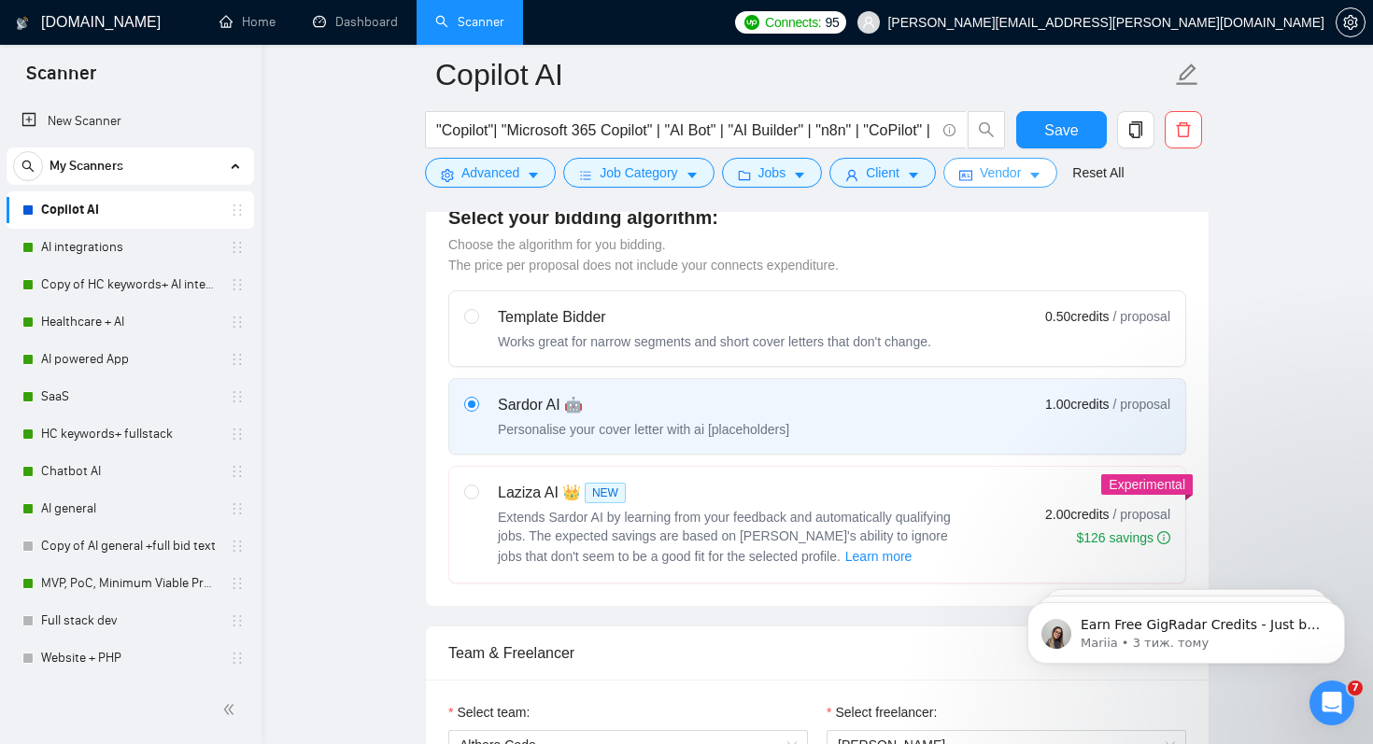
scroll to position [0, 0]
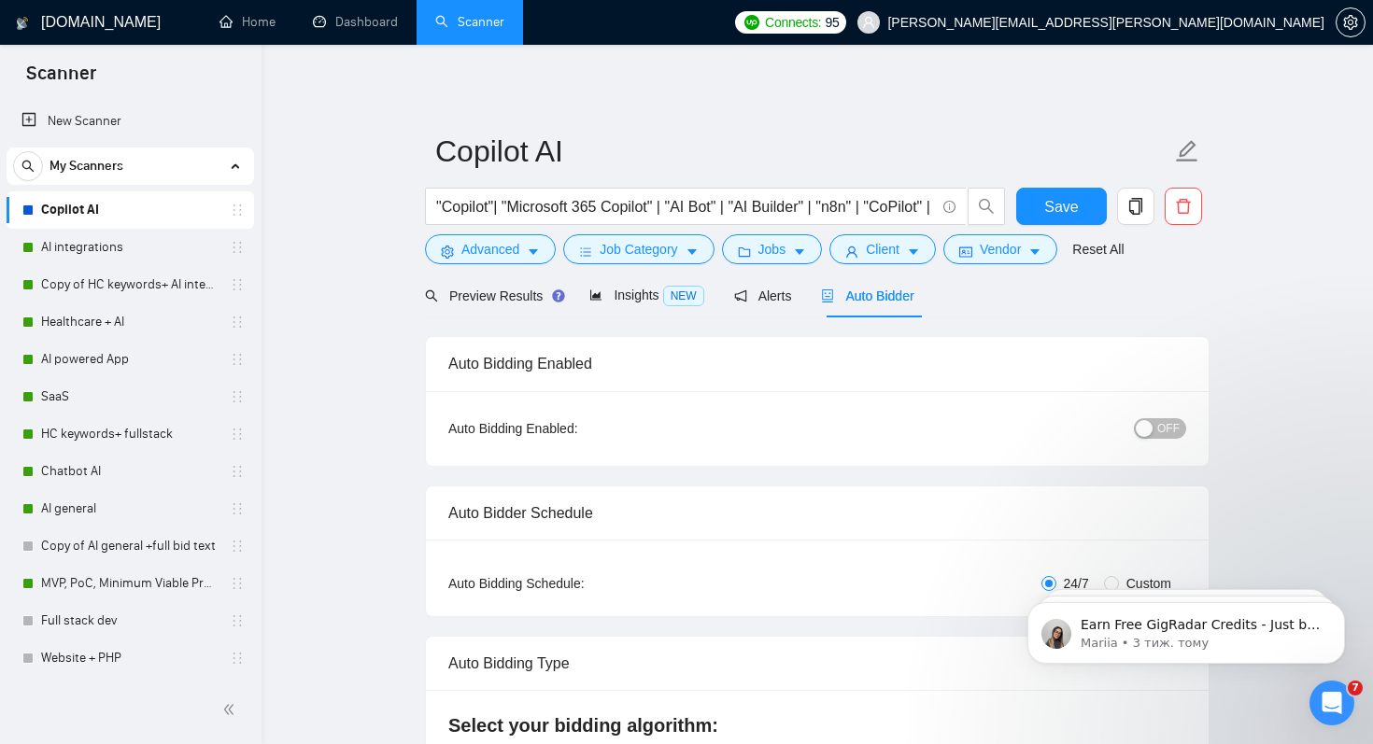
click at [1157, 422] on span "OFF" at bounding box center [1168, 428] width 22 height 21
click at [1044, 204] on button "Save" at bounding box center [1061, 206] width 91 height 37
click at [496, 250] on span "Advanced" at bounding box center [490, 249] width 58 height 21
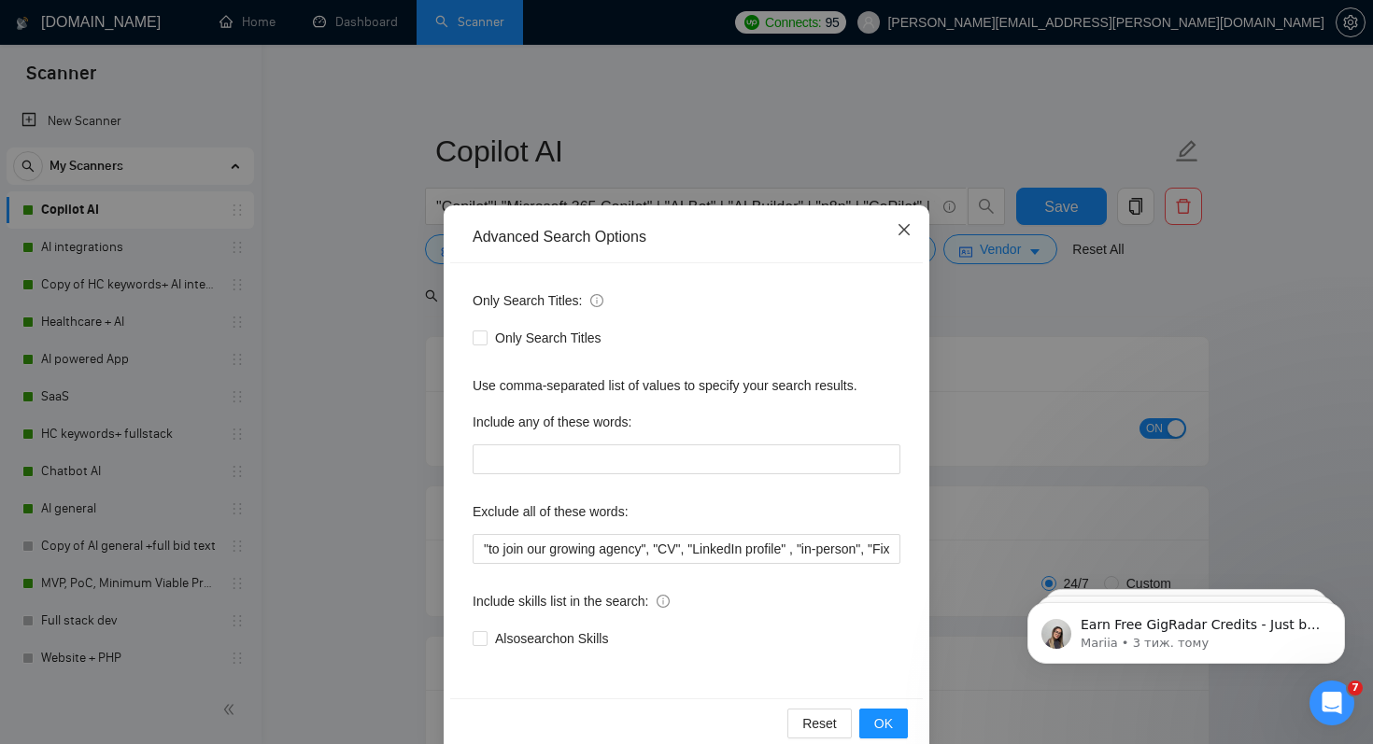
click at [907, 232] on icon "close" at bounding box center [904, 229] width 15 height 15
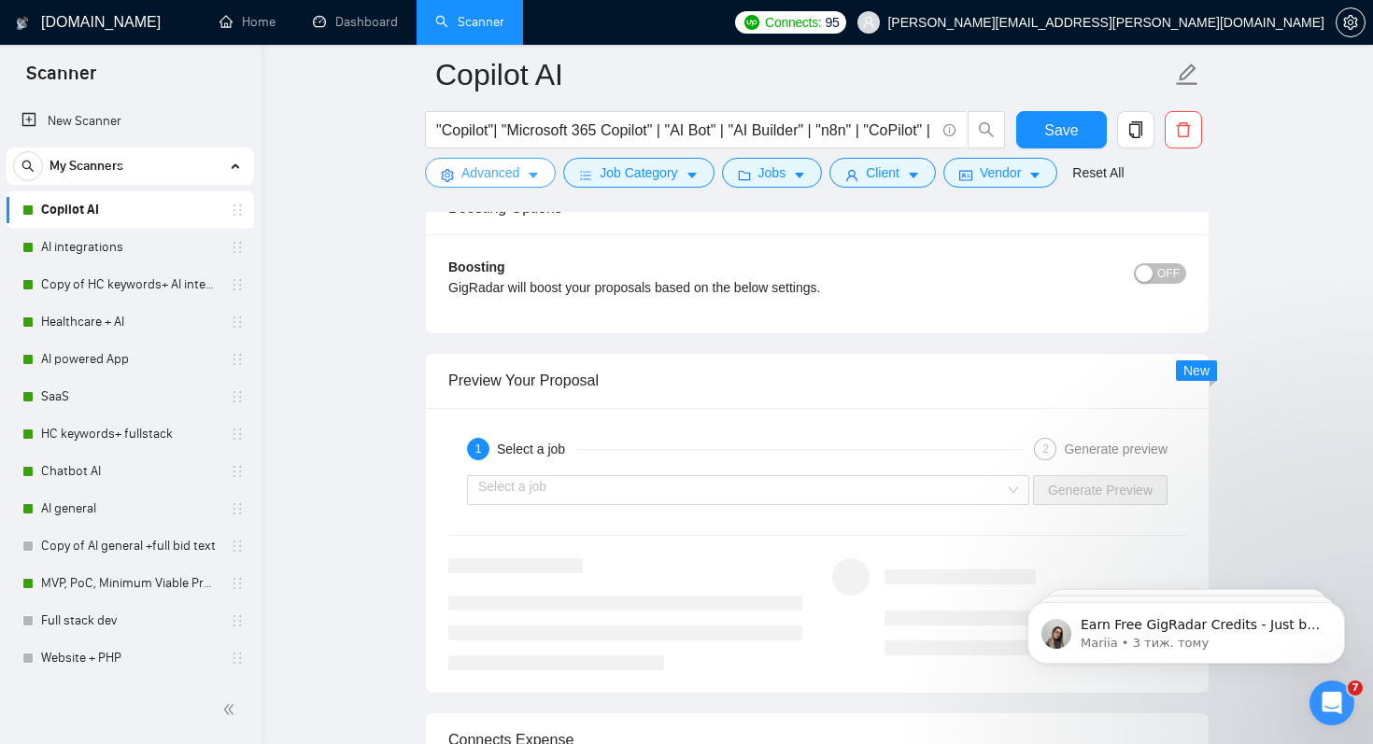
scroll to position [3625, 0]
